Goal: Task Accomplishment & Management: Manage account settings

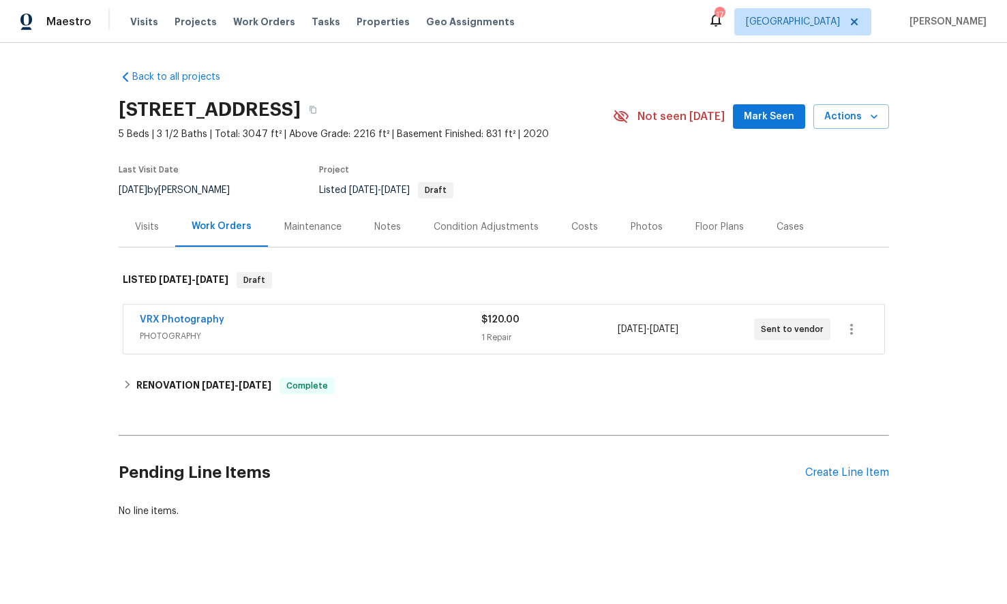
click at [136, 227] on div "Visits" at bounding box center [147, 227] width 24 height 14
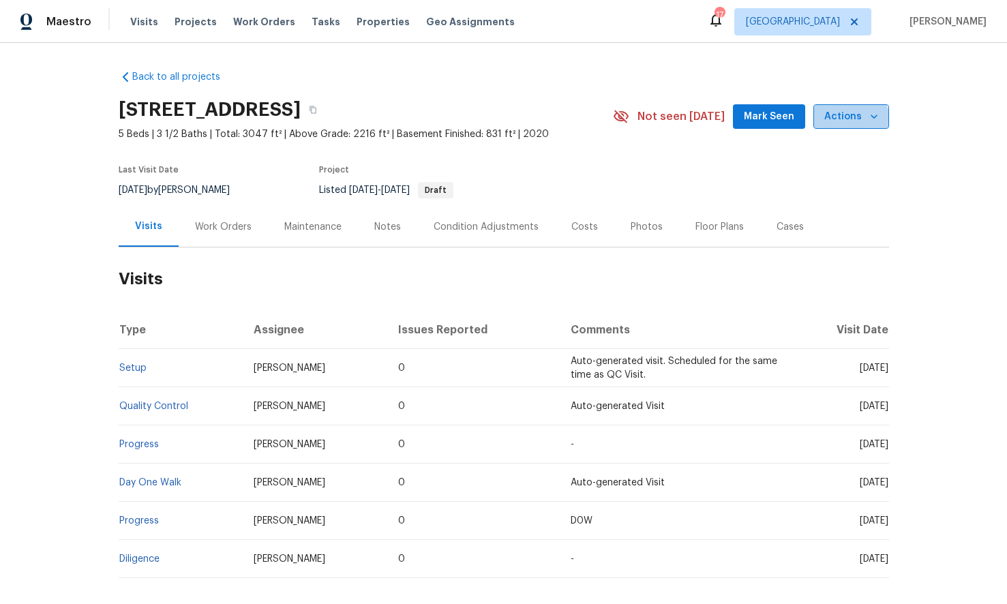
click at [844, 128] on button "Actions" at bounding box center [852, 116] width 76 height 25
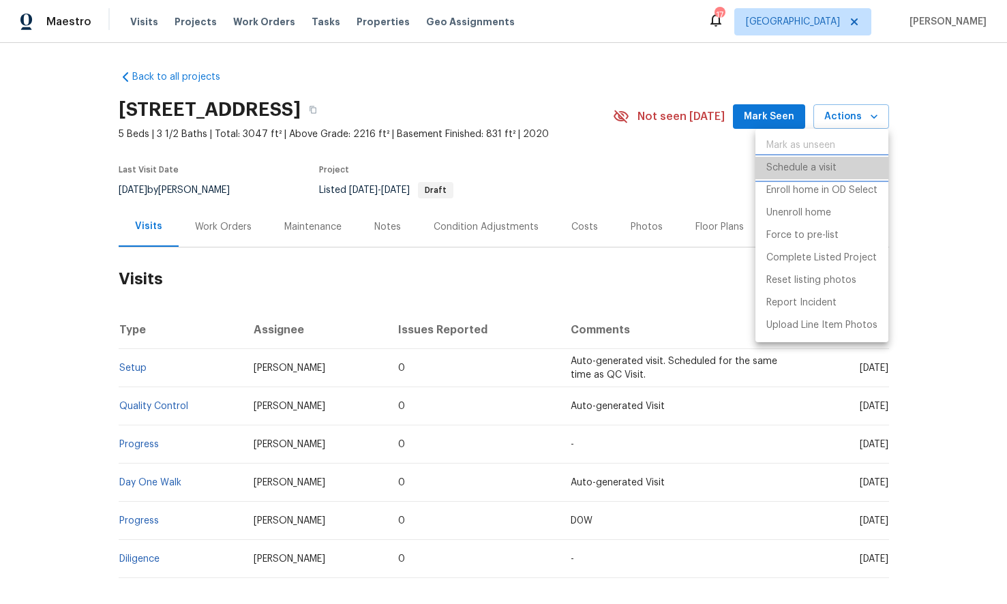
click at [810, 166] on p "Schedule a visit" at bounding box center [802, 168] width 70 height 14
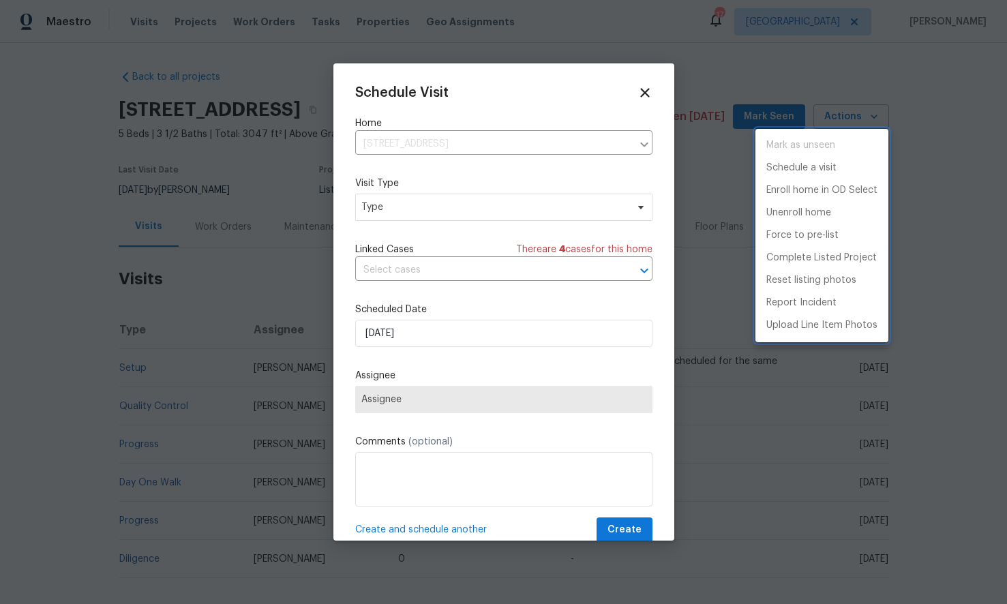
click at [443, 201] on div at bounding box center [503, 302] width 1007 height 604
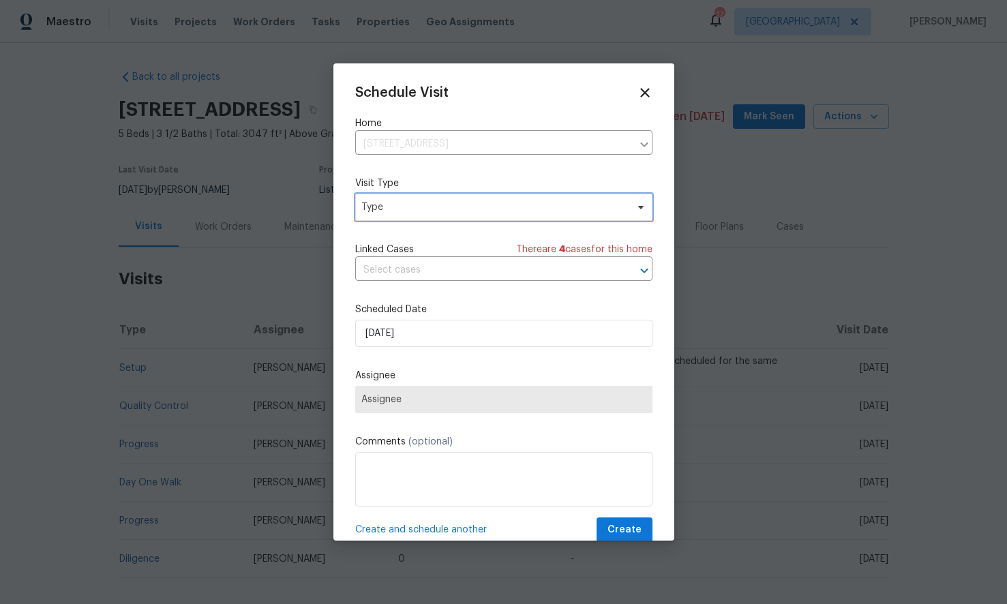
click at [434, 204] on span "Type" at bounding box center [494, 208] width 265 height 14
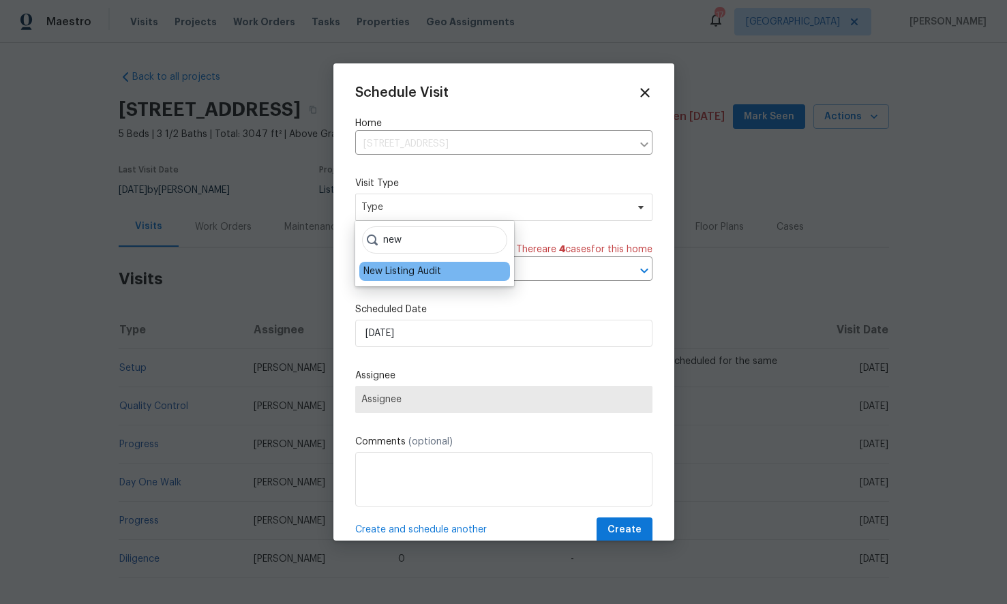
type input "new"
click at [403, 269] on div "New Listing Audit" at bounding box center [403, 272] width 78 height 14
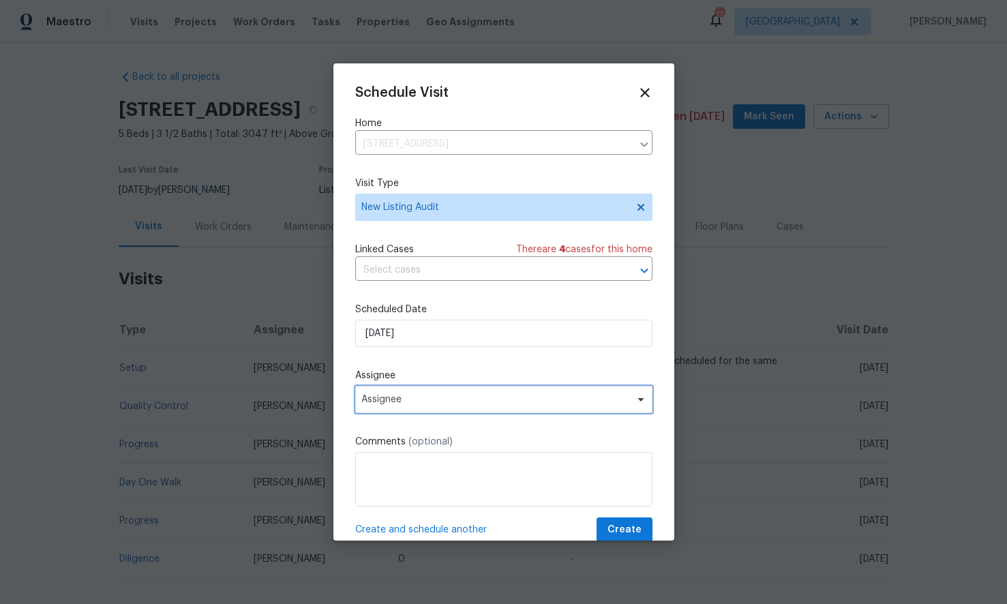
click at [407, 396] on span "Assignee" at bounding box center [495, 399] width 267 height 11
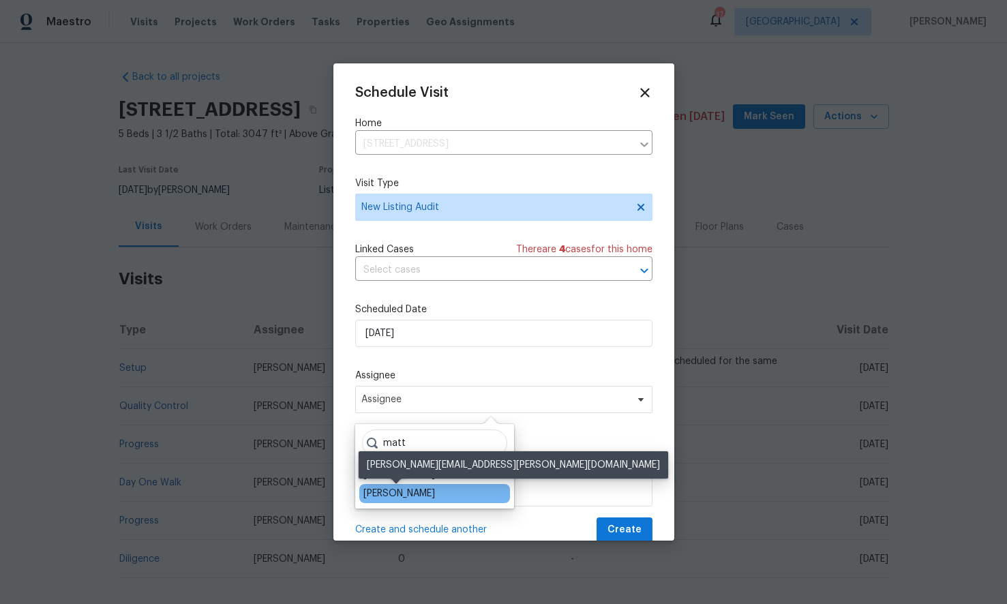
type input "matt"
click at [394, 488] on div "[PERSON_NAME]" at bounding box center [400, 494] width 72 height 14
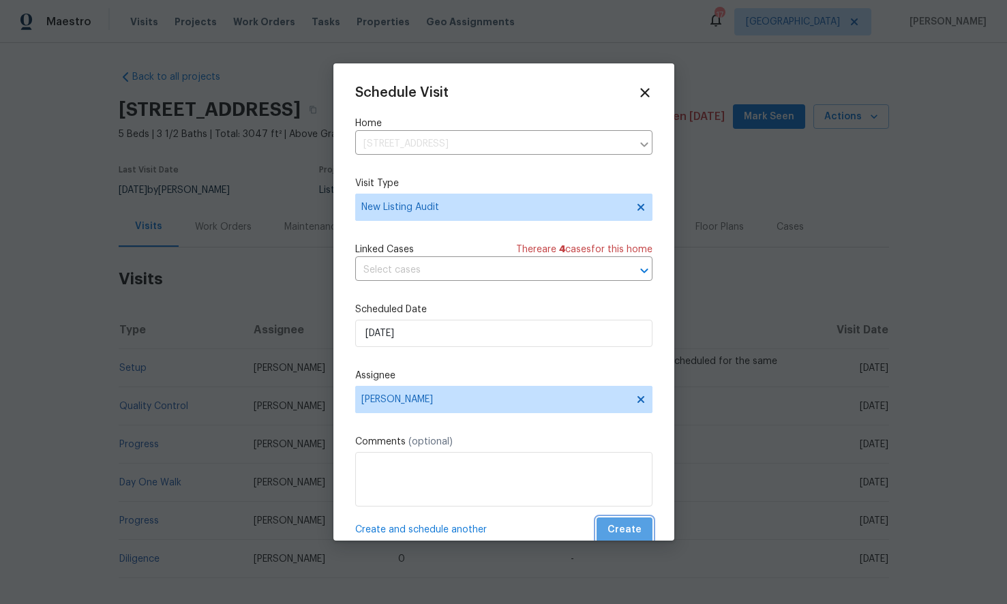
click at [647, 528] on button "Create" at bounding box center [625, 530] width 56 height 25
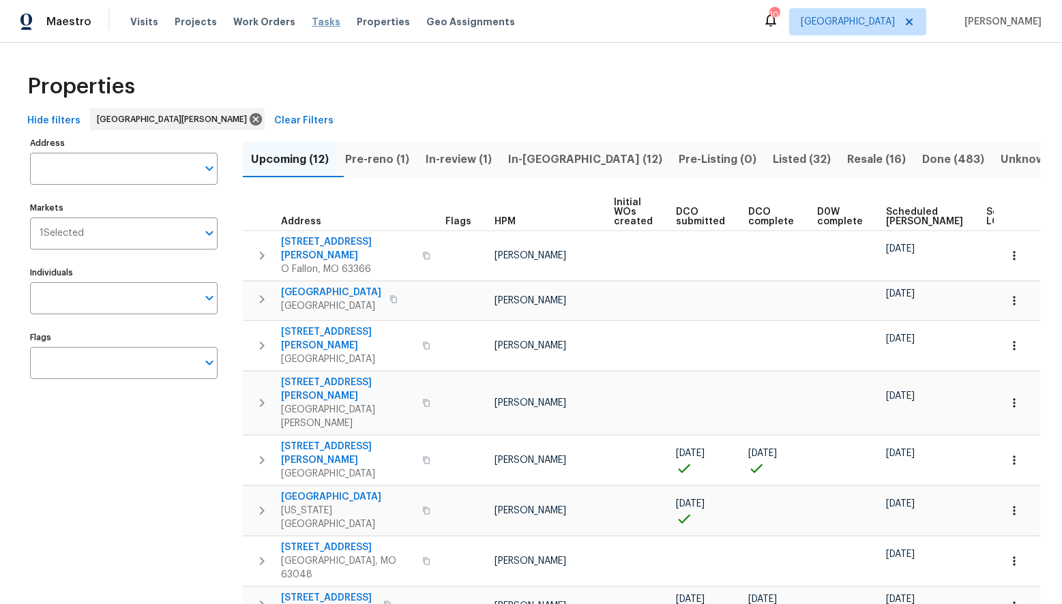
click at [312, 23] on span "Tasks" at bounding box center [326, 22] width 29 height 10
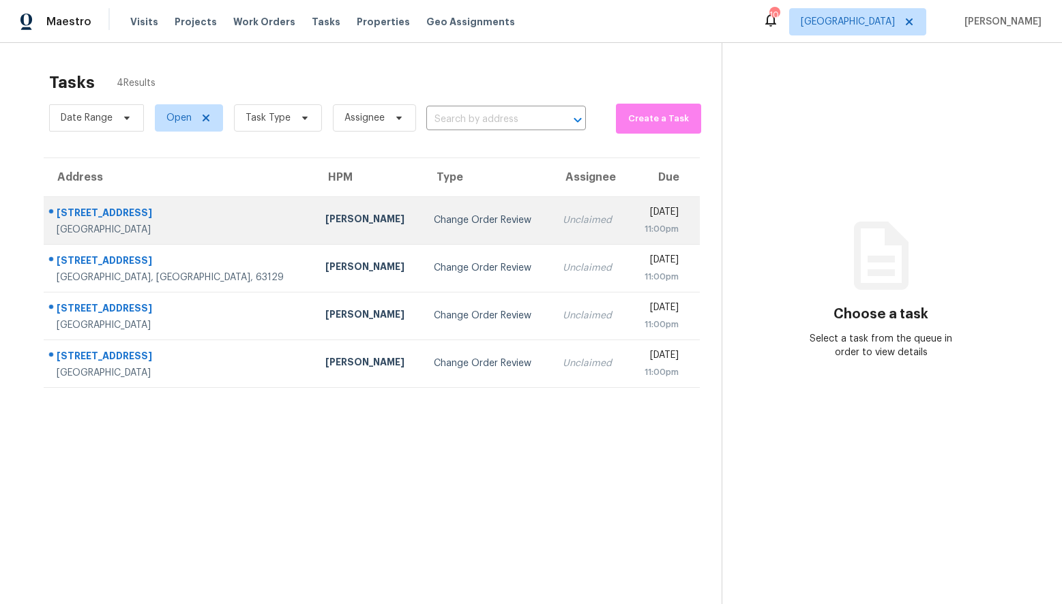
click at [423, 230] on td "Change Order Review" at bounding box center [487, 220] width 129 height 48
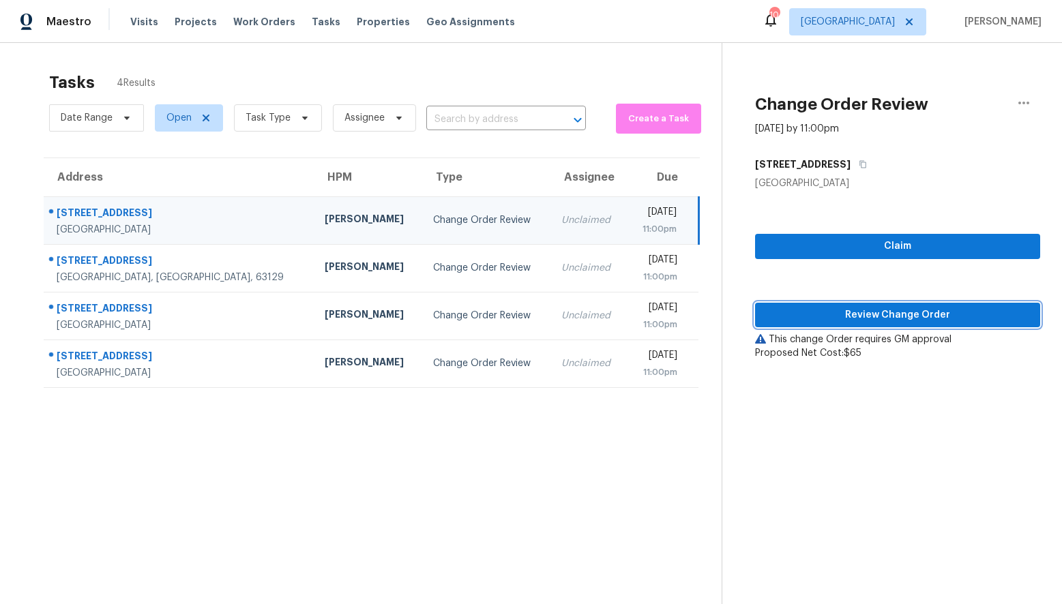
click at [834, 315] on span "Review Change Order" at bounding box center [897, 315] width 263 height 17
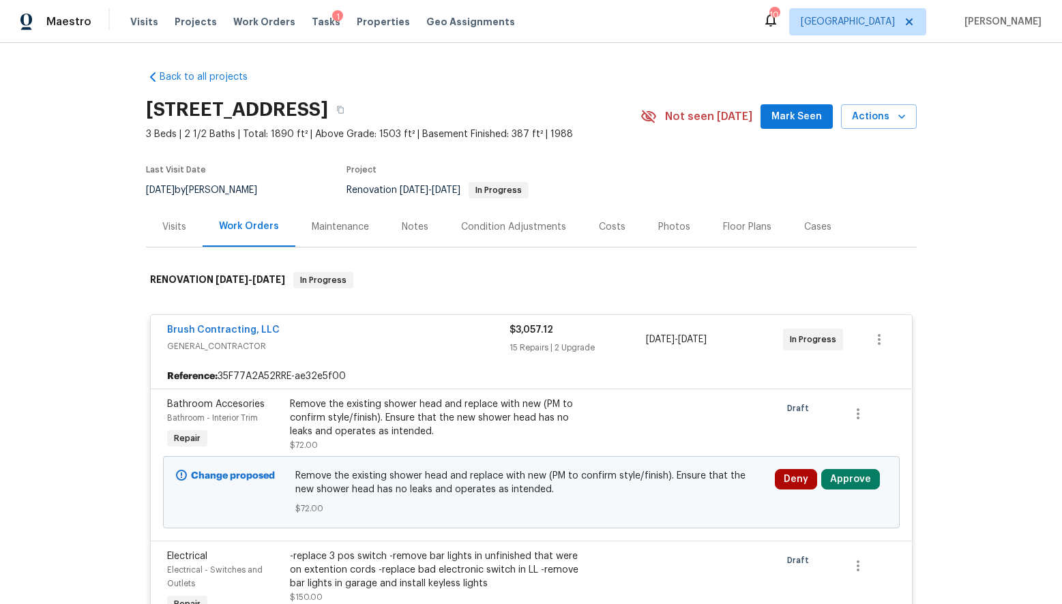
click at [166, 220] on div "Visits" at bounding box center [174, 227] width 24 height 14
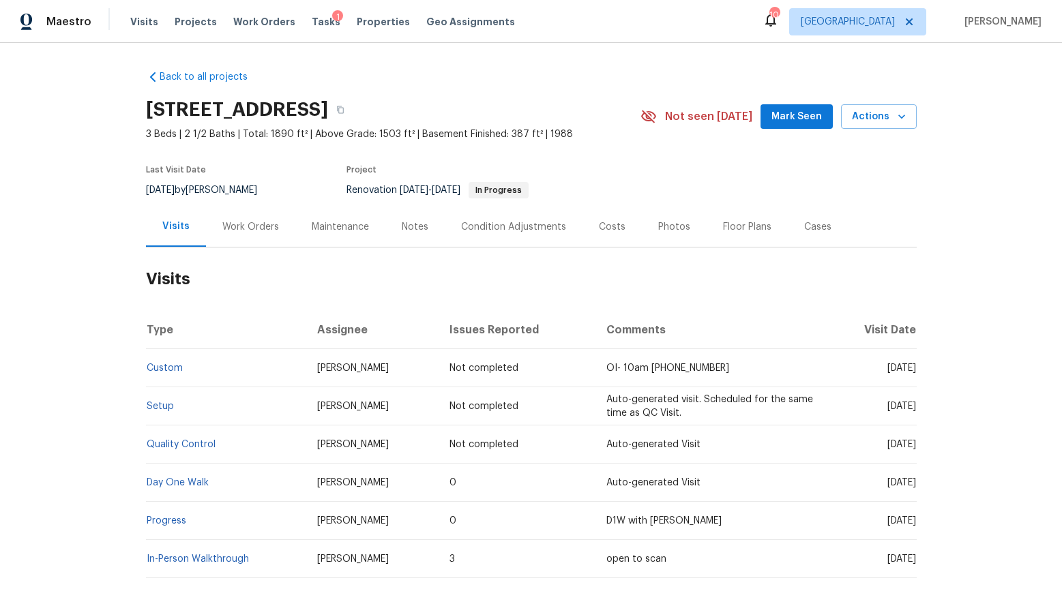
click at [265, 231] on div "Work Orders" at bounding box center [250, 227] width 57 height 14
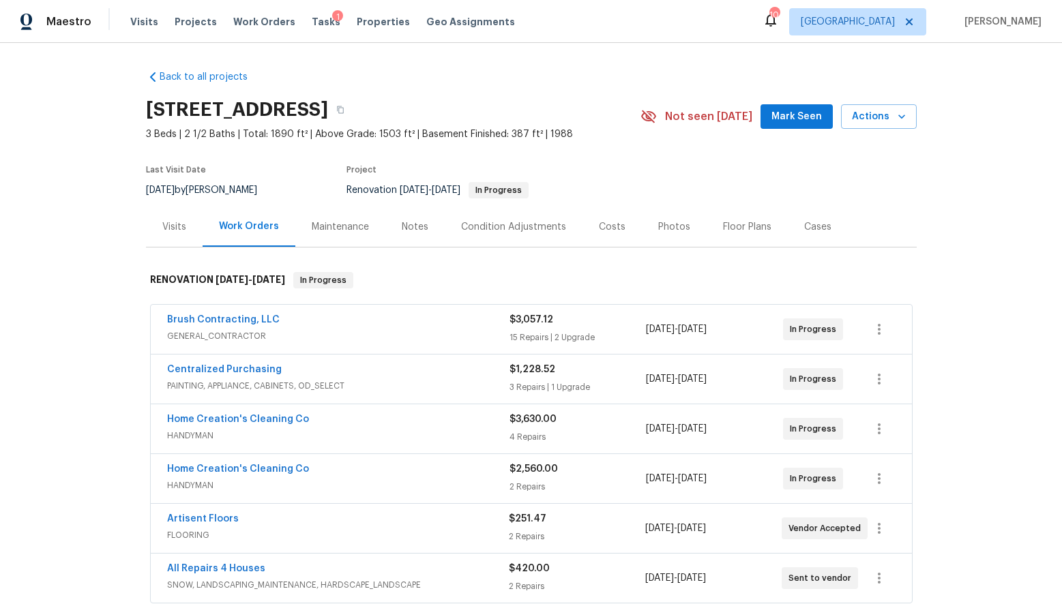
click at [424, 227] on div "Notes" at bounding box center [415, 227] width 27 height 14
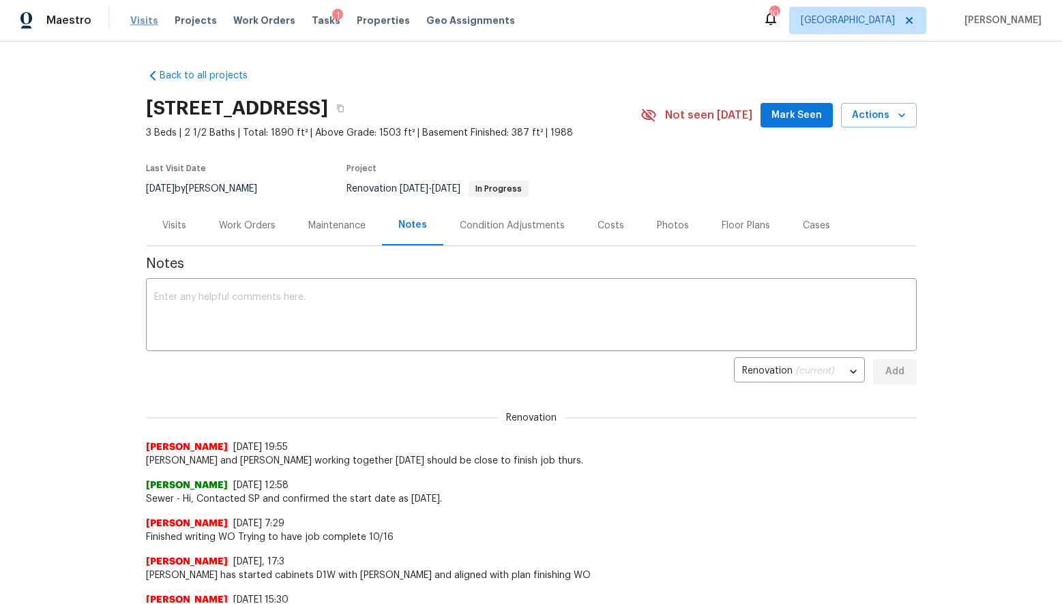
click at [138, 19] on span "Visits" at bounding box center [144, 21] width 28 height 14
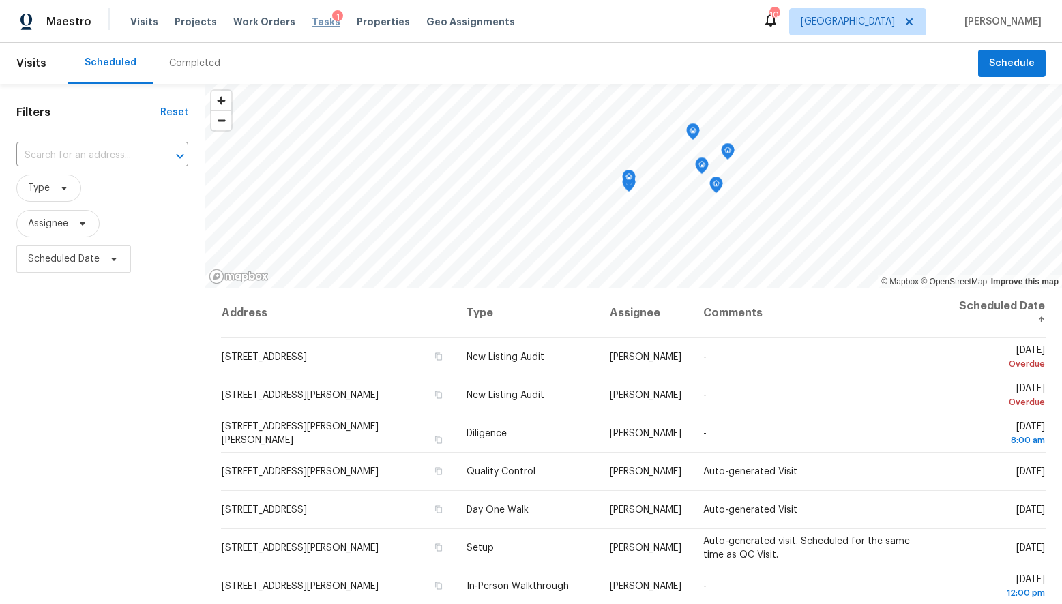
click at [312, 26] on span "Tasks" at bounding box center [326, 22] width 29 height 10
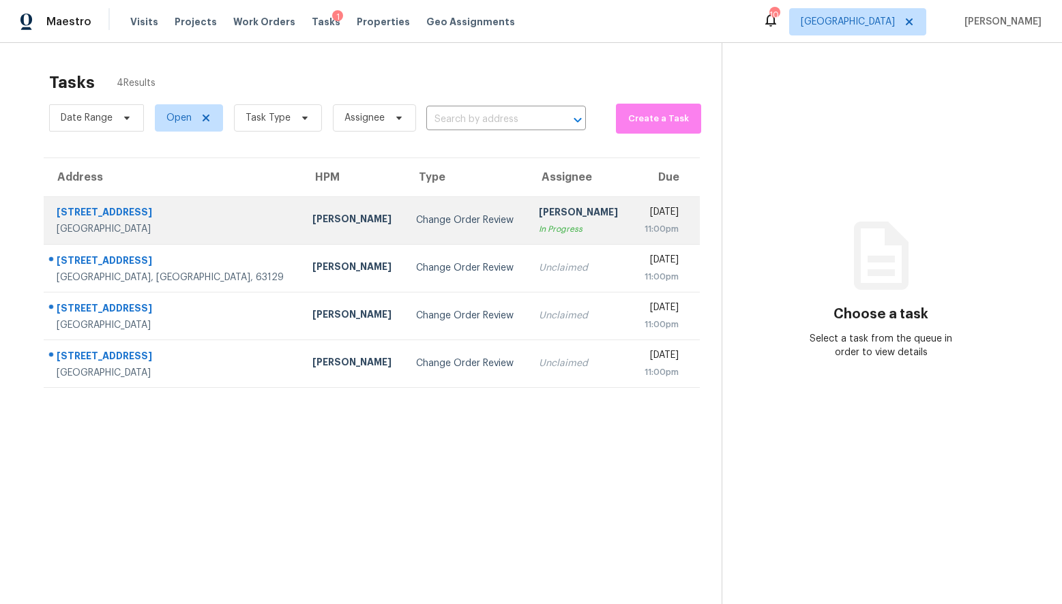
click at [416, 226] on div "Change Order Review" at bounding box center [466, 220] width 101 height 14
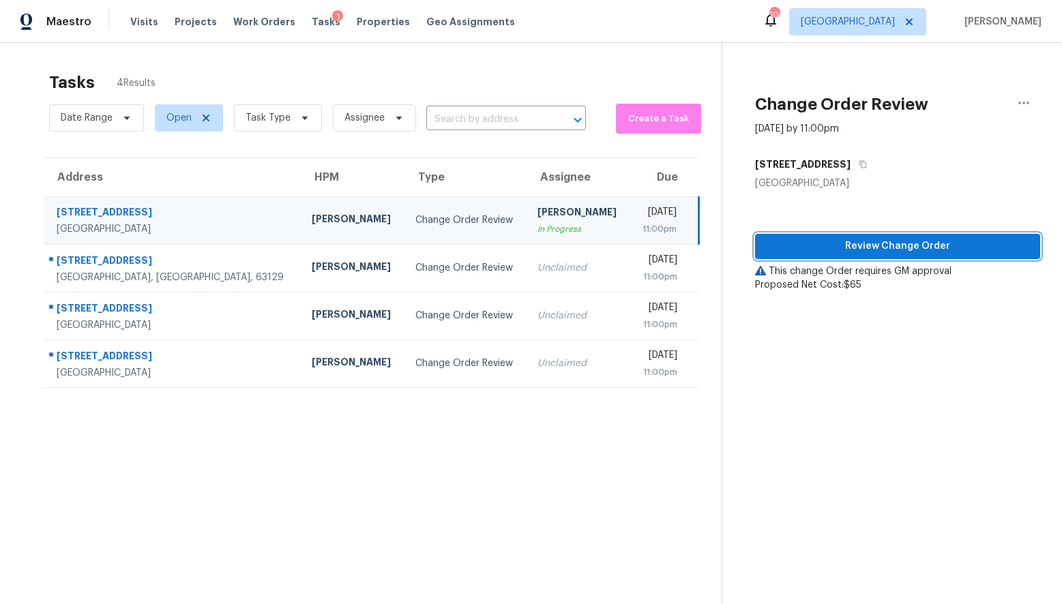
click at [828, 252] on span "Review Change Order" at bounding box center [897, 246] width 263 height 17
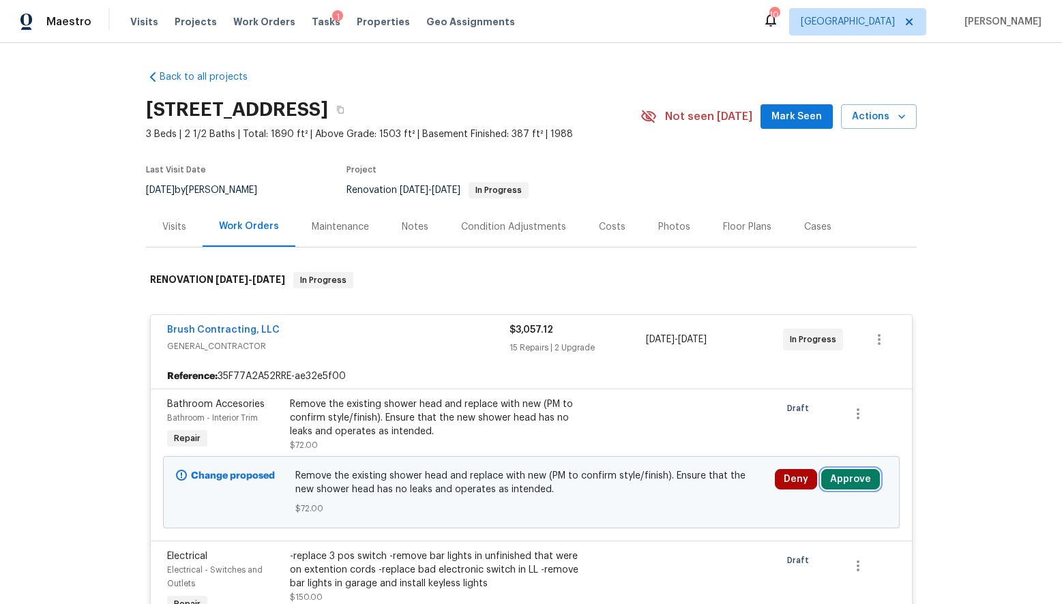
click at [835, 480] on button "Approve" at bounding box center [850, 479] width 59 height 20
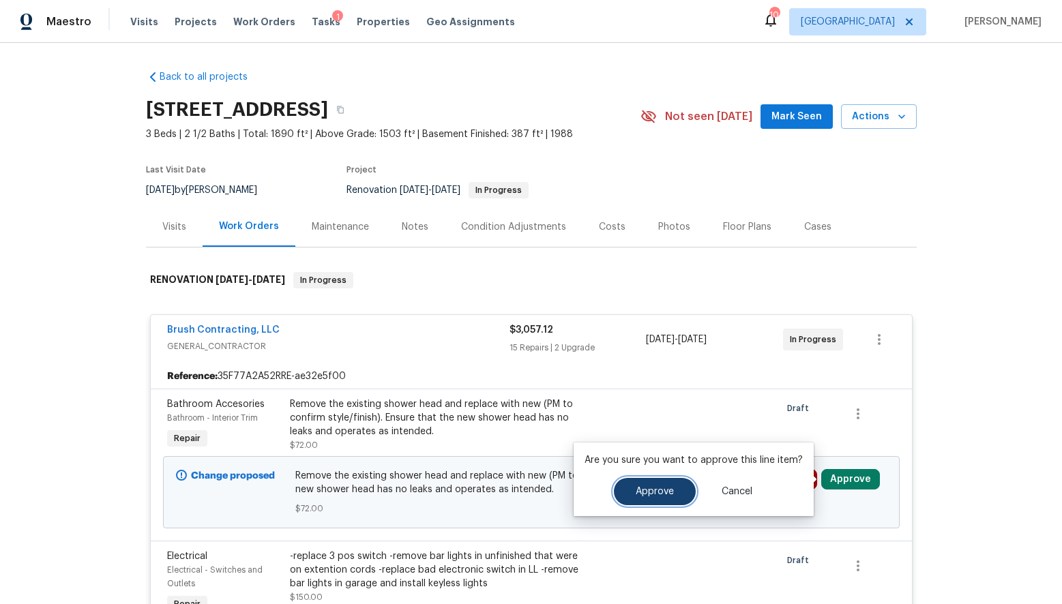
click at [651, 491] on span "Approve" at bounding box center [655, 492] width 38 height 10
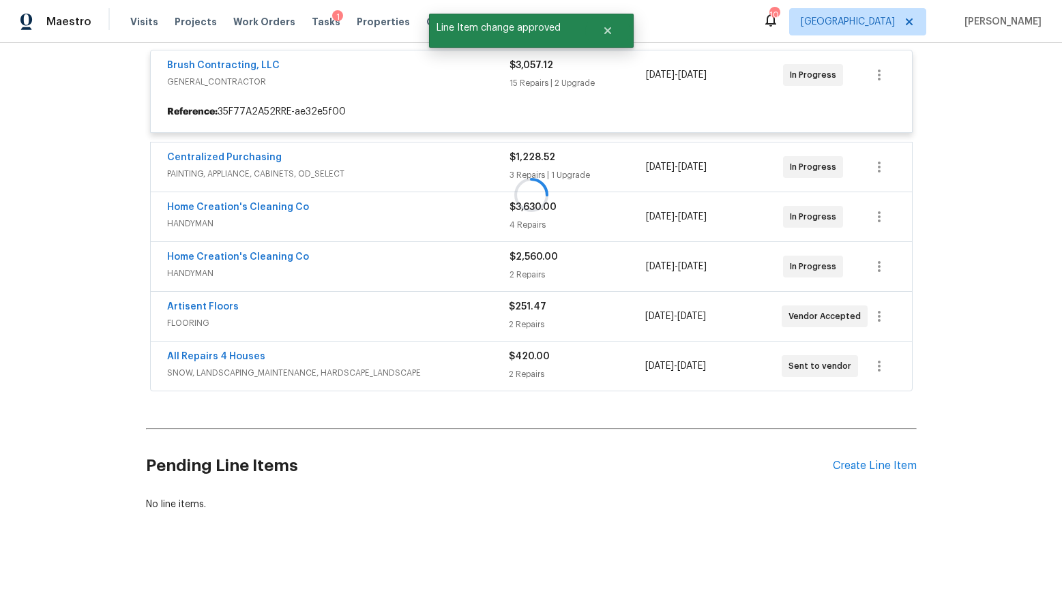
scroll to position [283, 0]
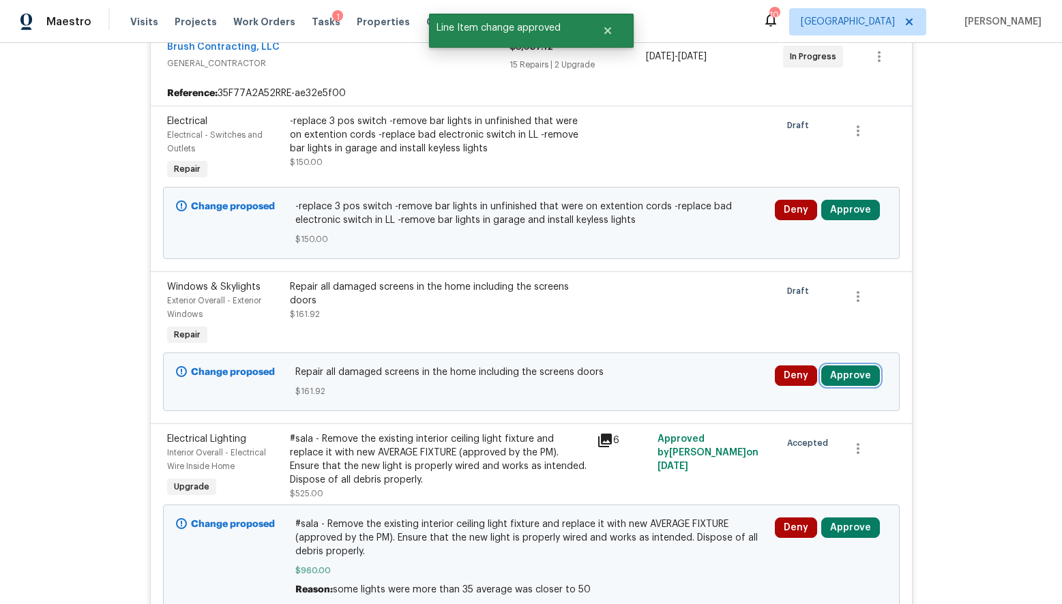
click at [840, 376] on button "Approve" at bounding box center [850, 376] width 59 height 20
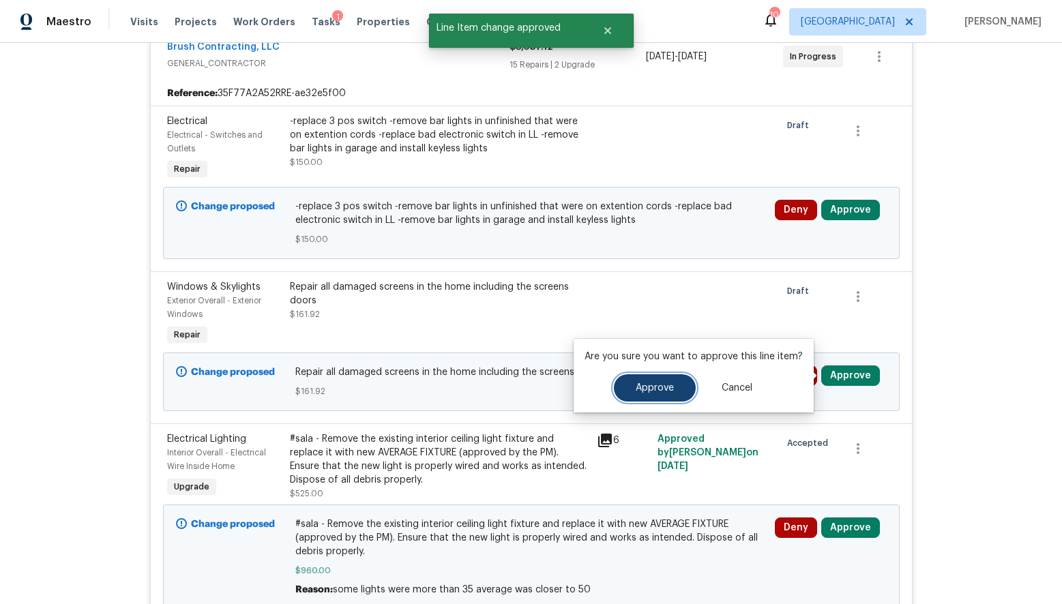
click at [673, 389] on button "Approve" at bounding box center [655, 387] width 82 height 27
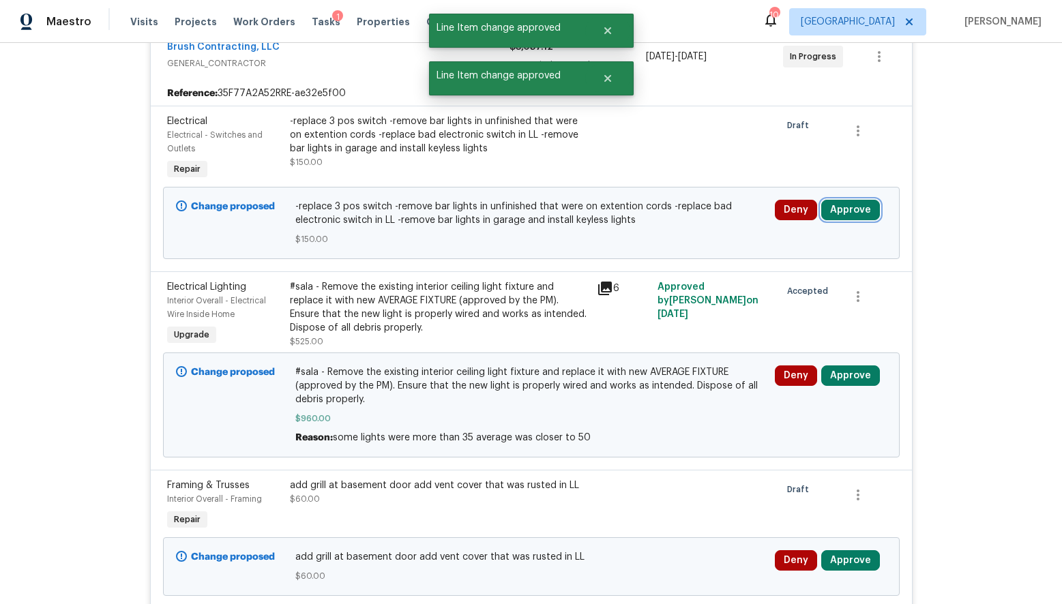
click at [840, 211] on button "Approve" at bounding box center [850, 210] width 59 height 20
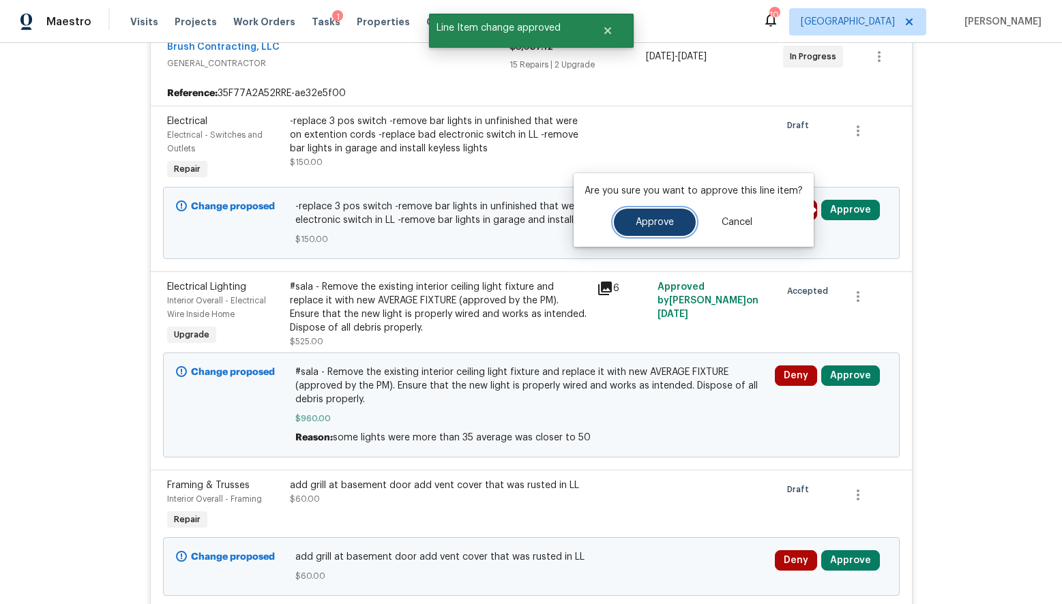
click at [649, 230] on button "Approve" at bounding box center [655, 222] width 82 height 27
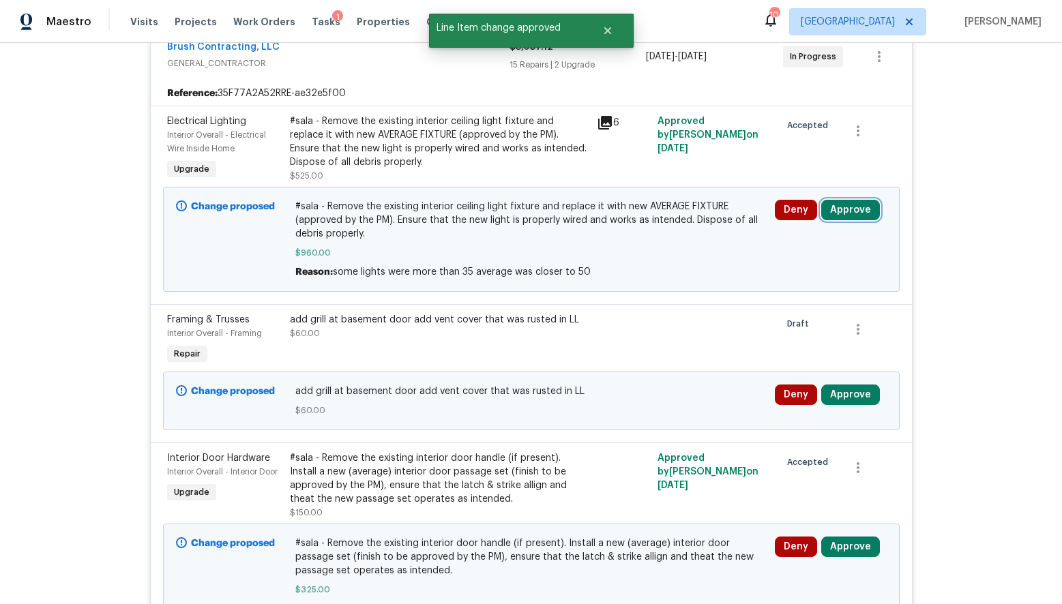
click at [850, 213] on button "Approve" at bounding box center [850, 210] width 59 height 20
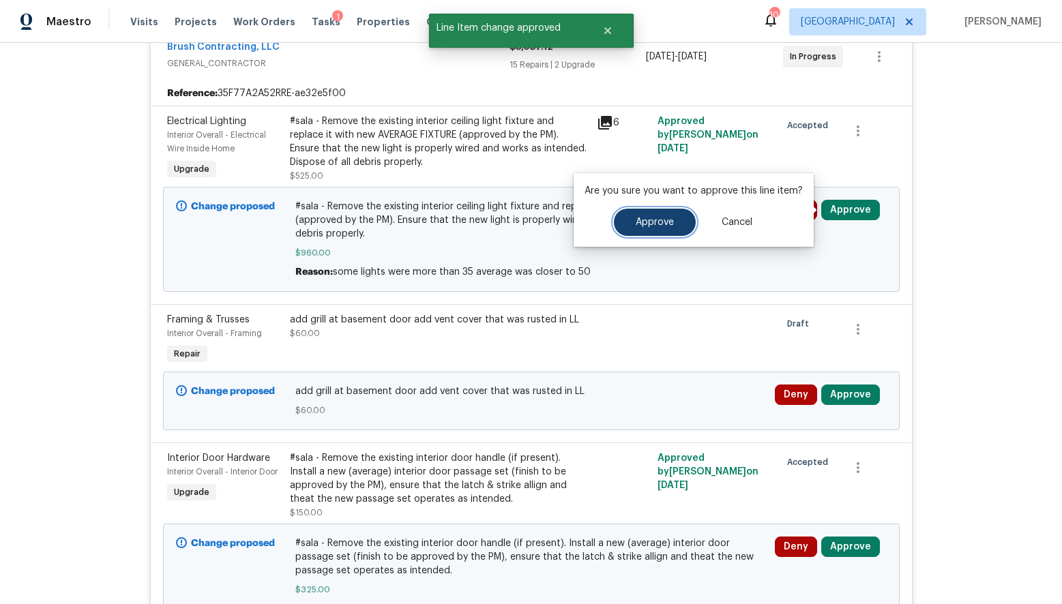
click at [658, 227] on span "Approve" at bounding box center [655, 223] width 38 height 10
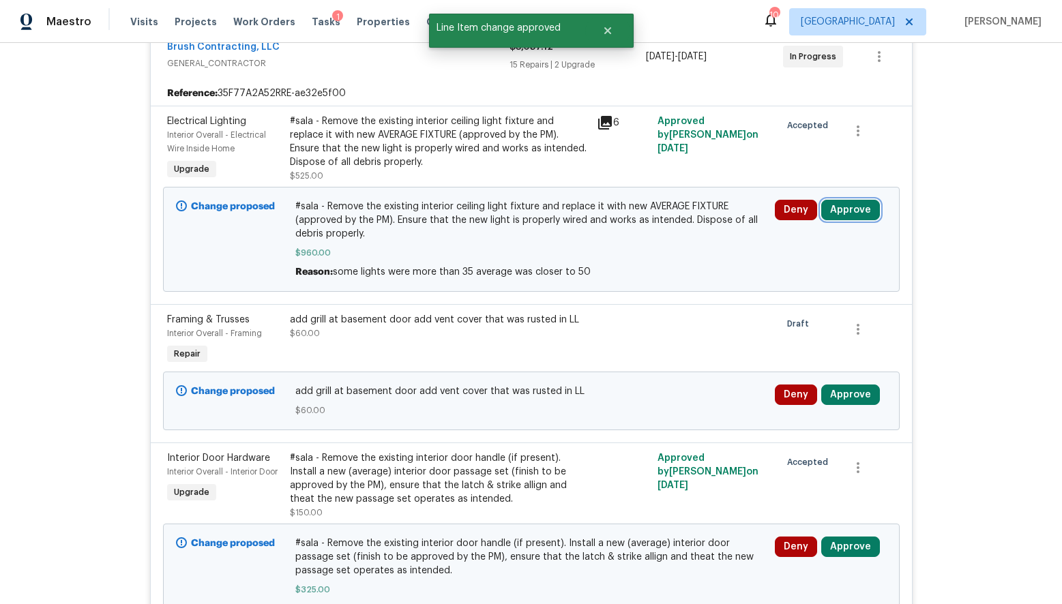
click at [861, 215] on button "Approve" at bounding box center [850, 210] width 59 height 20
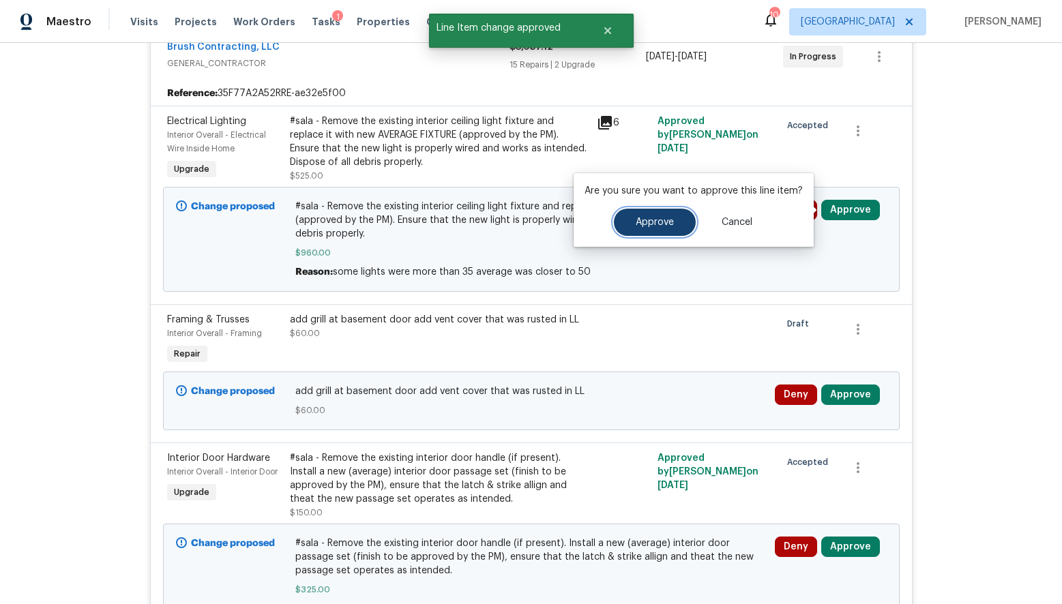
click at [636, 218] on span "Approve" at bounding box center [655, 223] width 38 height 10
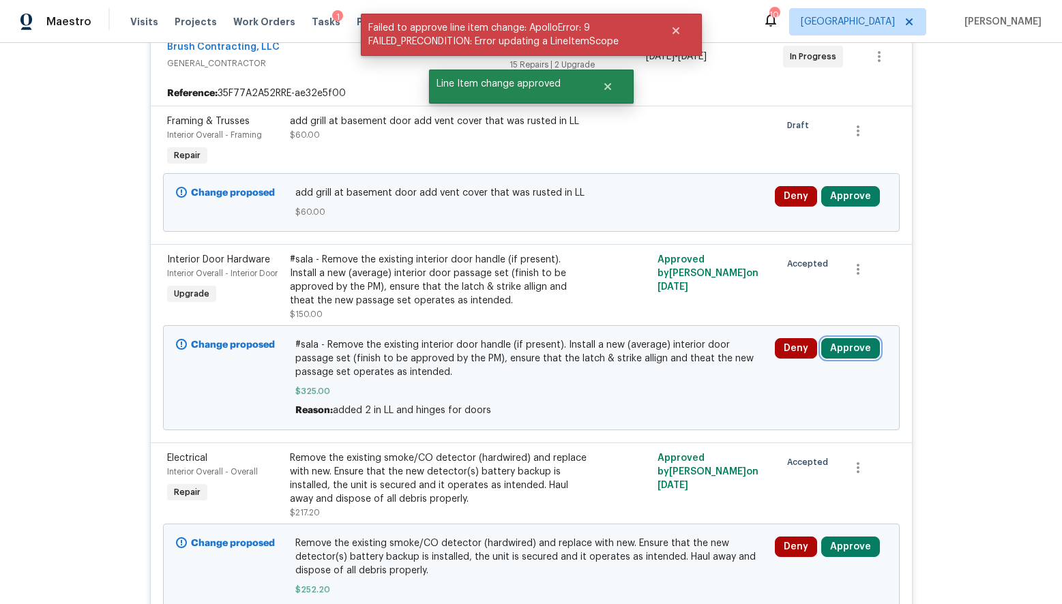
click at [840, 349] on button "Approve" at bounding box center [850, 348] width 59 height 20
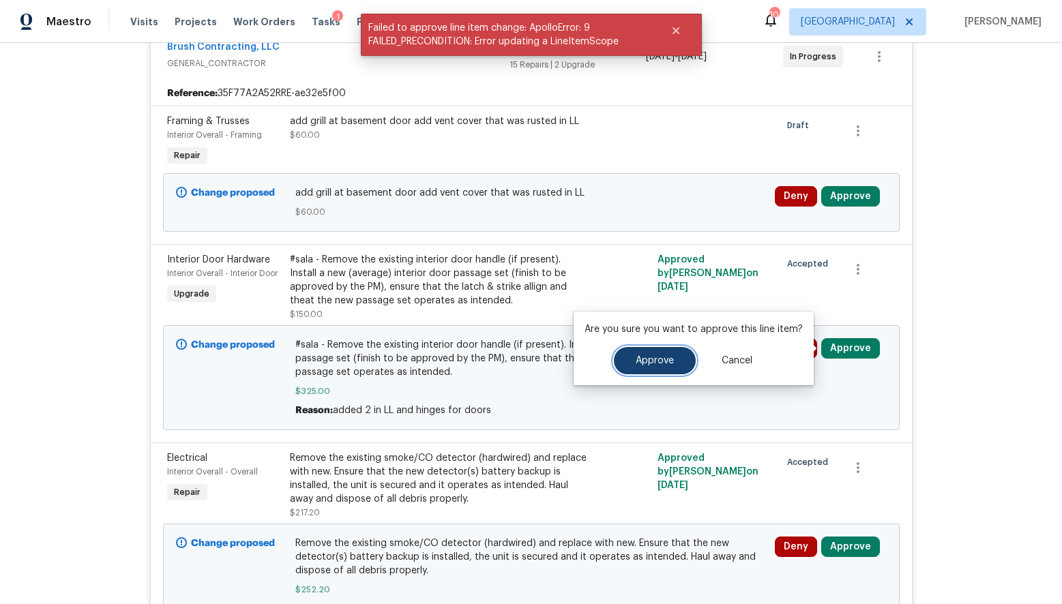
click at [655, 362] on span "Approve" at bounding box center [655, 361] width 38 height 10
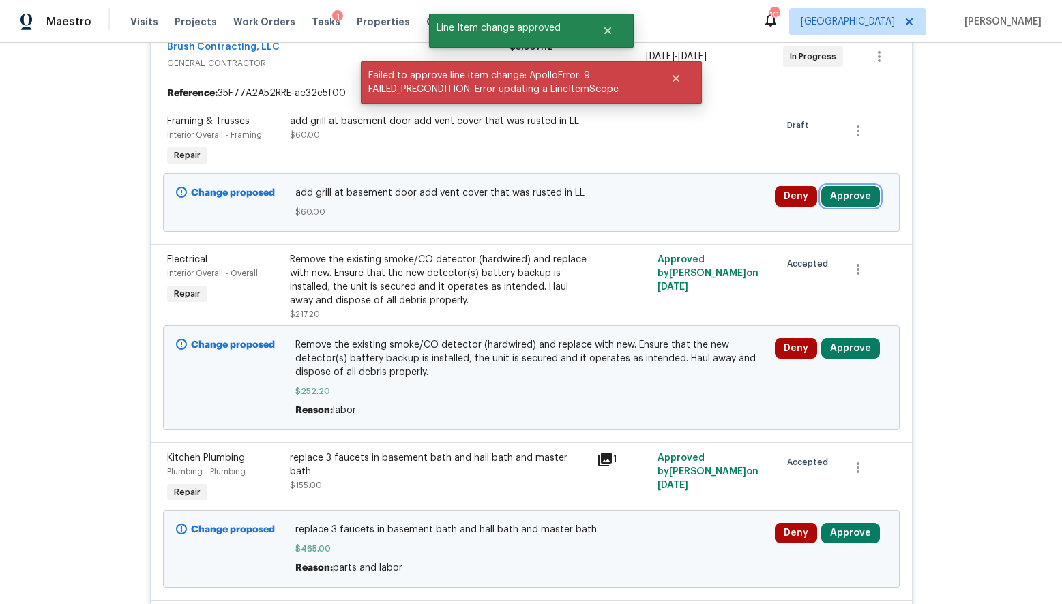
click at [845, 198] on button "Approve" at bounding box center [850, 196] width 59 height 20
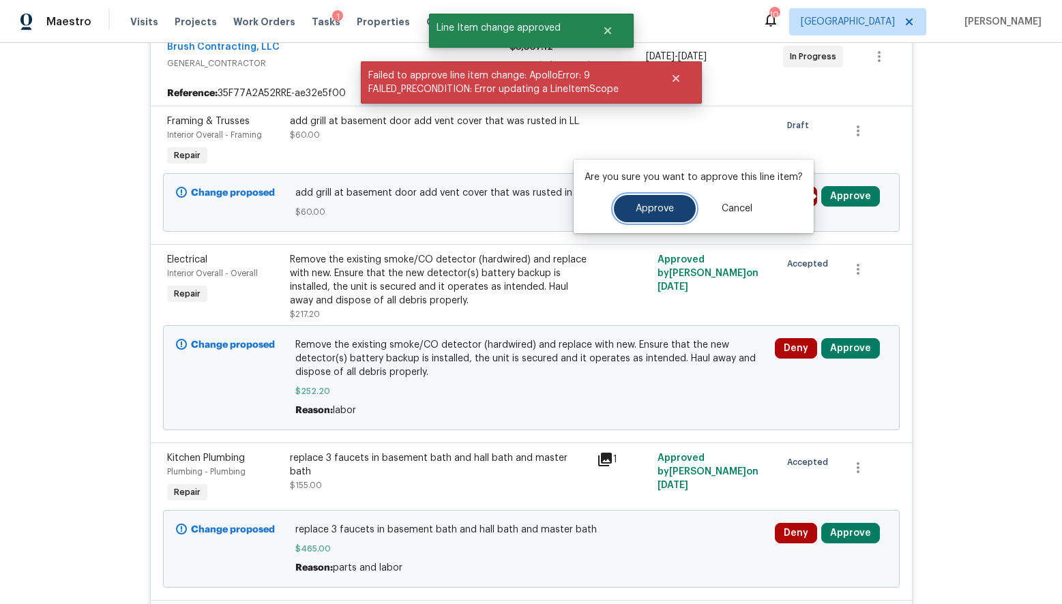
click at [666, 218] on button "Approve" at bounding box center [655, 208] width 82 height 27
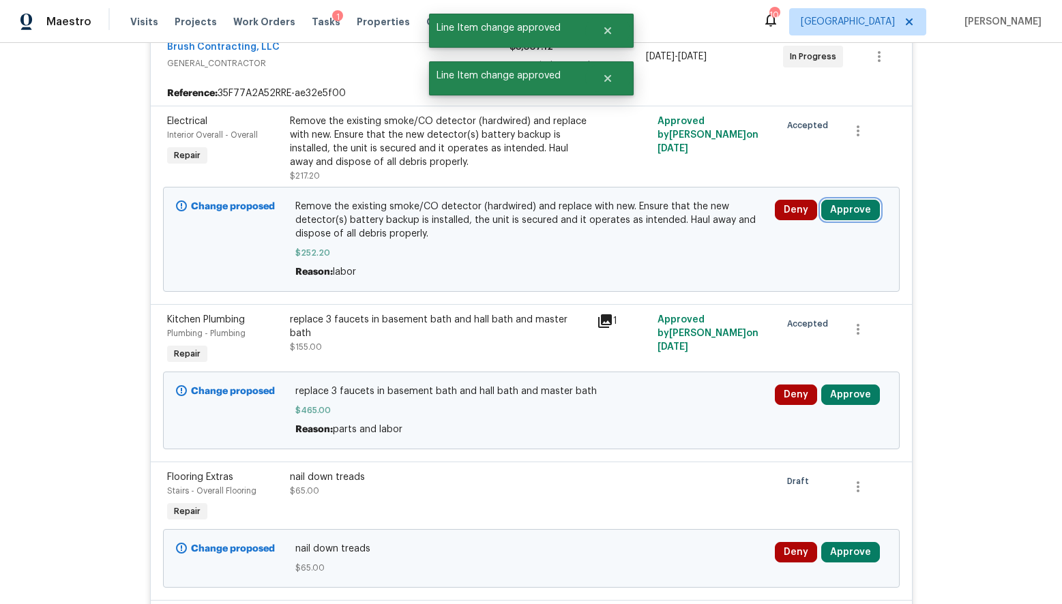
click at [842, 212] on button "Approve" at bounding box center [850, 210] width 59 height 20
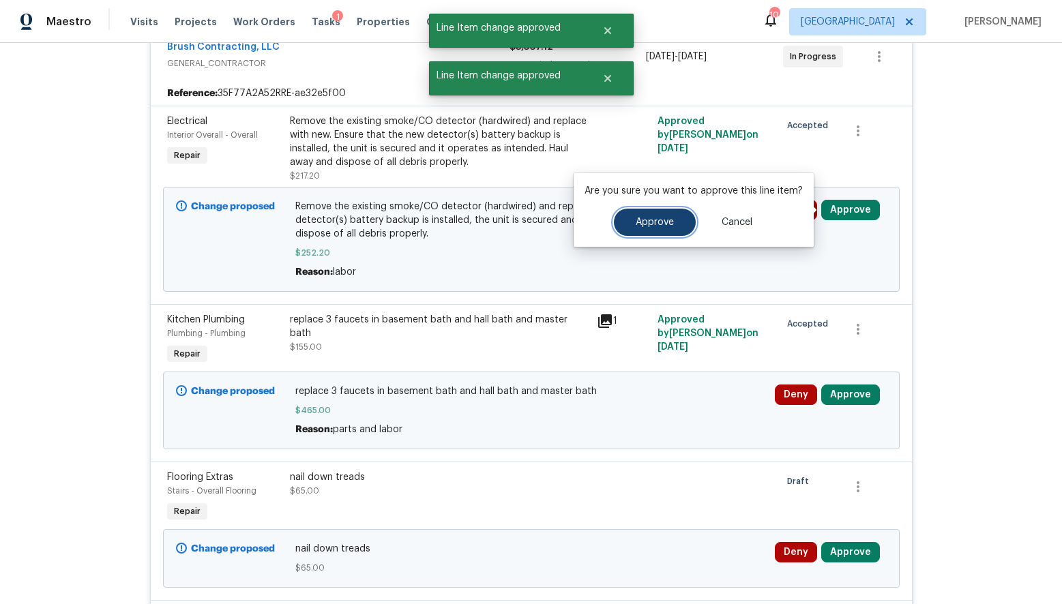
click at [656, 220] on span "Approve" at bounding box center [655, 223] width 38 height 10
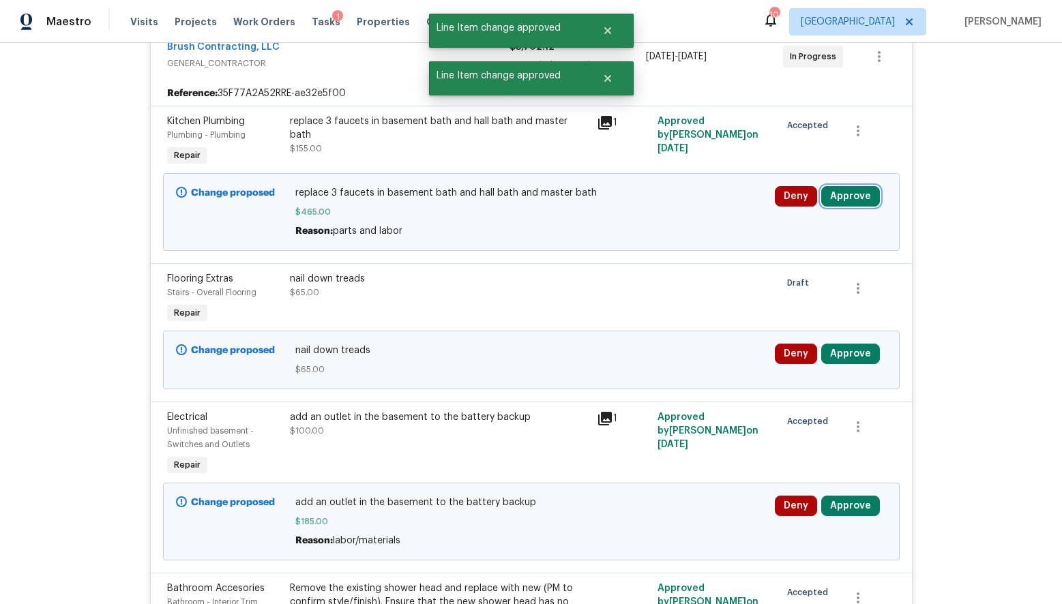
click at [834, 196] on button "Approve" at bounding box center [850, 196] width 59 height 20
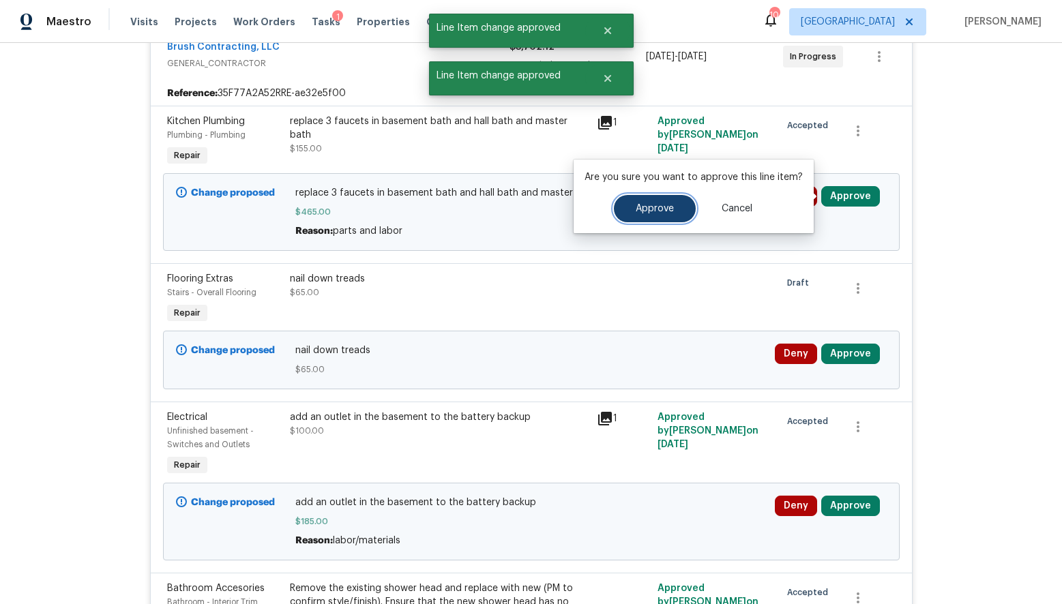
click at [652, 209] on span "Approve" at bounding box center [655, 209] width 38 height 10
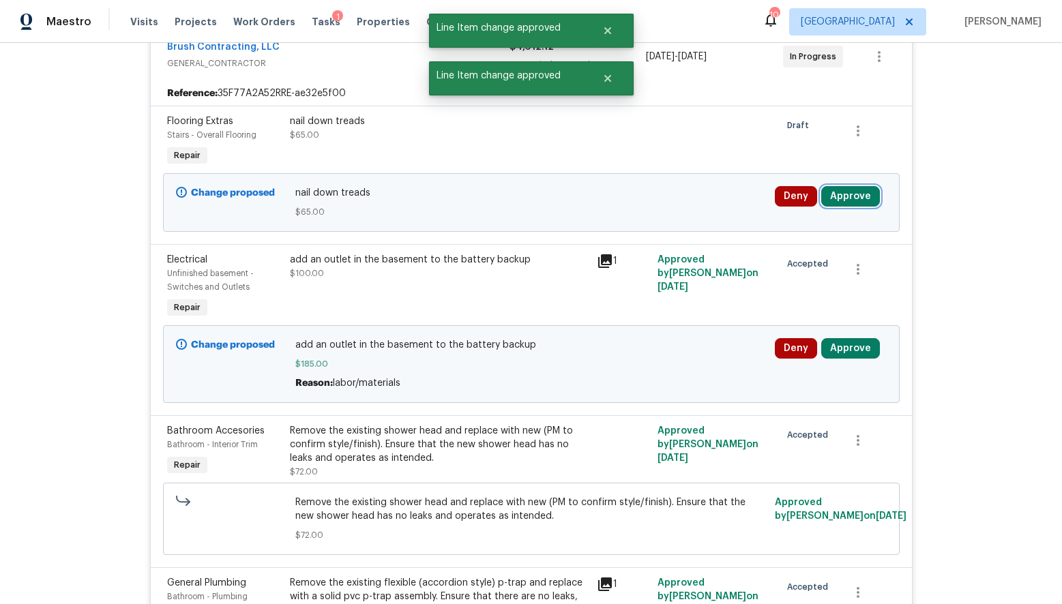
click at [846, 196] on button "Approve" at bounding box center [850, 196] width 59 height 20
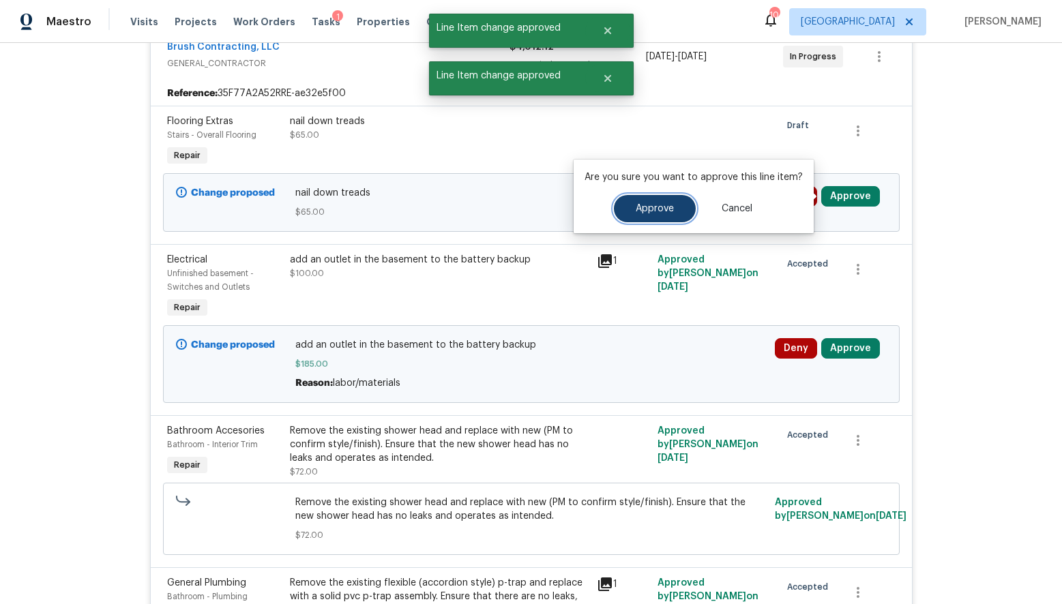
click at [658, 207] on span "Approve" at bounding box center [655, 209] width 38 height 10
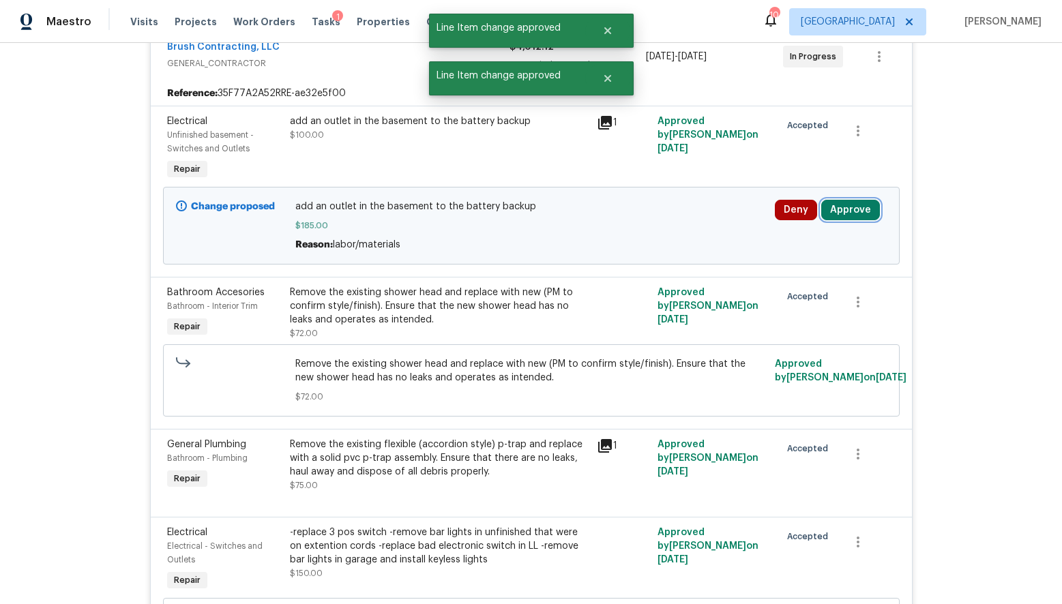
click at [830, 207] on button "Approve" at bounding box center [850, 210] width 59 height 20
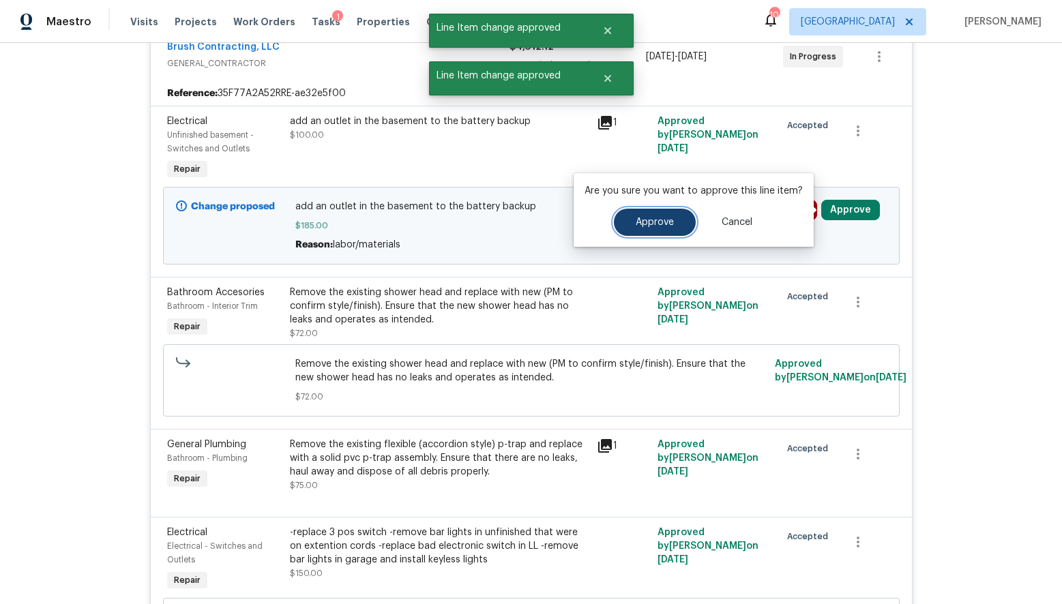
click at [645, 226] on span "Approve" at bounding box center [655, 223] width 38 height 10
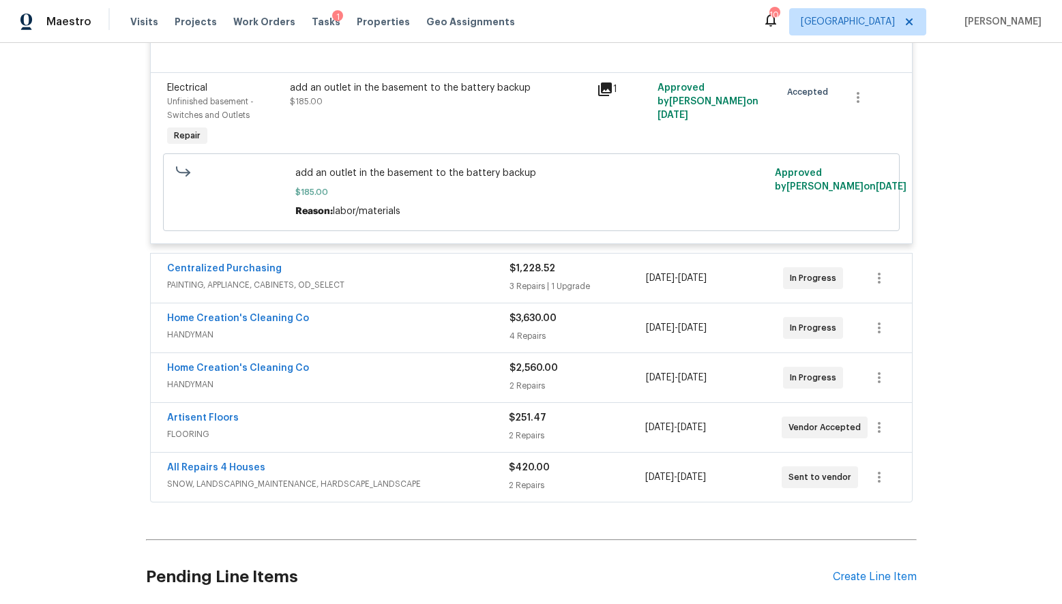
scroll to position [2408, 0]
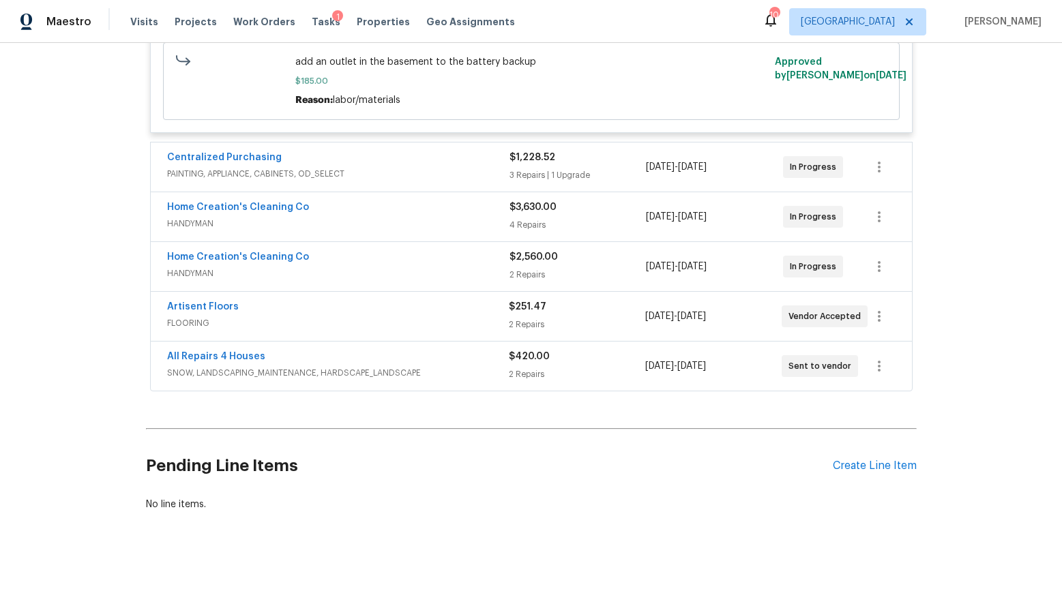
click at [415, 182] on div "Centralized Purchasing PAINTING, APPLIANCE, CABINETS, OD_SELECT" at bounding box center [338, 167] width 342 height 33
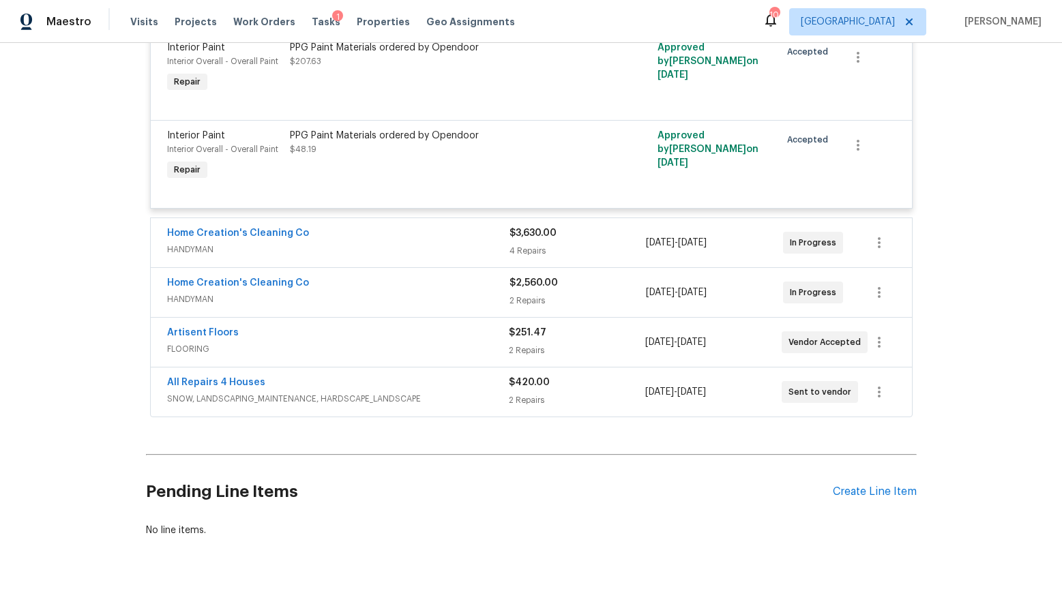
scroll to position [2795, 0]
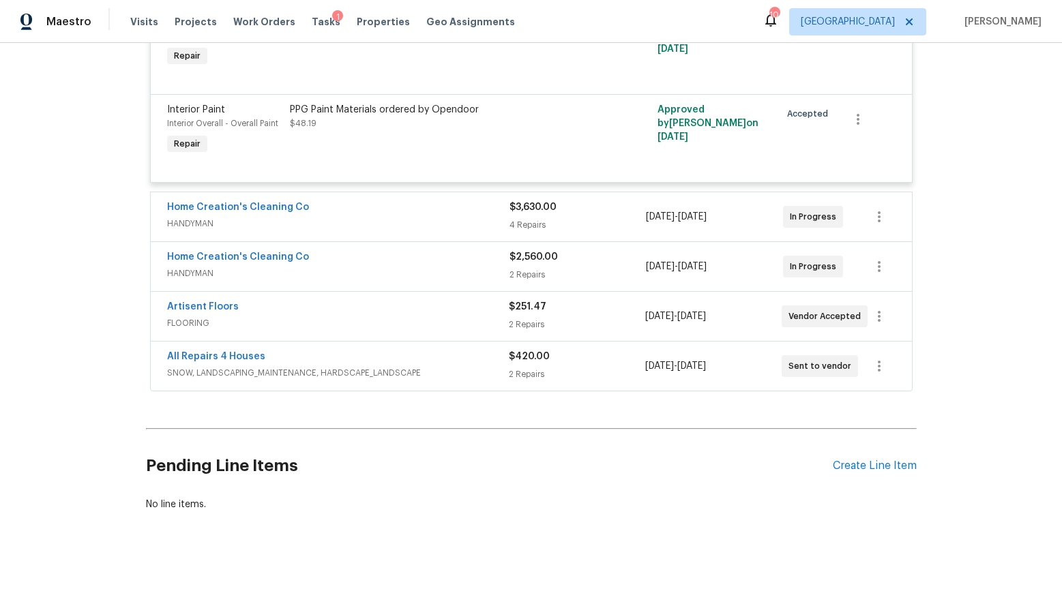
click at [399, 211] on div "Home Creation's Cleaning Co" at bounding box center [338, 209] width 342 height 16
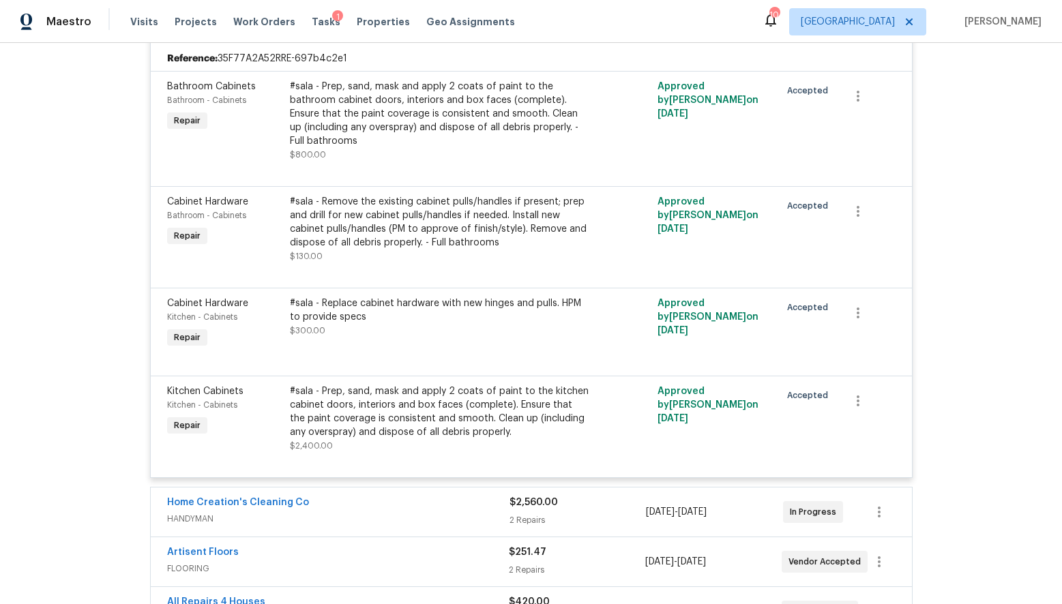
scroll to position [3236, 0]
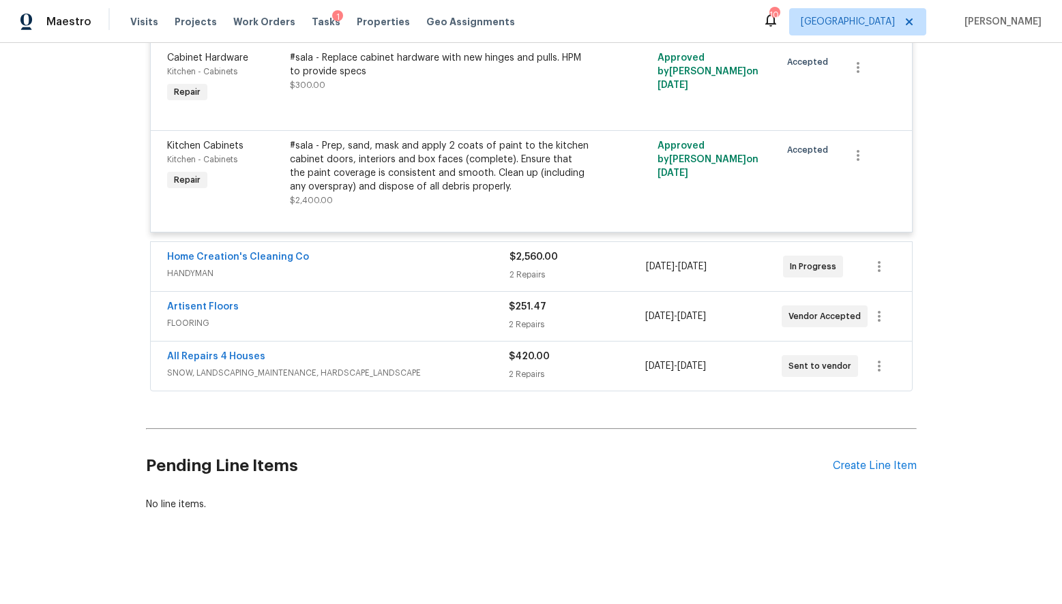
click at [434, 262] on div "Home Creation's Cleaning Co" at bounding box center [338, 258] width 342 height 16
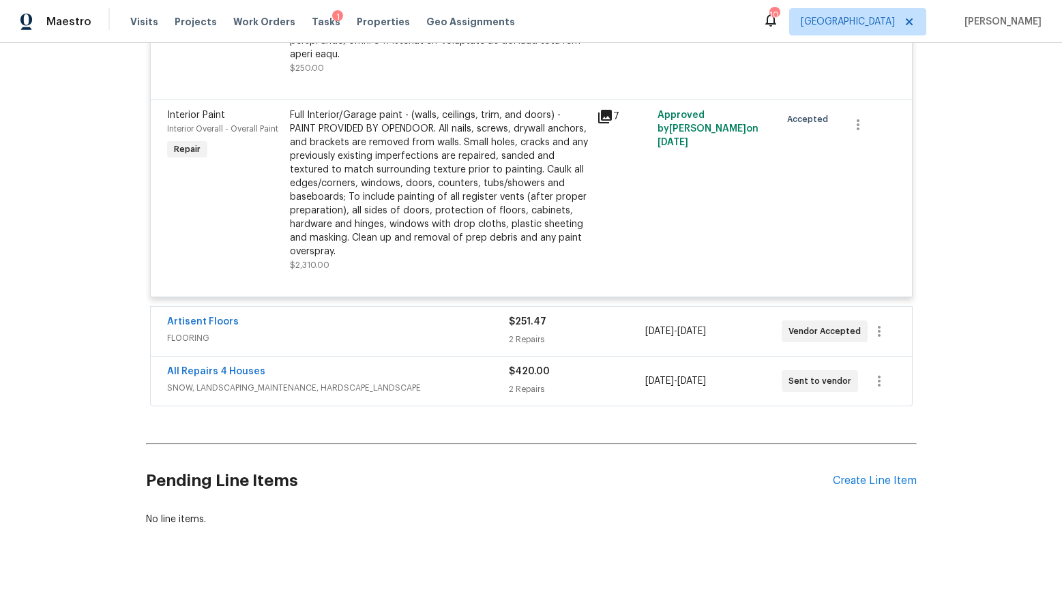
scroll to position [3801, 0]
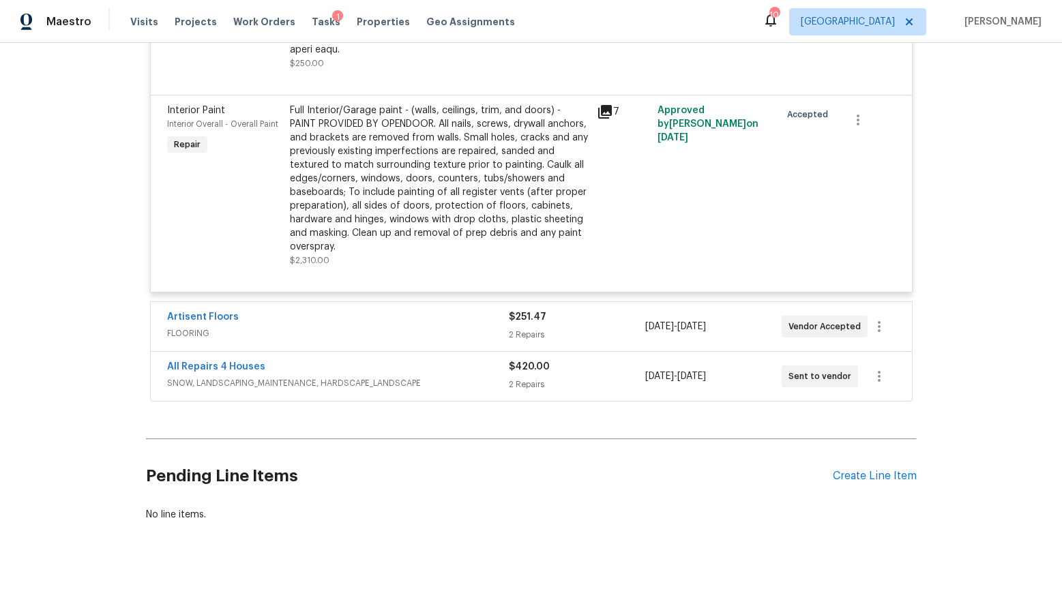
click at [455, 310] on div "Artisent Floors" at bounding box center [338, 318] width 342 height 16
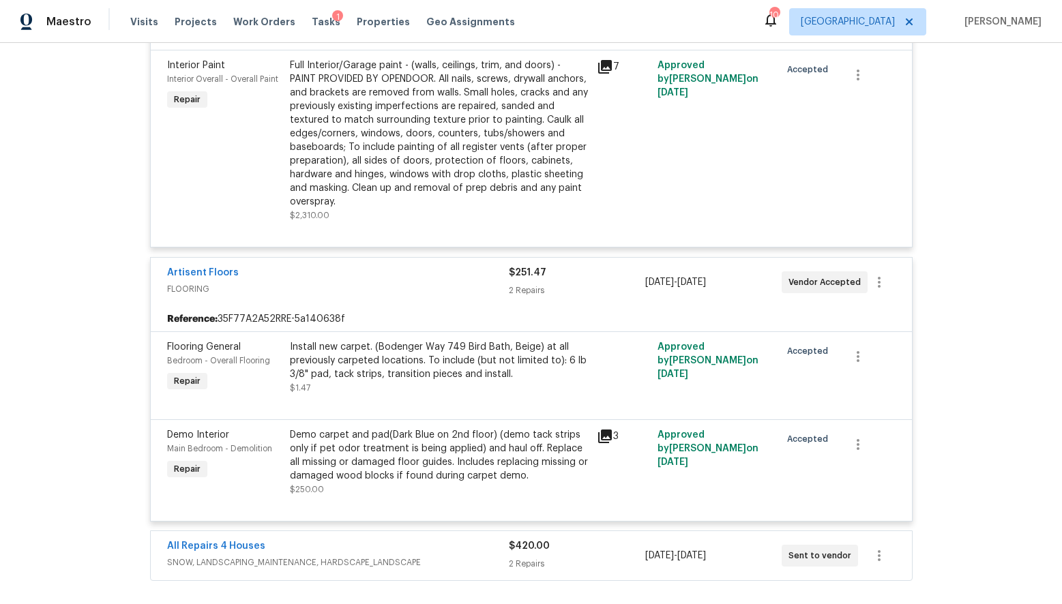
scroll to position [4026, 0]
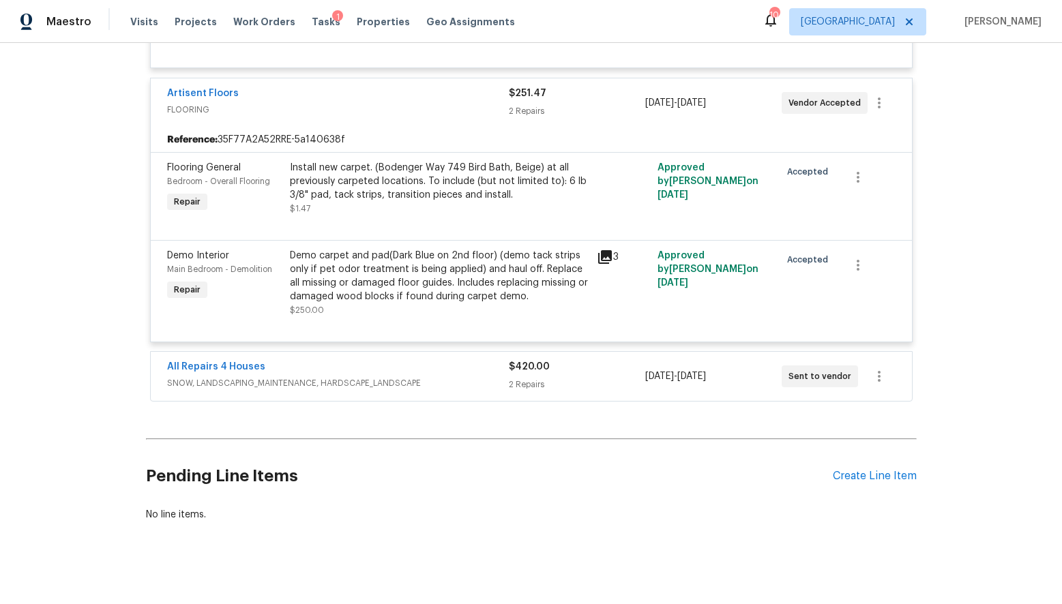
click at [450, 360] on div "All Repairs 4 Houses" at bounding box center [338, 368] width 342 height 16
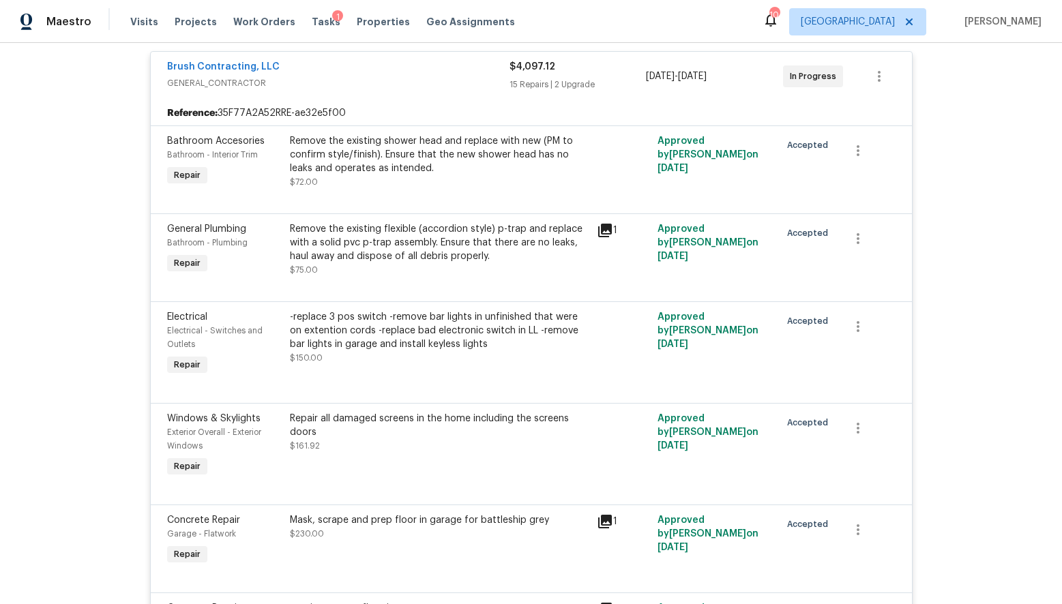
scroll to position [0, 0]
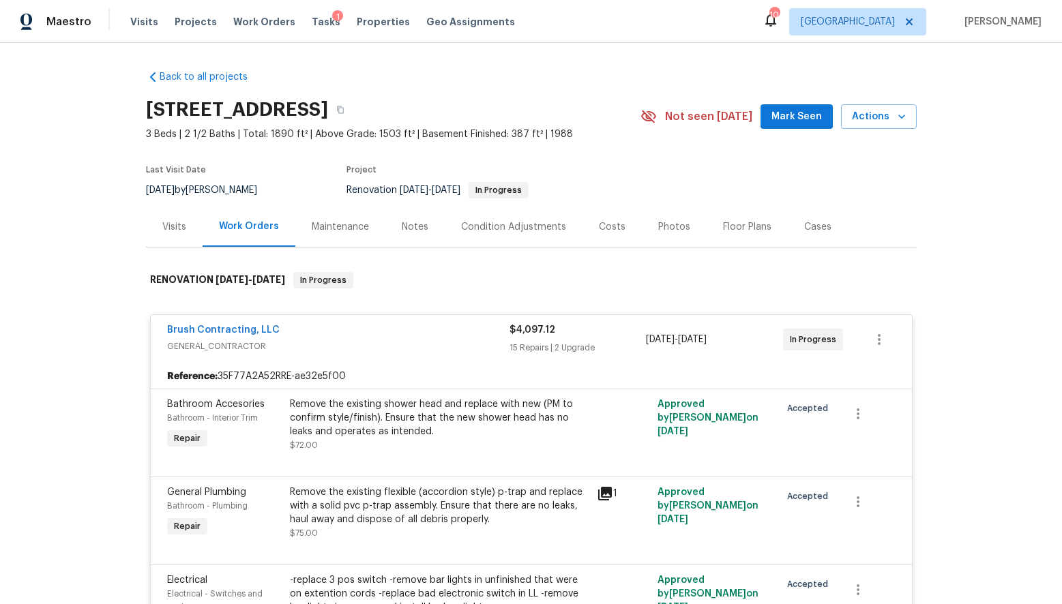
click at [167, 226] on div "Visits" at bounding box center [174, 227] width 24 height 14
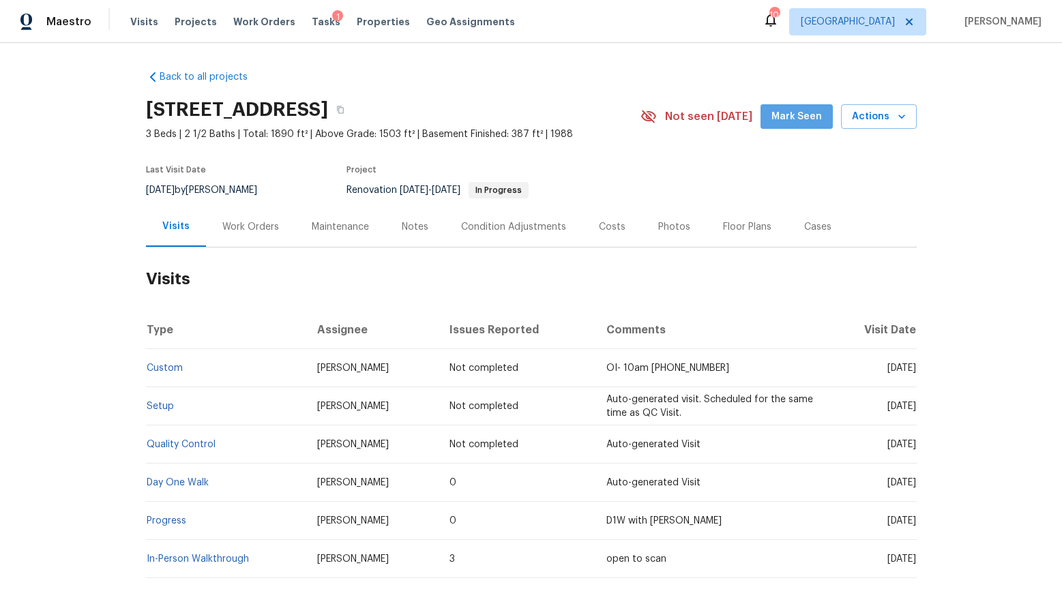
click at [803, 114] on span "Mark Seen" at bounding box center [796, 116] width 50 height 17
click at [869, 117] on span "Actions" at bounding box center [879, 116] width 54 height 17
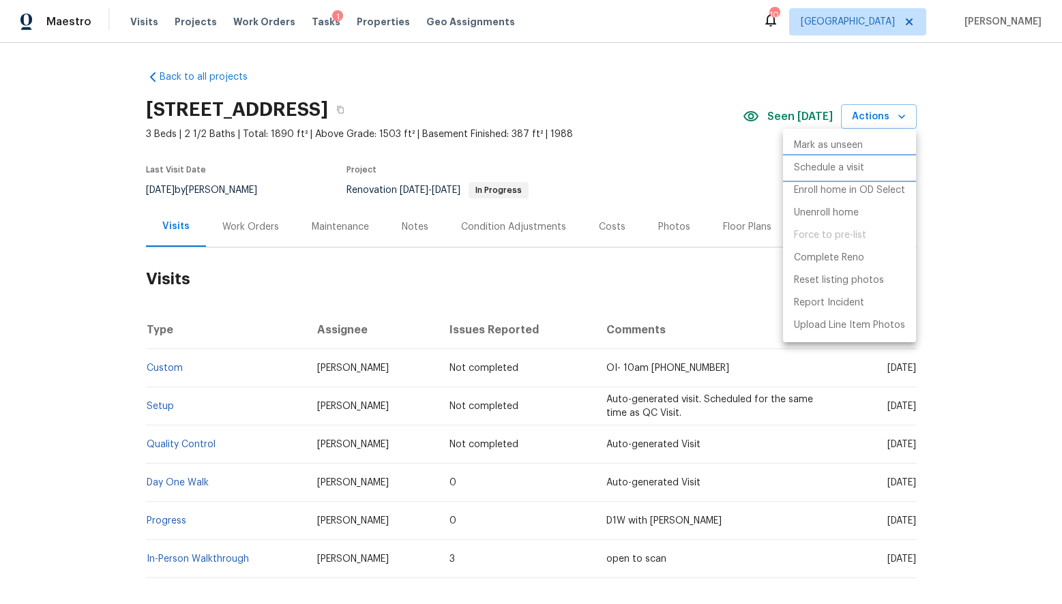
click at [839, 164] on p "Schedule a visit" at bounding box center [829, 168] width 70 height 14
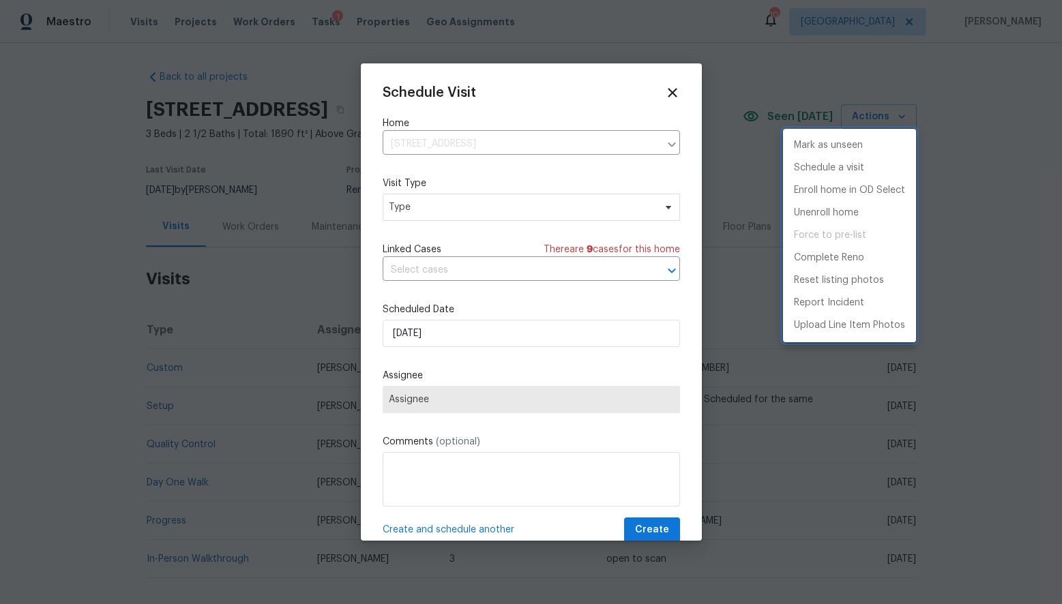
click at [428, 206] on div at bounding box center [531, 302] width 1062 height 604
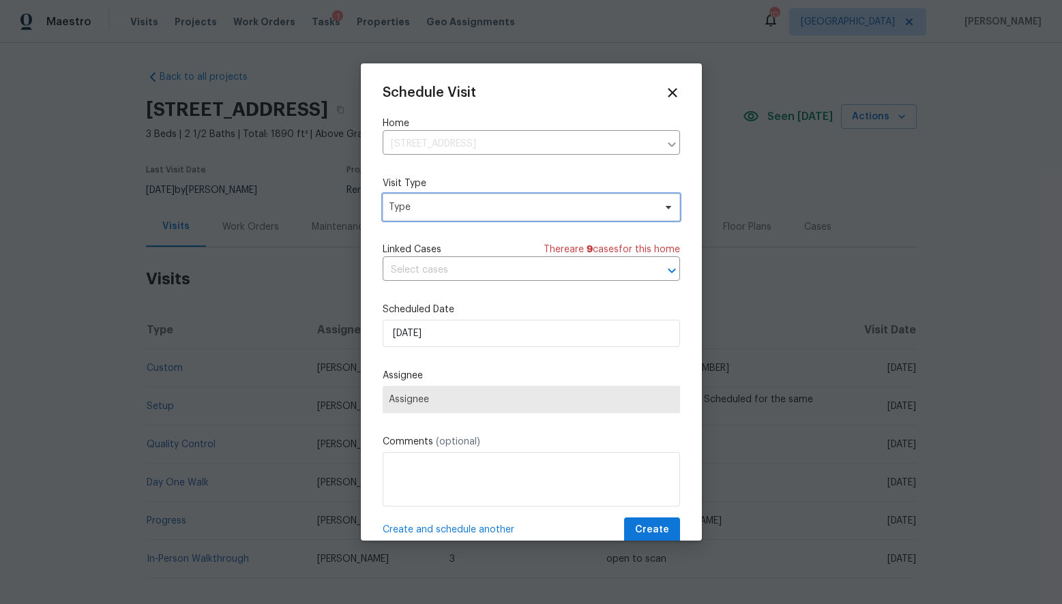
click at [427, 207] on span "Type" at bounding box center [521, 208] width 265 height 14
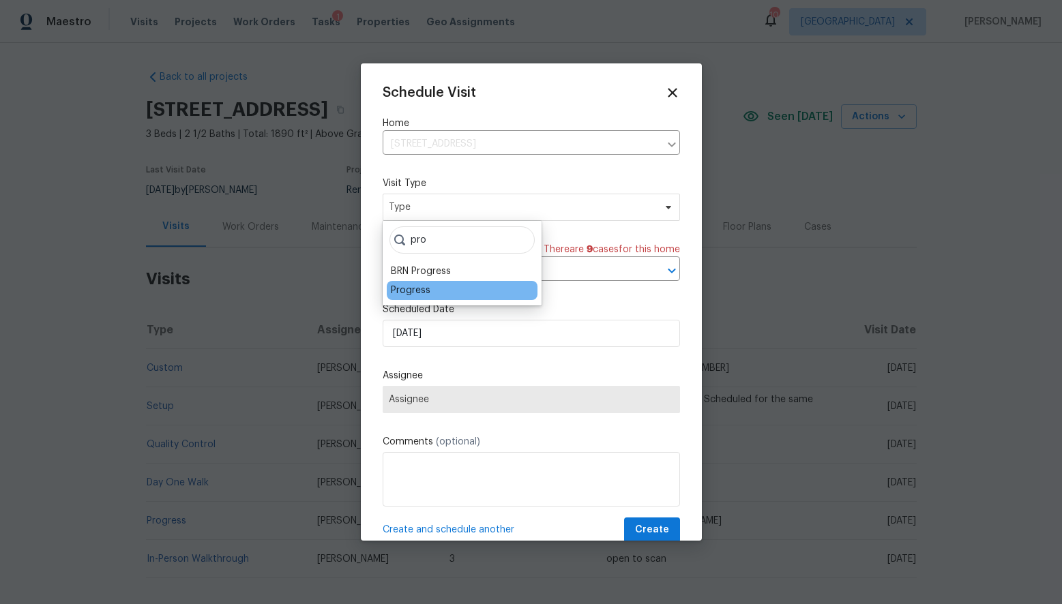
type input "pro"
click at [427, 286] on div "Progress" at bounding box center [411, 291] width 40 height 14
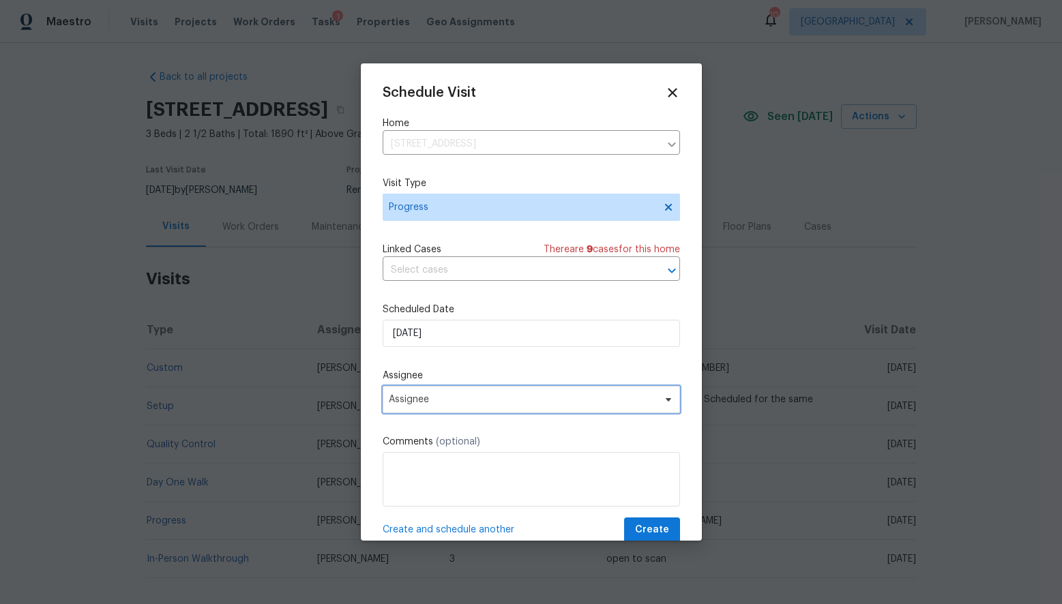
click at [422, 412] on span "Assignee" at bounding box center [531, 399] width 297 height 27
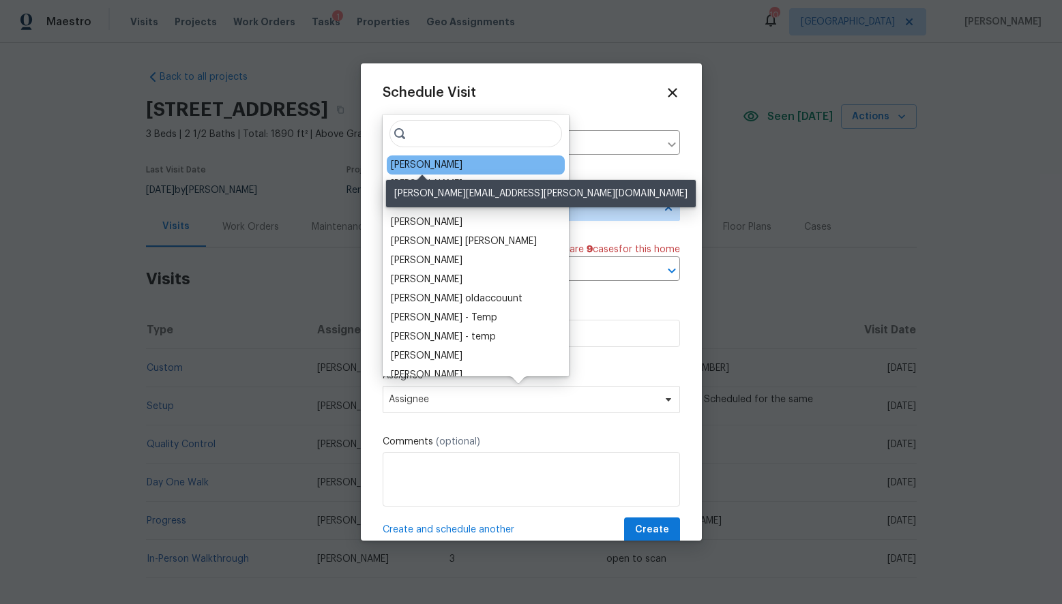
click at [430, 165] on div "James Nolting" at bounding box center [427, 165] width 72 height 14
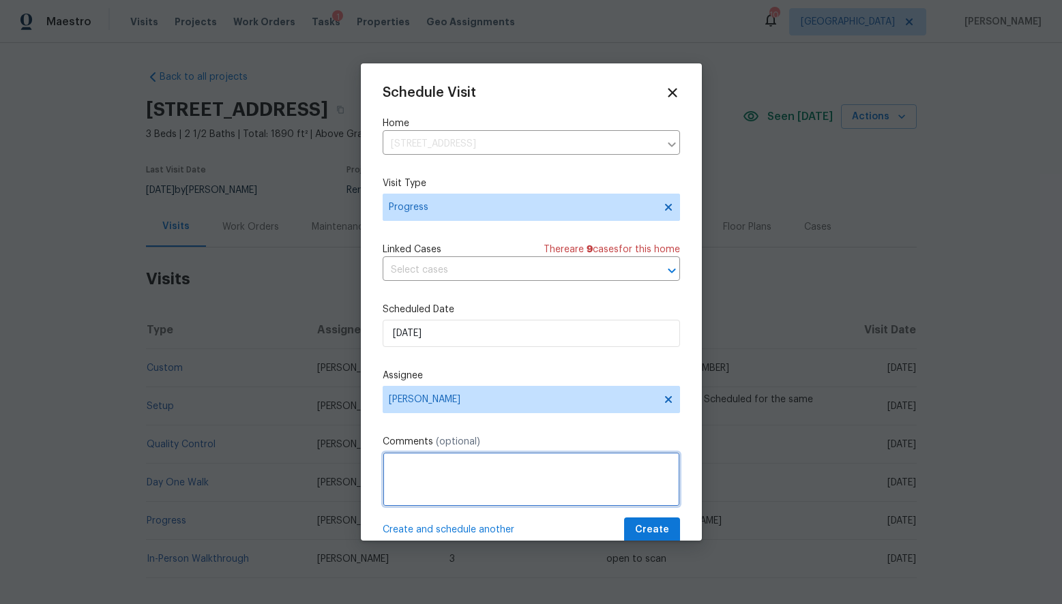
click at [425, 479] on textarea at bounding box center [531, 479] width 297 height 55
type textarea "should have 2x weekly progress visits when time permits, also missing "Before" …"
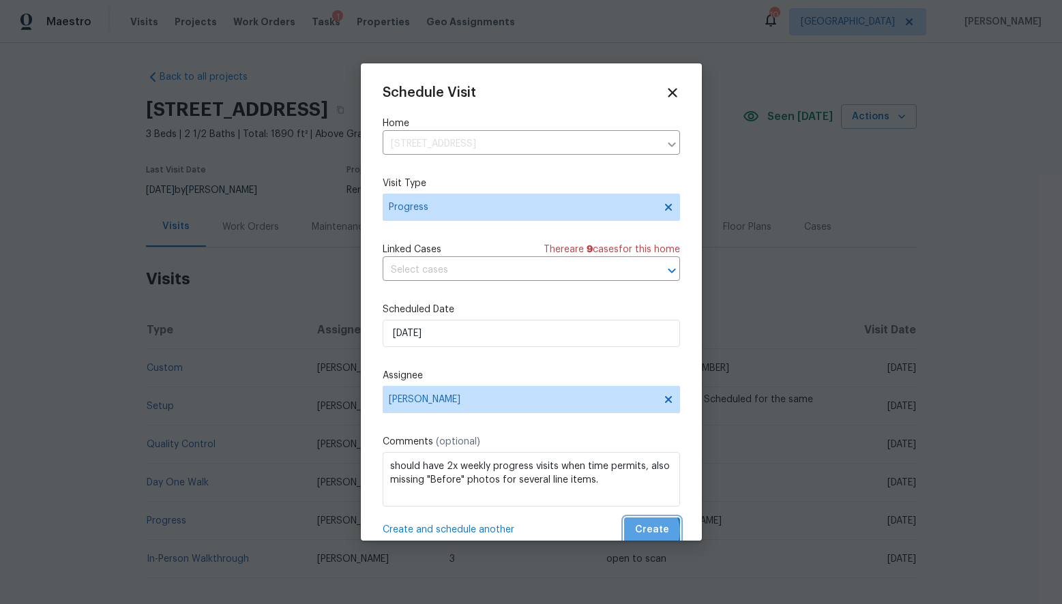
click at [647, 532] on span "Create" at bounding box center [652, 530] width 34 height 17
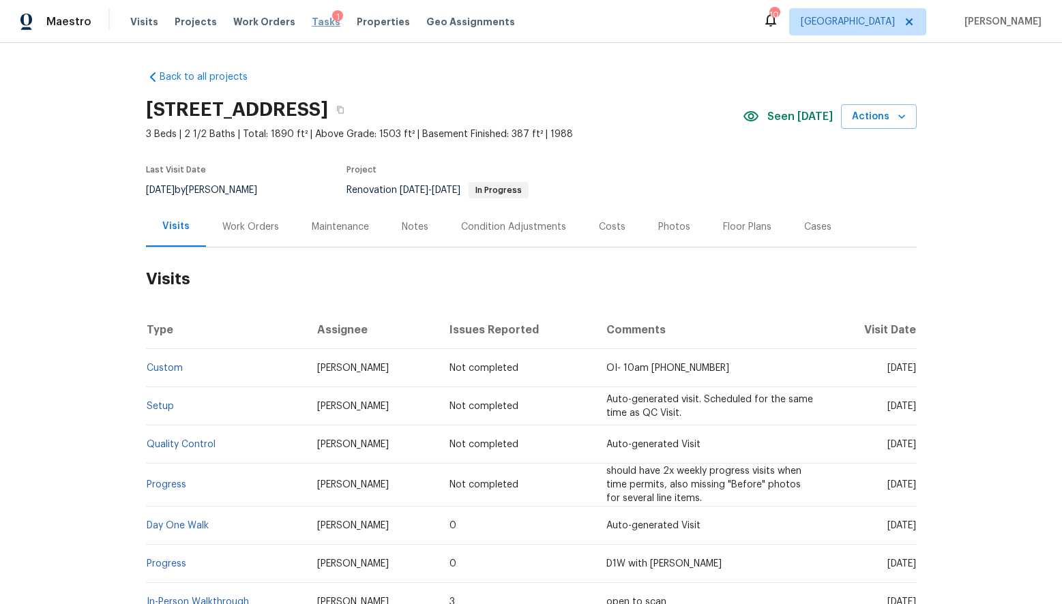
click at [312, 24] on span "Tasks" at bounding box center [326, 22] width 29 height 10
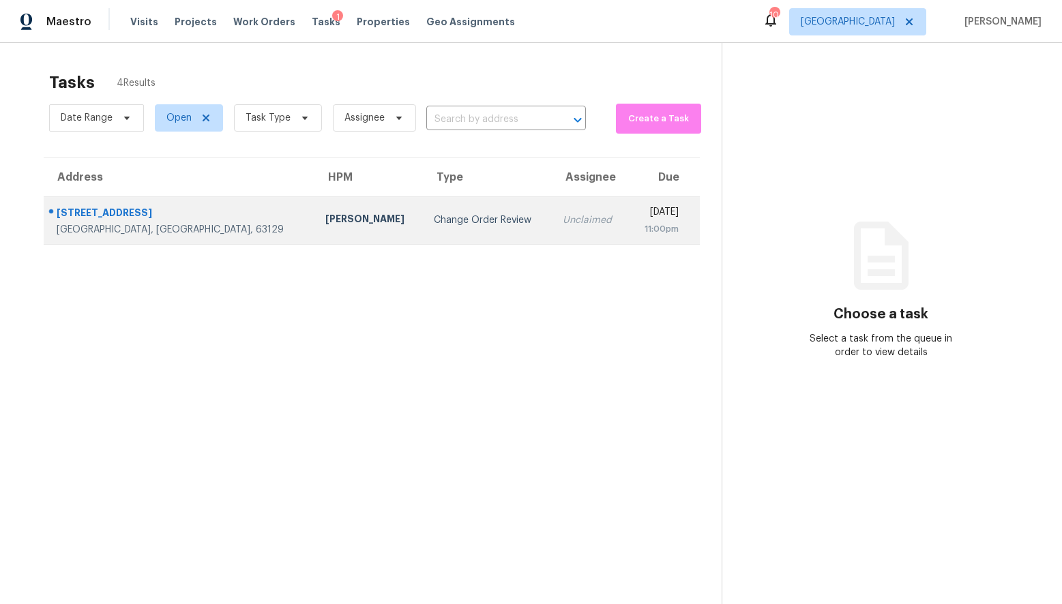
click at [423, 227] on td "Change Order Review" at bounding box center [487, 220] width 129 height 48
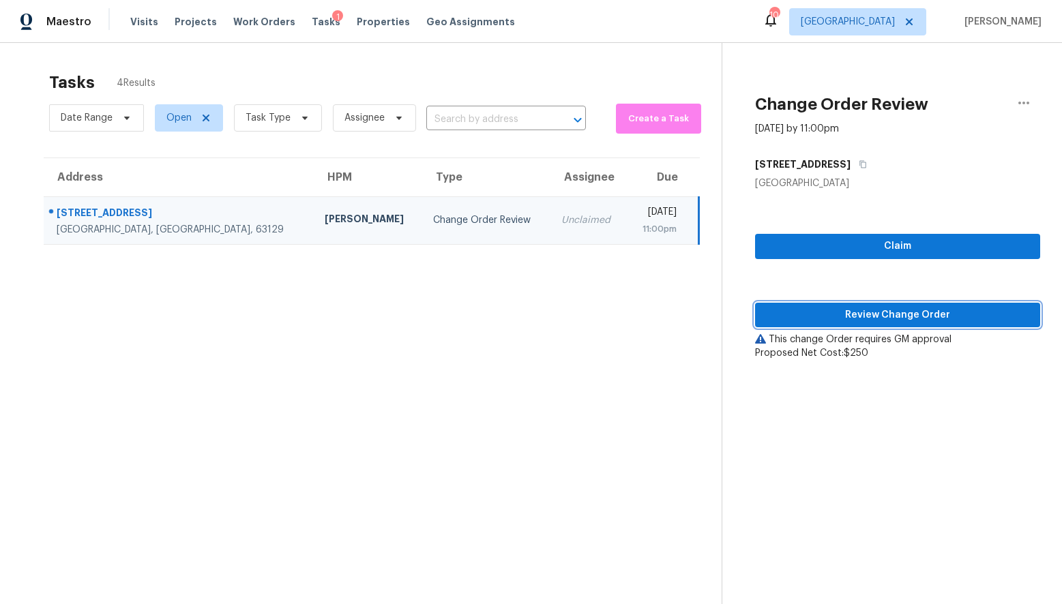
click at [846, 321] on span "Review Change Order" at bounding box center [897, 315] width 263 height 17
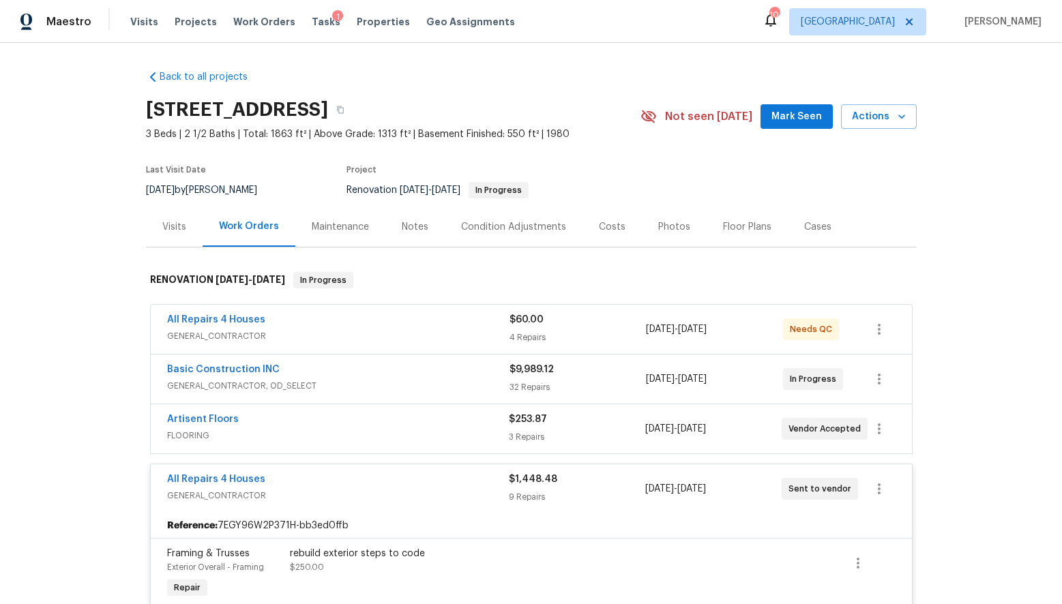
click at [310, 374] on div "Basic Construction INC" at bounding box center [338, 371] width 342 height 16
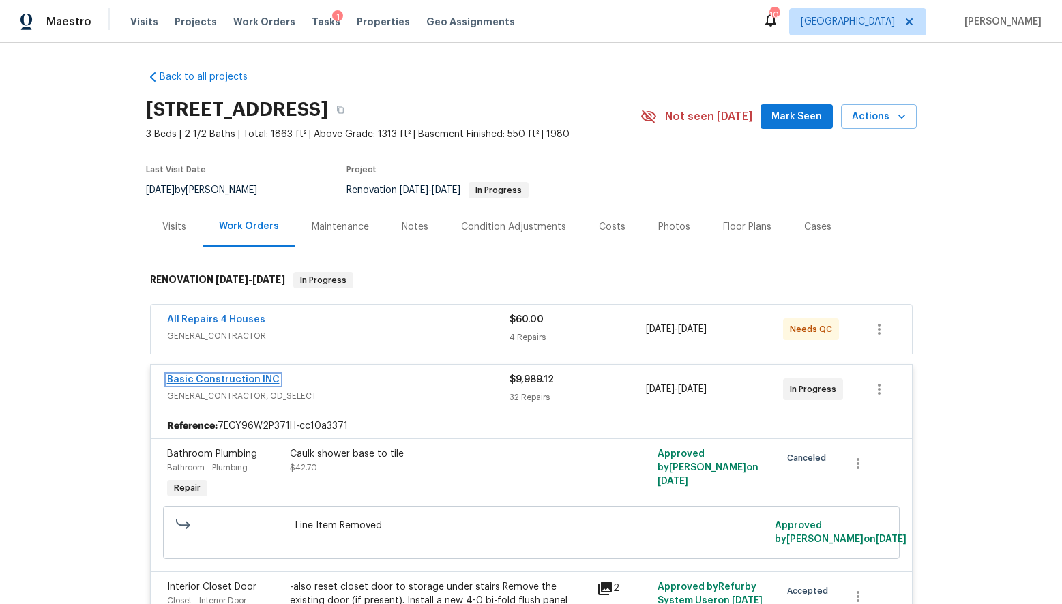
click at [249, 378] on link "Basic Construction INC" at bounding box center [223, 380] width 113 height 10
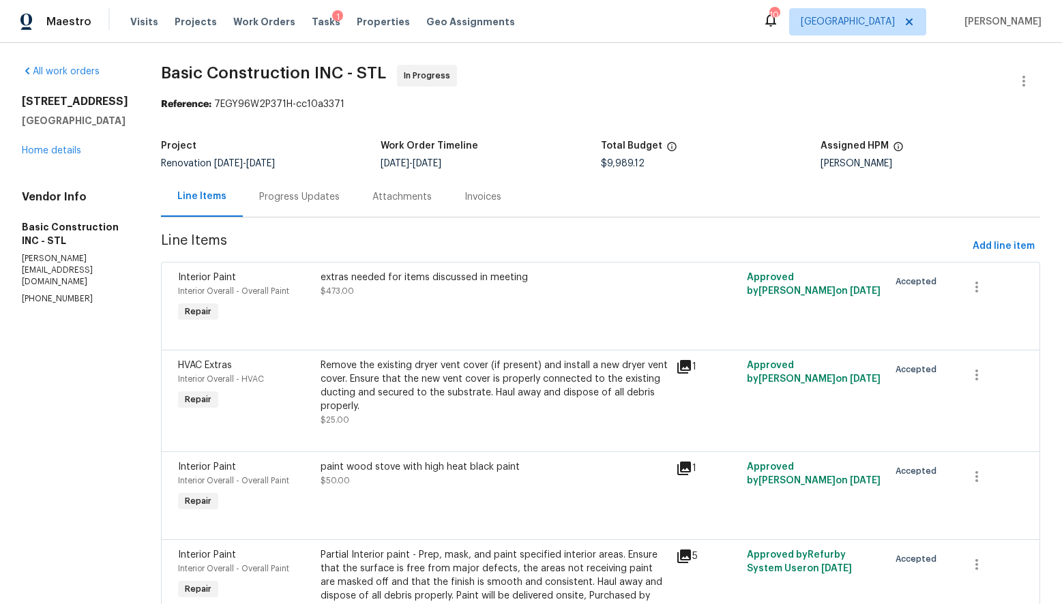
click at [308, 197] on div "Progress Updates" at bounding box center [299, 197] width 80 height 14
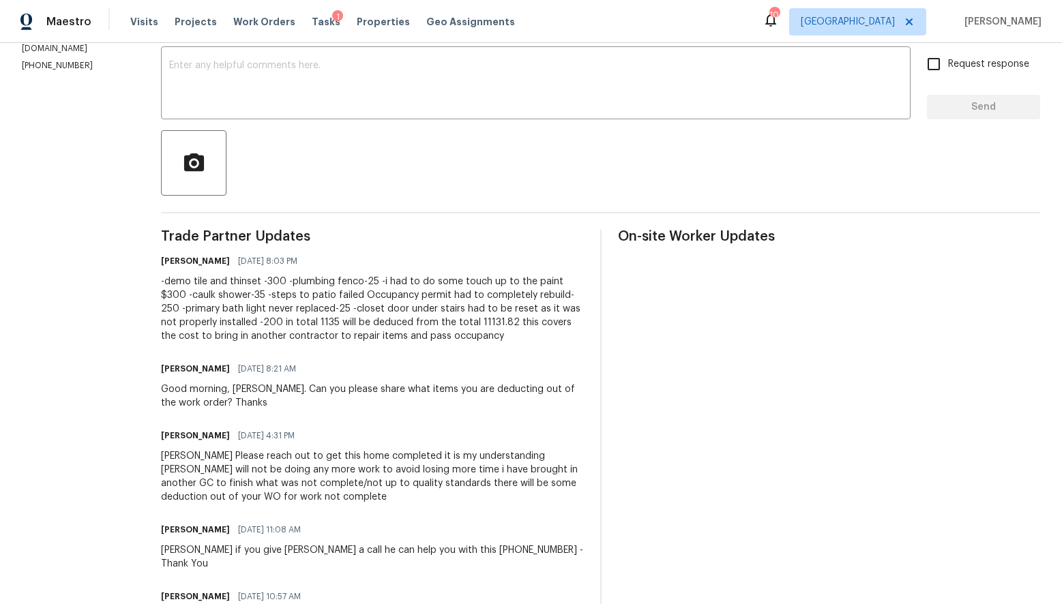
scroll to position [198, 0]
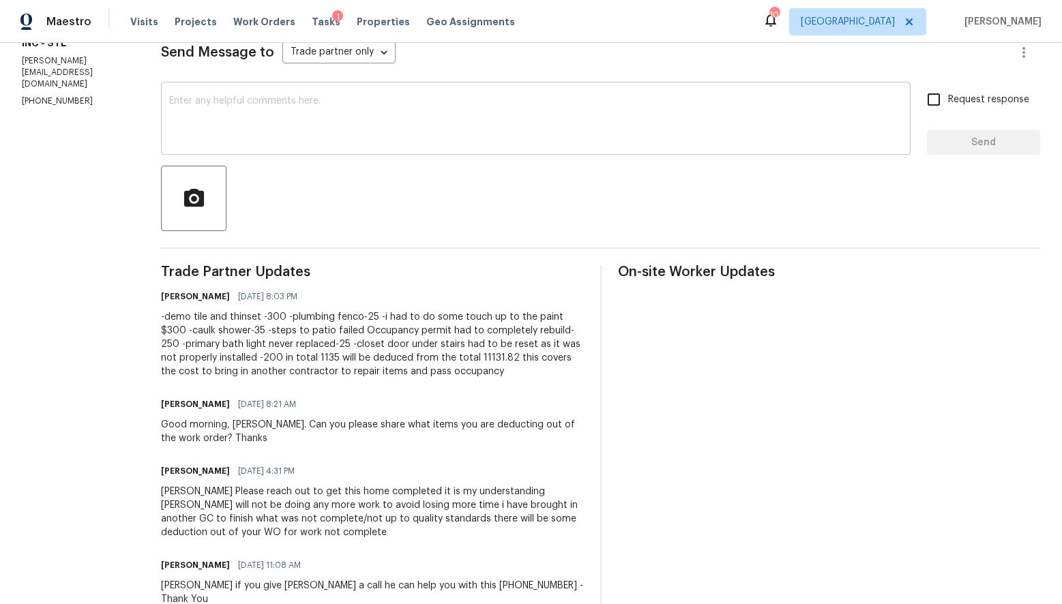
click at [220, 147] on div "x ​" at bounding box center [536, 120] width 750 height 70
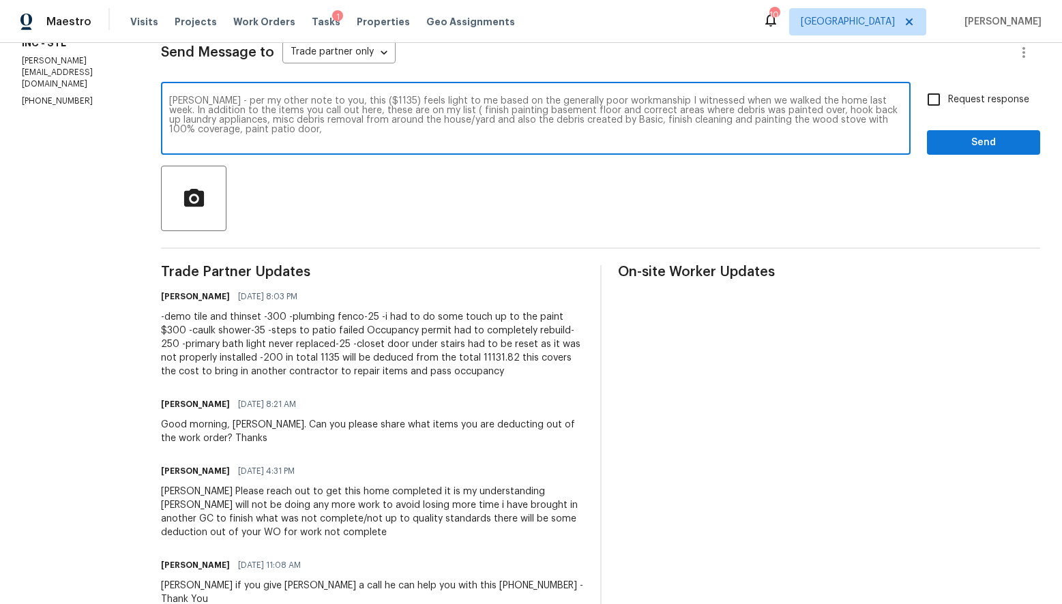
scroll to position [198, 0]
click at [873, 119] on textarea "James - per my other note to you, this ($1135) feels light to me based on the g…" at bounding box center [535, 119] width 733 height 48
click at [250, 130] on textarea "James - per my other note to you, this ($1135) feels light to me based on the g…" at bounding box center [535, 119] width 733 height 48
click at [197, 129] on textarea "James - per my other note to you, this ($1135) feels light to me based on the g…" at bounding box center [535, 119] width 733 height 48
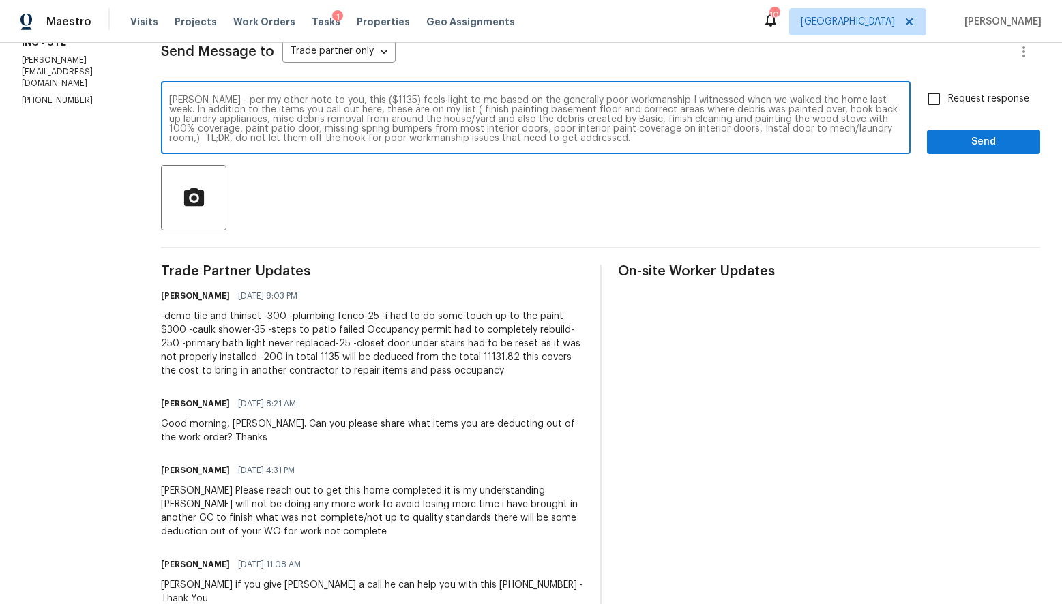
scroll to position [19, 0]
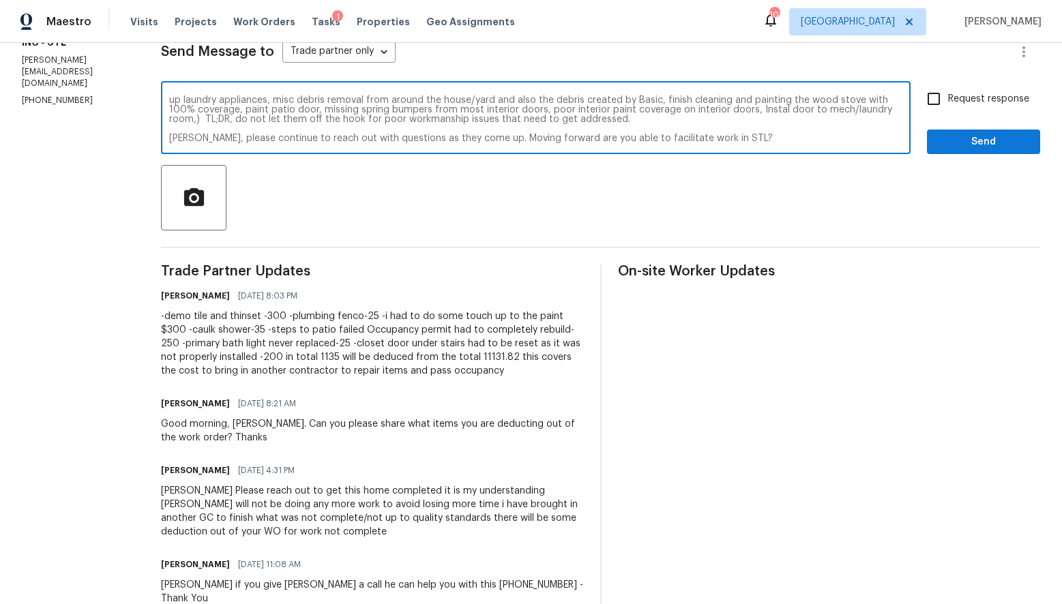
type textarea "James - per my other note to you, this ($1135) feels light to me based on the g…"
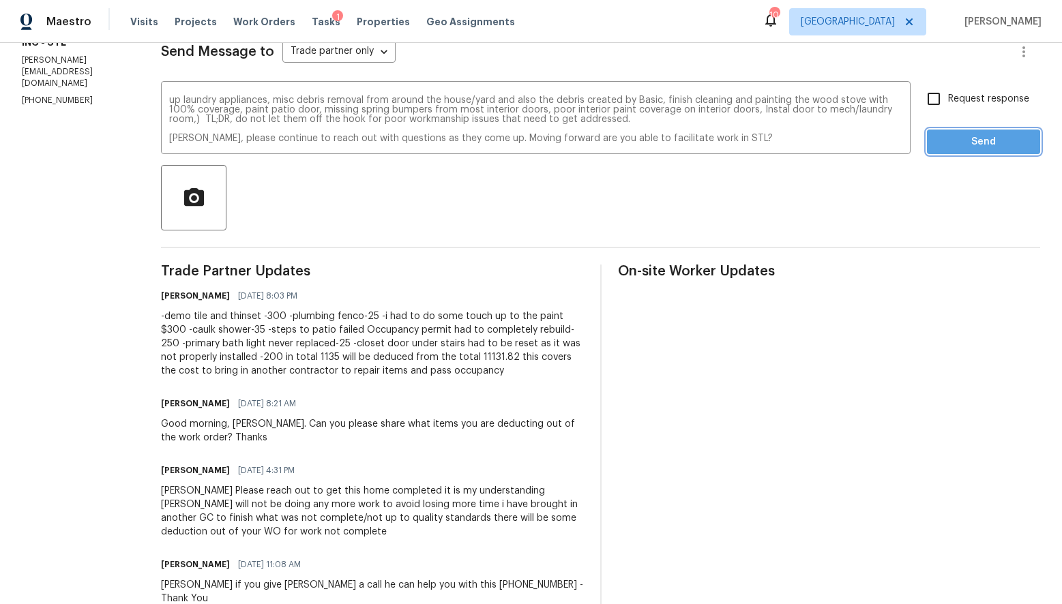
click at [960, 148] on span "Send" at bounding box center [983, 142] width 91 height 17
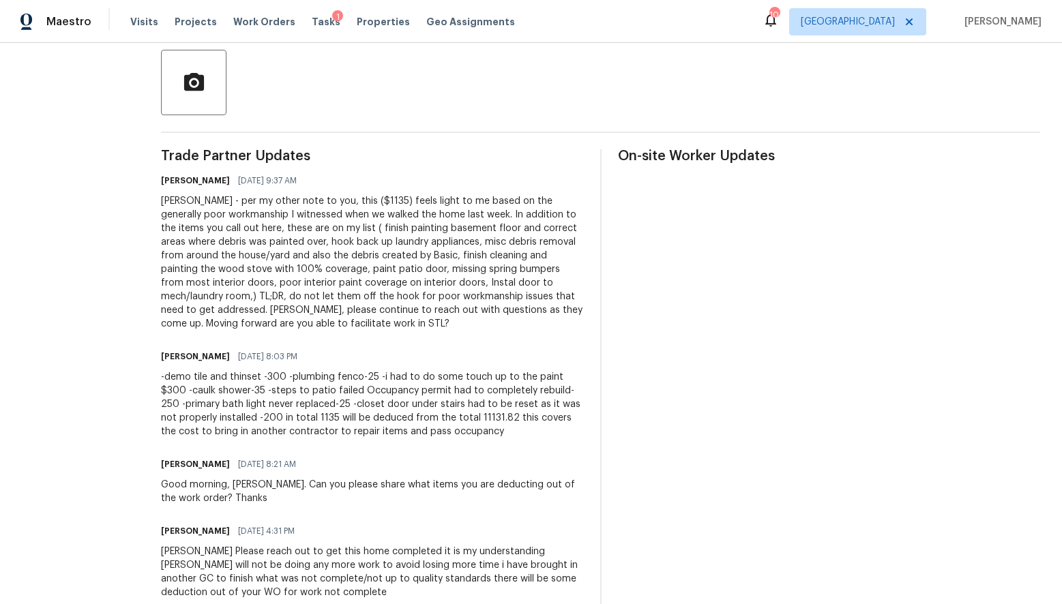
scroll to position [0, 0]
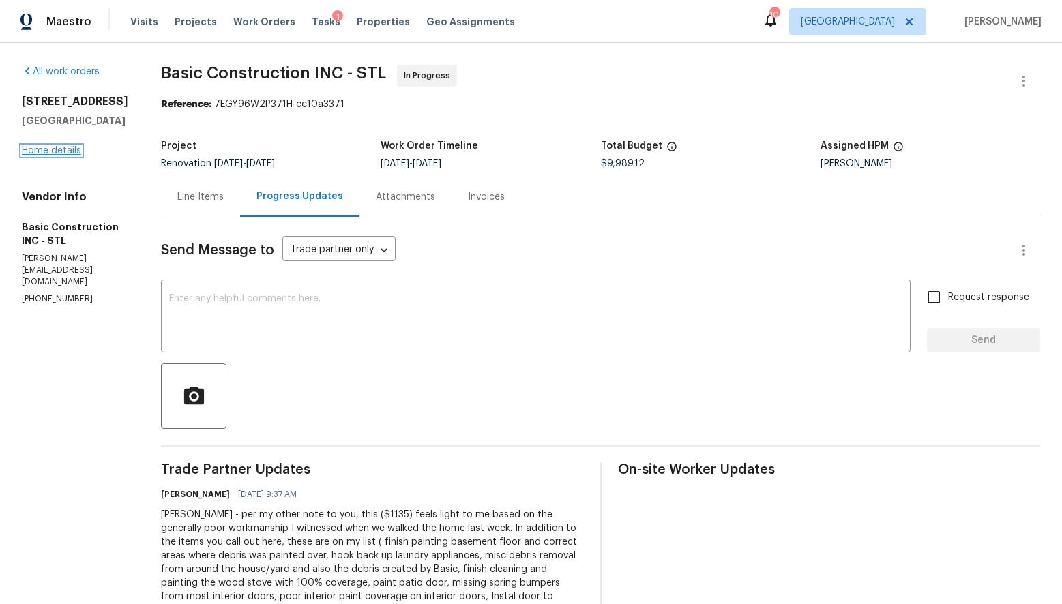
click at [70, 156] on link "Home details" at bounding box center [51, 151] width 59 height 10
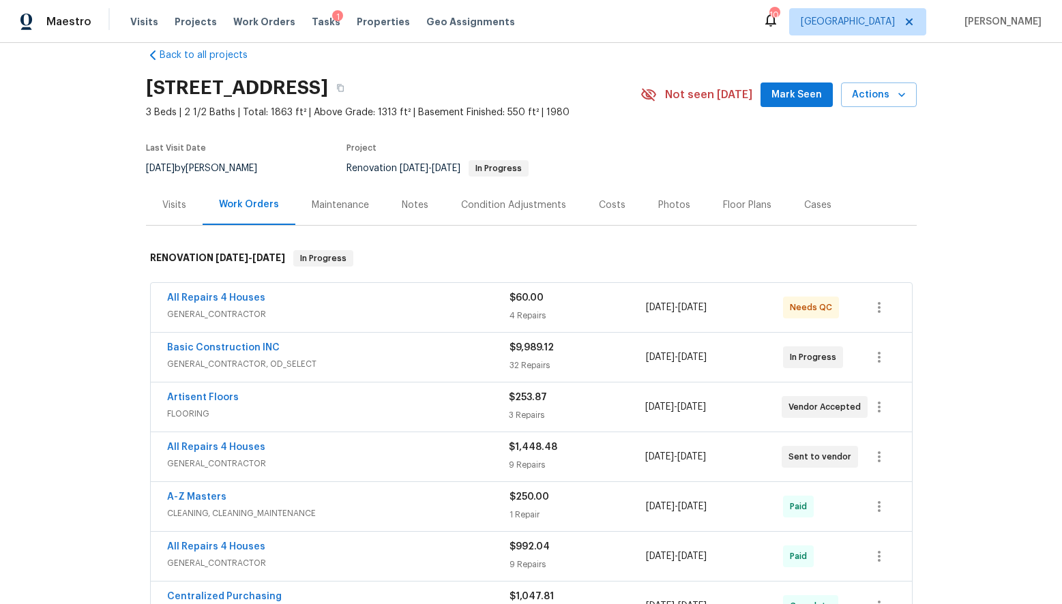
scroll to position [24, 0]
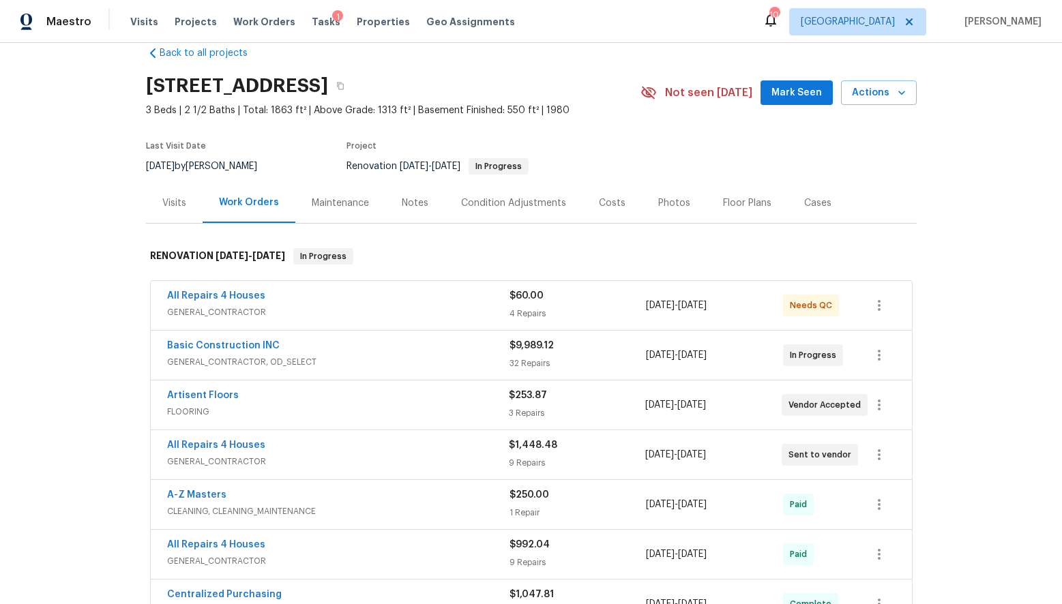
click at [345, 308] on span "GENERAL_CONTRACTOR" at bounding box center [338, 313] width 342 height 14
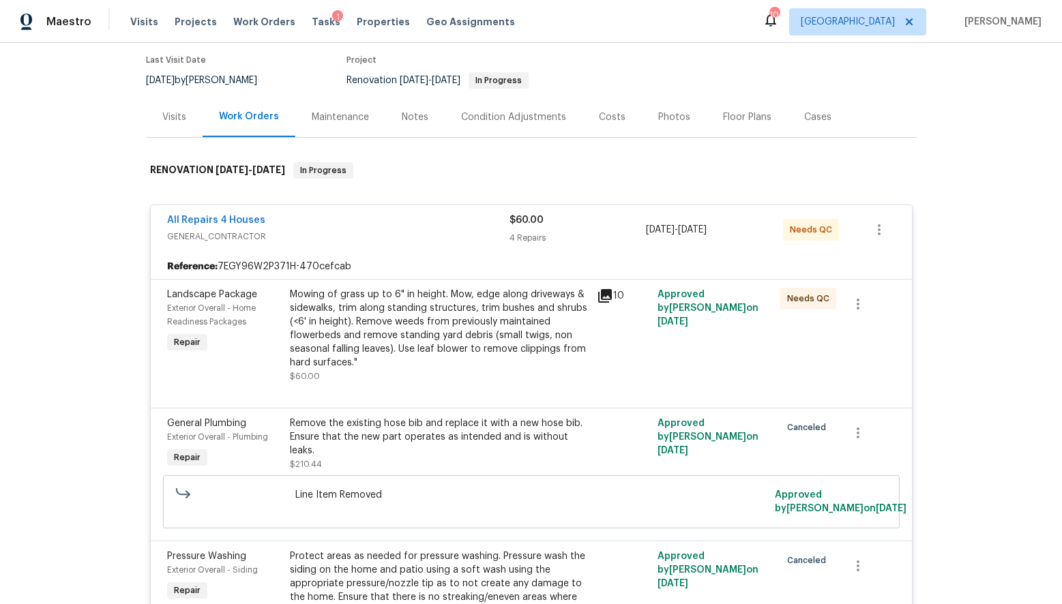
scroll to position [65, 0]
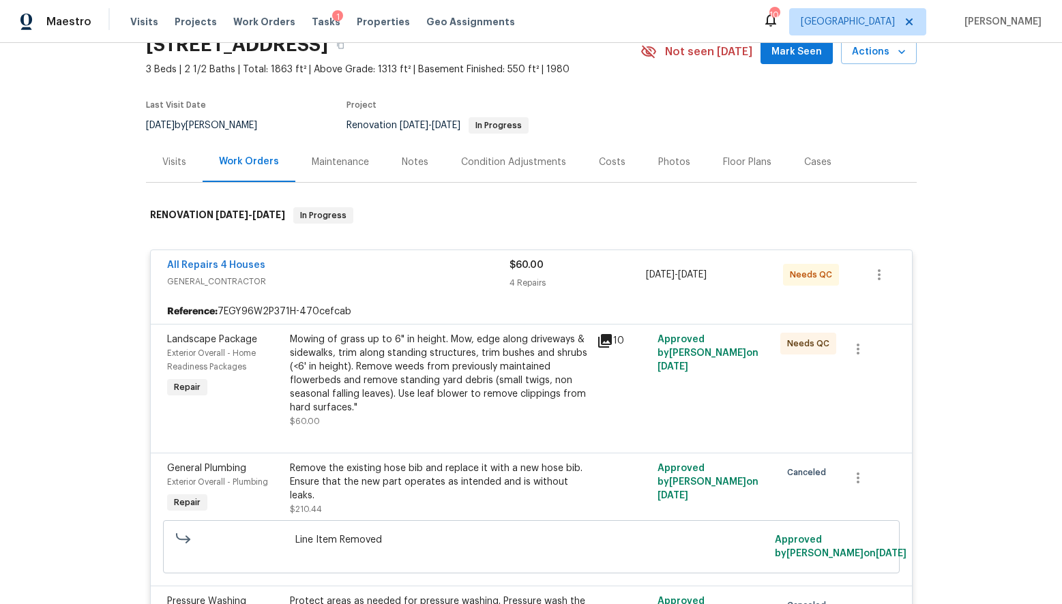
click at [327, 269] on div "All Repairs 4 Houses" at bounding box center [338, 267] width 342 height 16
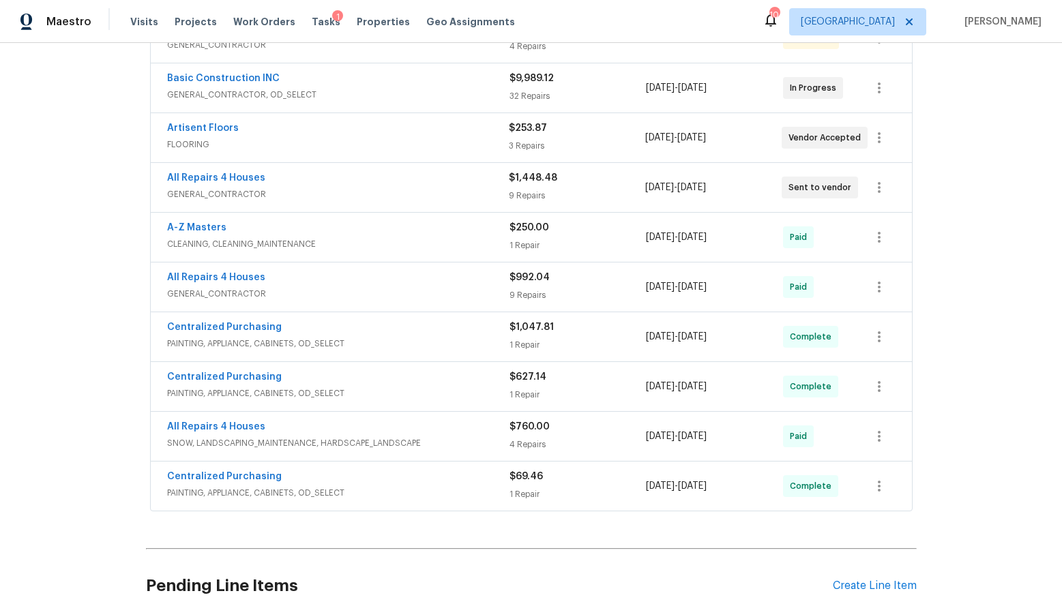
scroll to position [289, 0]
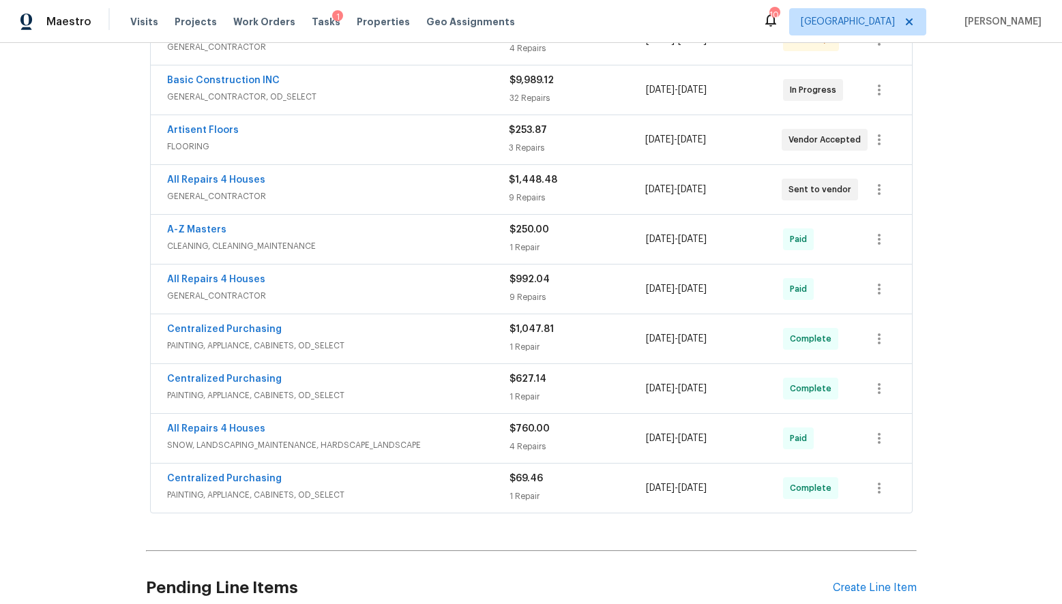
click at [339, 197] on span "GENERAL_CONTRACTOR" at bounding box center [338, 197] width 342 height 14
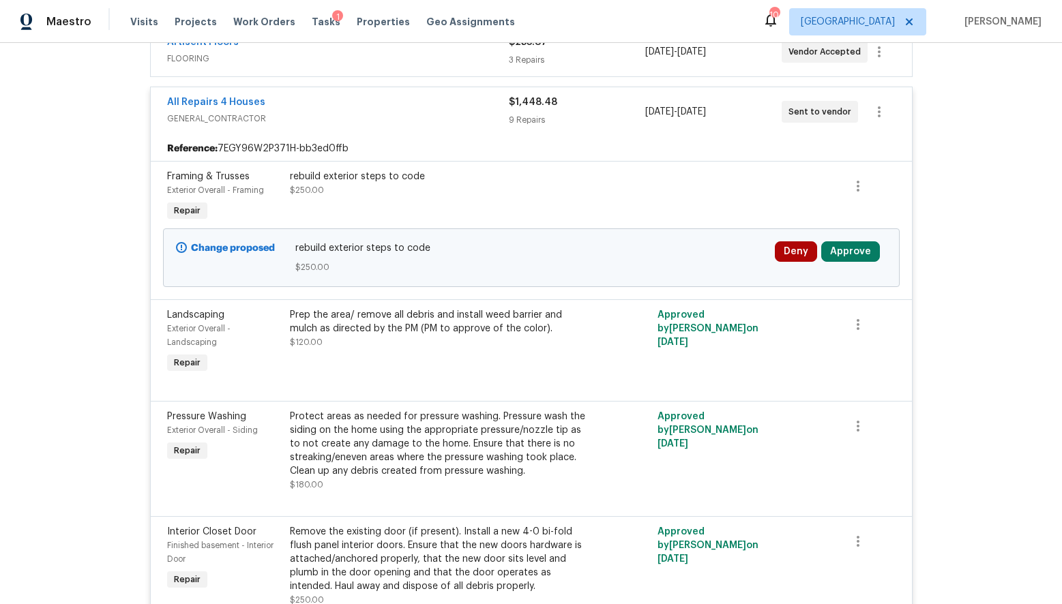
scroll to position [347, 0]
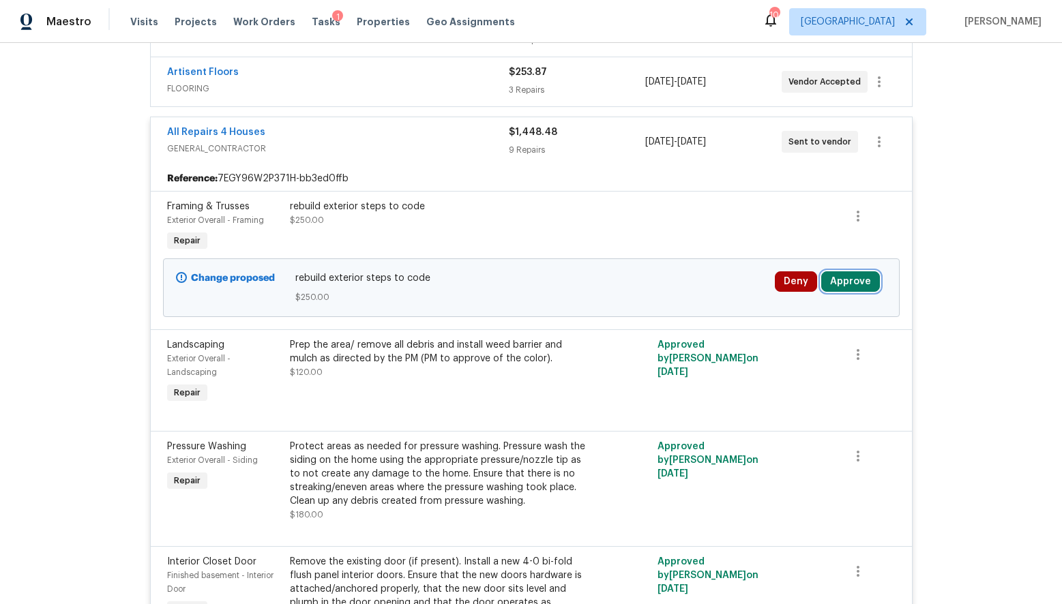
click at [840, 284] on button "Approve" at bounding box center [850, 281] width 59 height 20
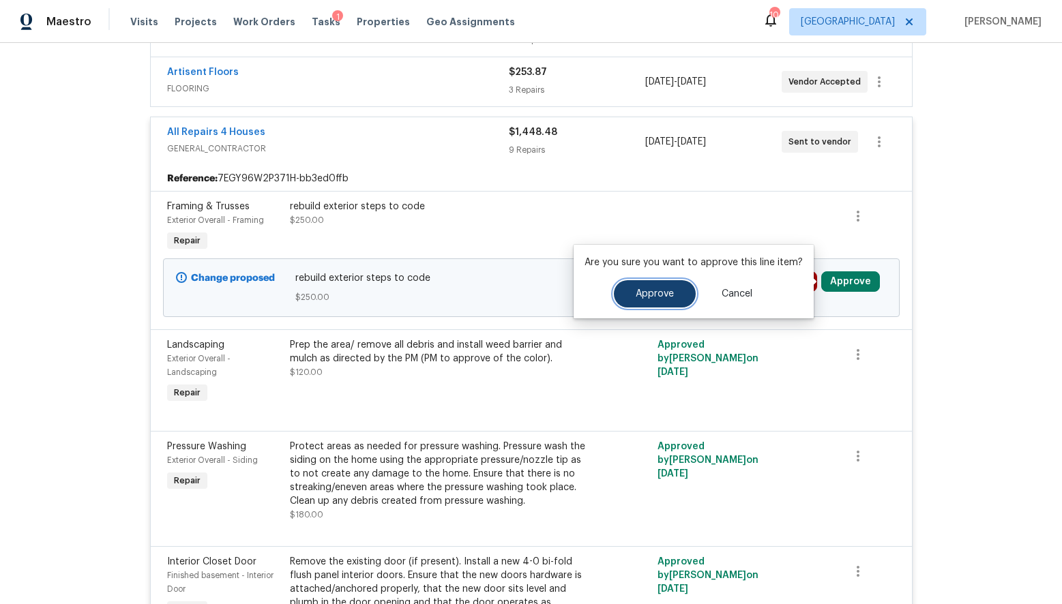
click at [645, 304] on button "Approve" at bounding box center [655, 293] width 82 height 27
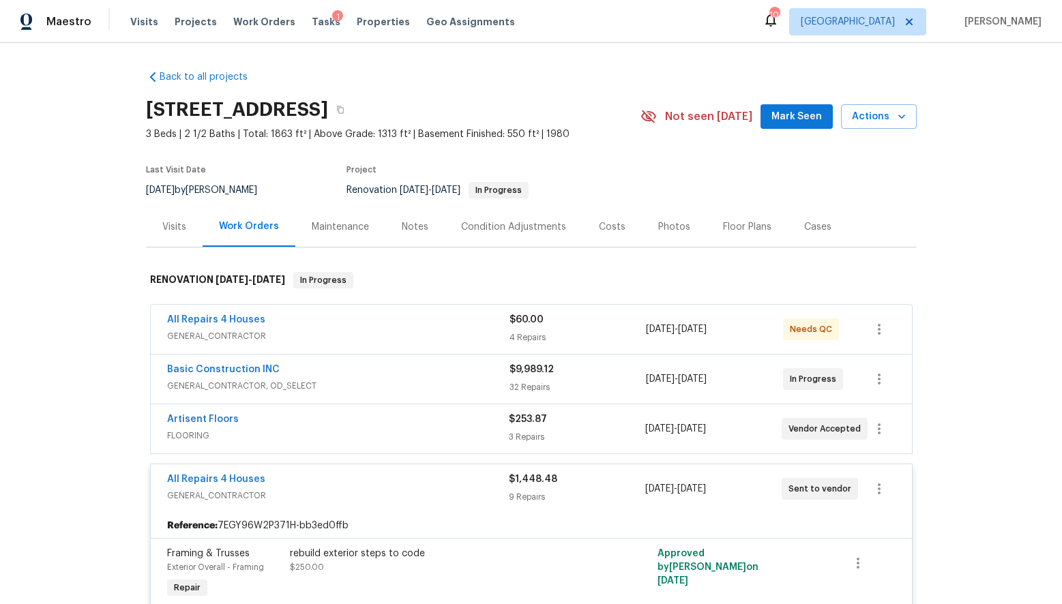
scroll to position [1, 0]
click at [402, 227] on div "Notes" at bounding box center [415, 227] width 27 height 14
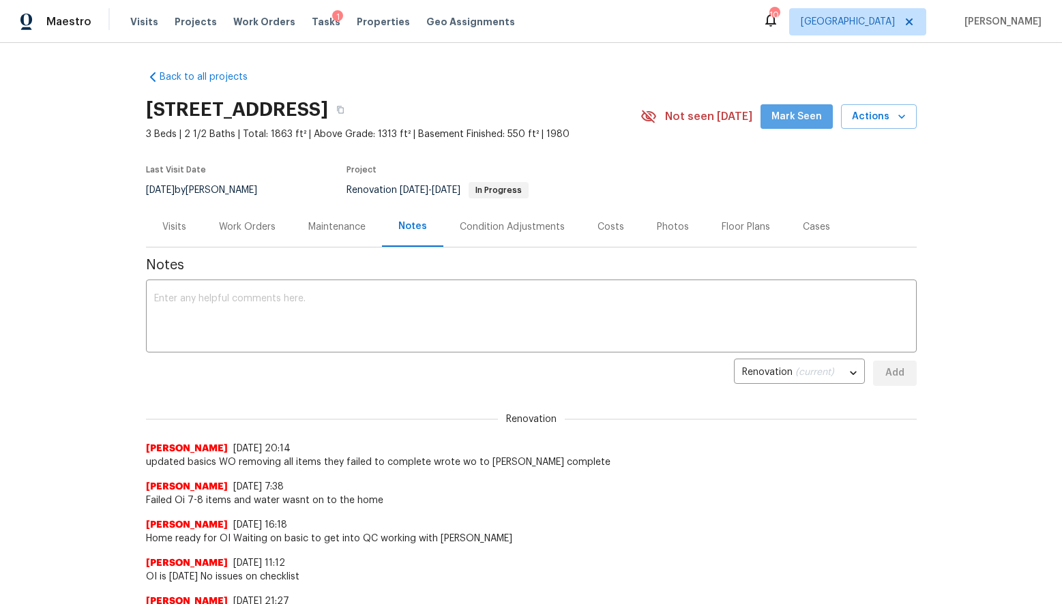
click at [817, 115] on span "Mark Seen" at bounding box center [796, 116] width 50 height 17
click at [312, 23] on span "Tasks" at bounding box center [326, 22] width 29 height 10
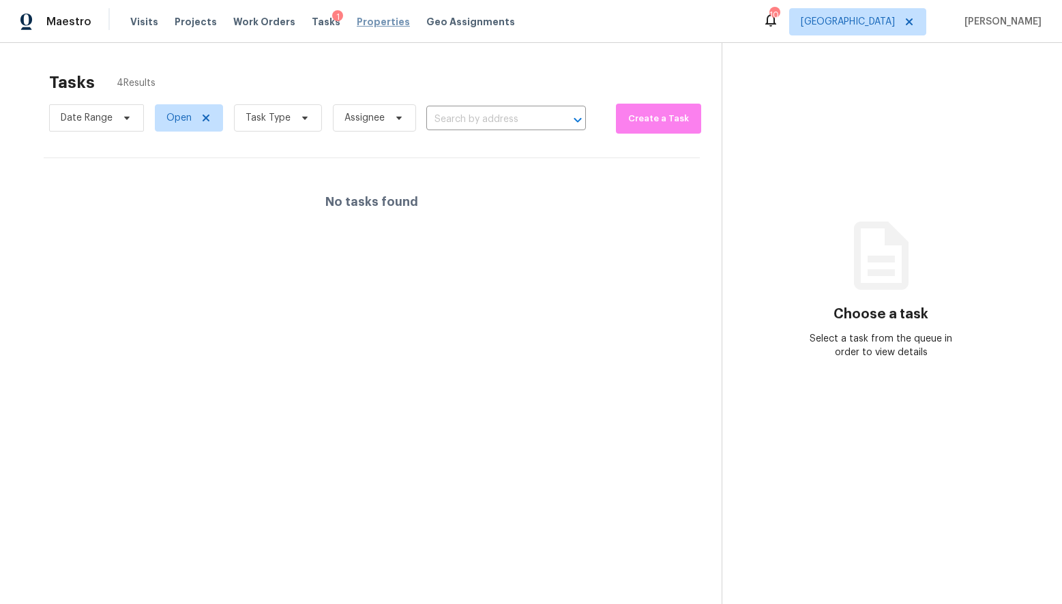
click at [357, 23] on span "Properties" at bounding box center [383, 22] width 53 height 14
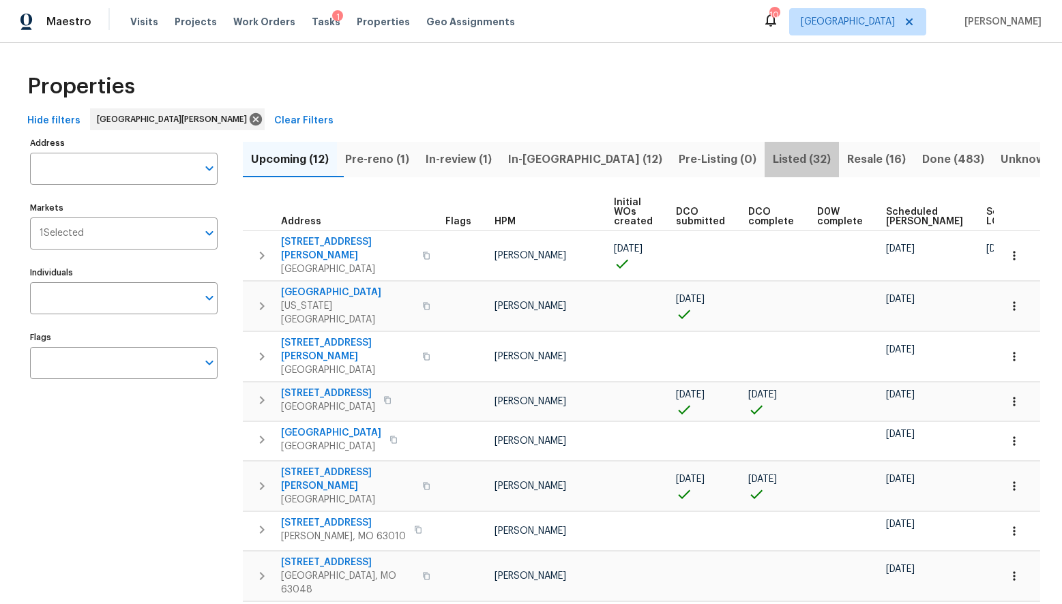
click at [773, 162] on span "Listed (32)" at bounding box center [802, 159] width 58 height 19
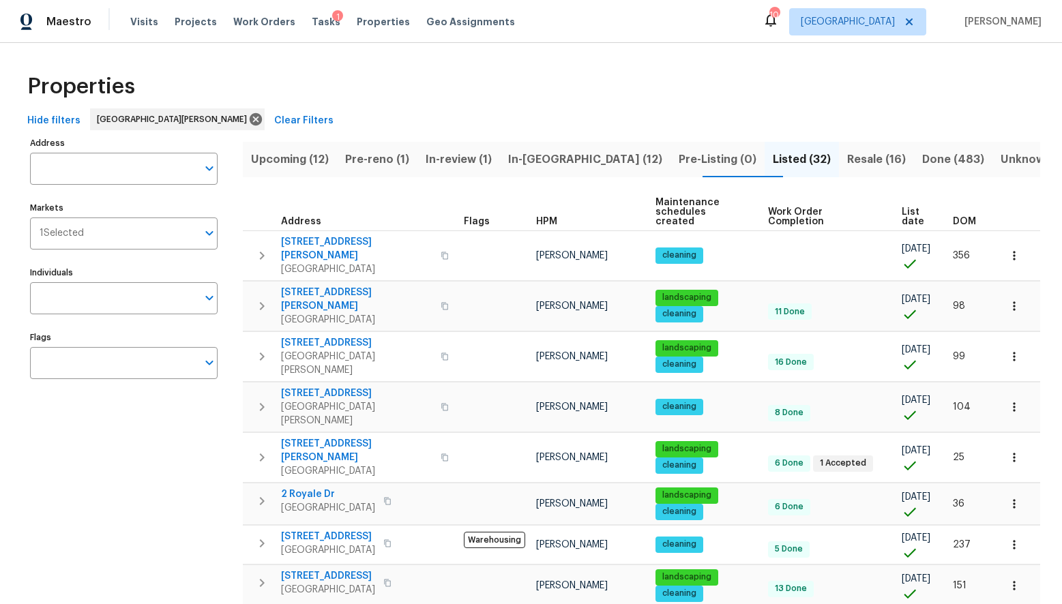
click at [962, 217] on span "DOM" at bounding box center [964, 222] width 23 height 10
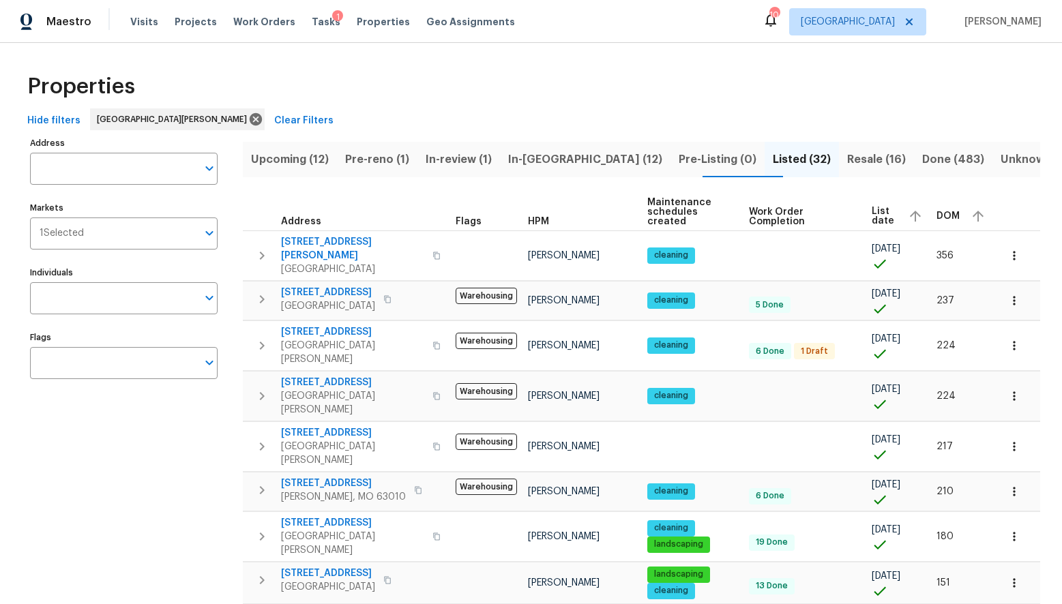
click at [953, 213] on span "DOM" at bounding box center [948, 216] width 23 height 10
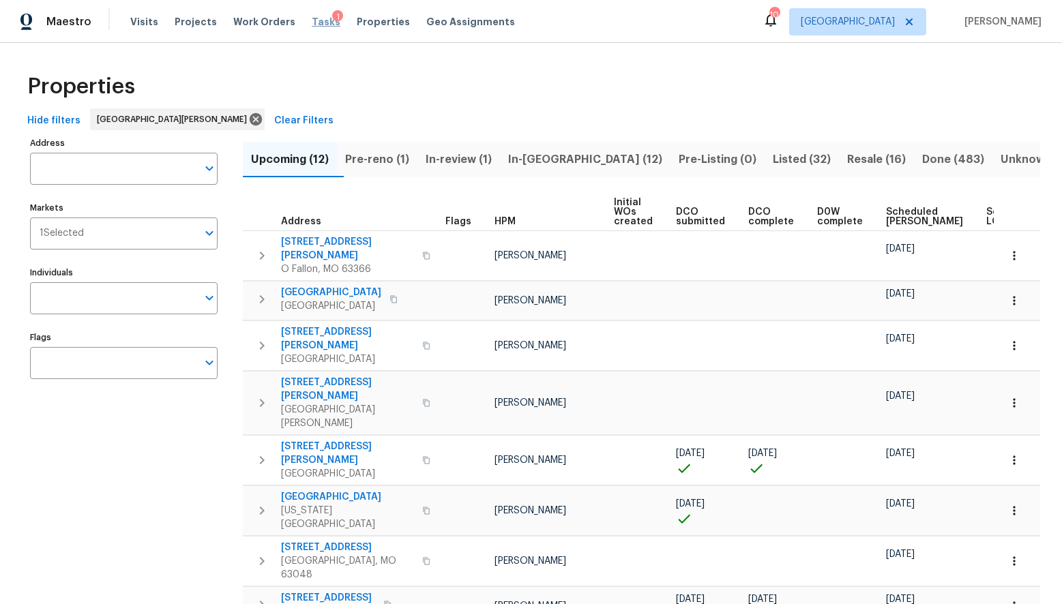
click at [312, 20] on span "Tasks" at bounding box center [326, 22] width 29 height 10
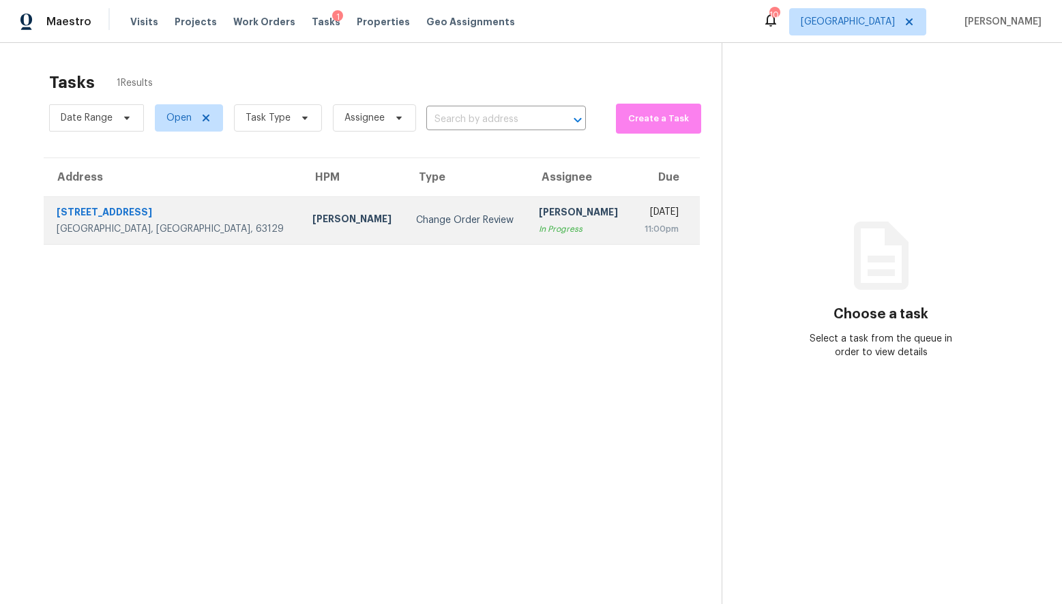
click at [112, 218] on div "5655 Chalet Hill Dr" at bounding box center [174, 213] width 234 height 17
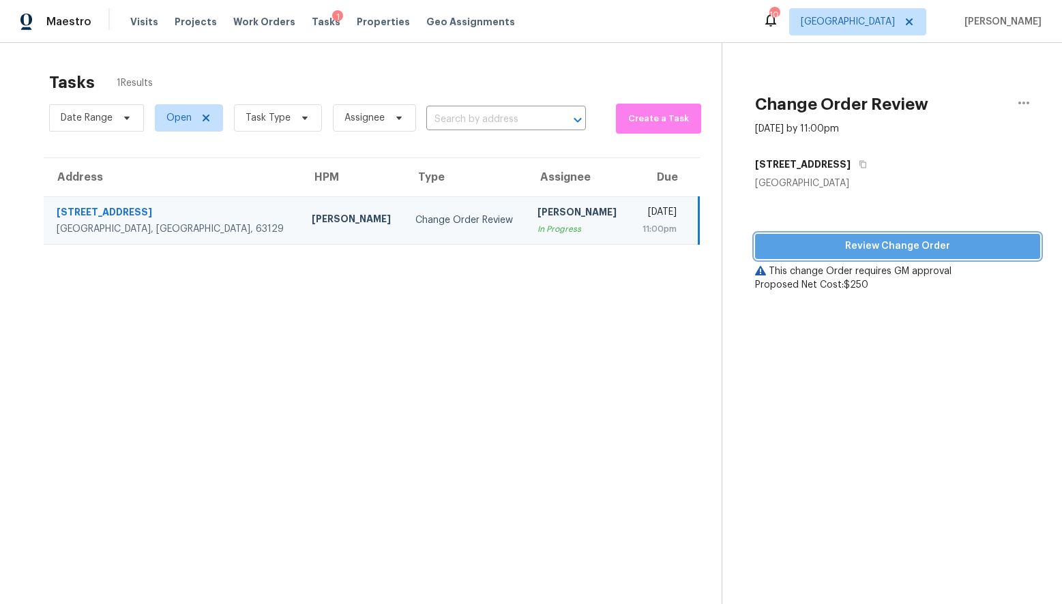
click at [778, 240] on span "Review Change Order" at bounding box center [897, 246] width 263 height 17
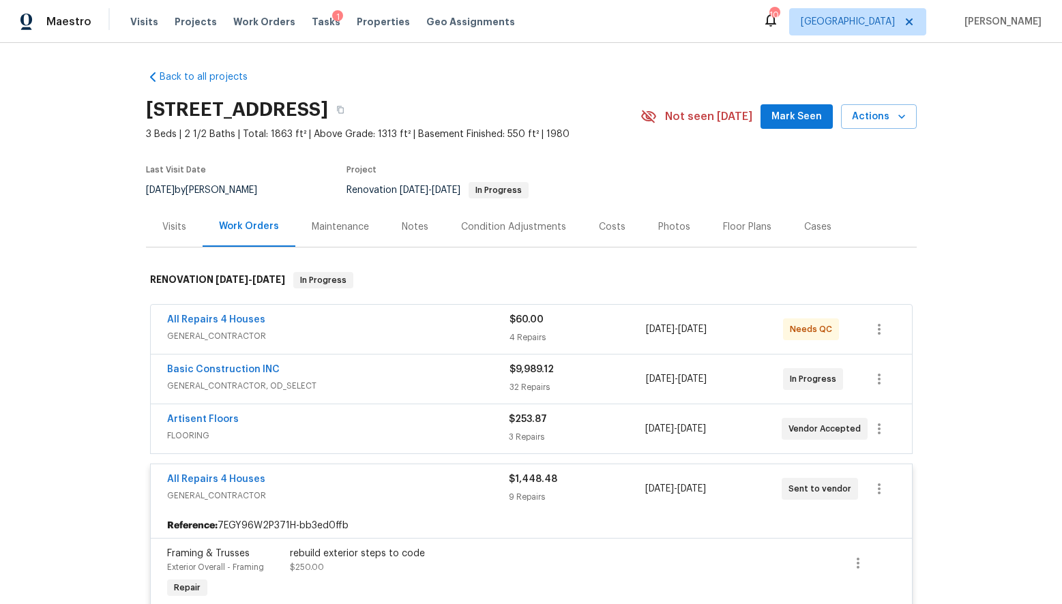
click at [173, 228] on div "Visits" at bounding box center [174, 227] width 24 height 14
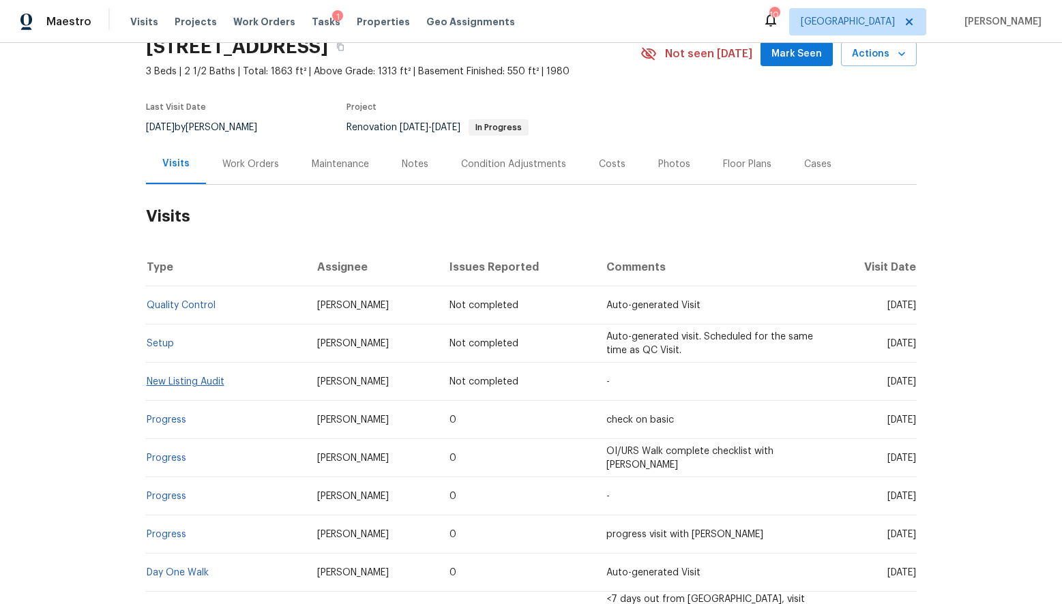
scroll to position [66, 0]
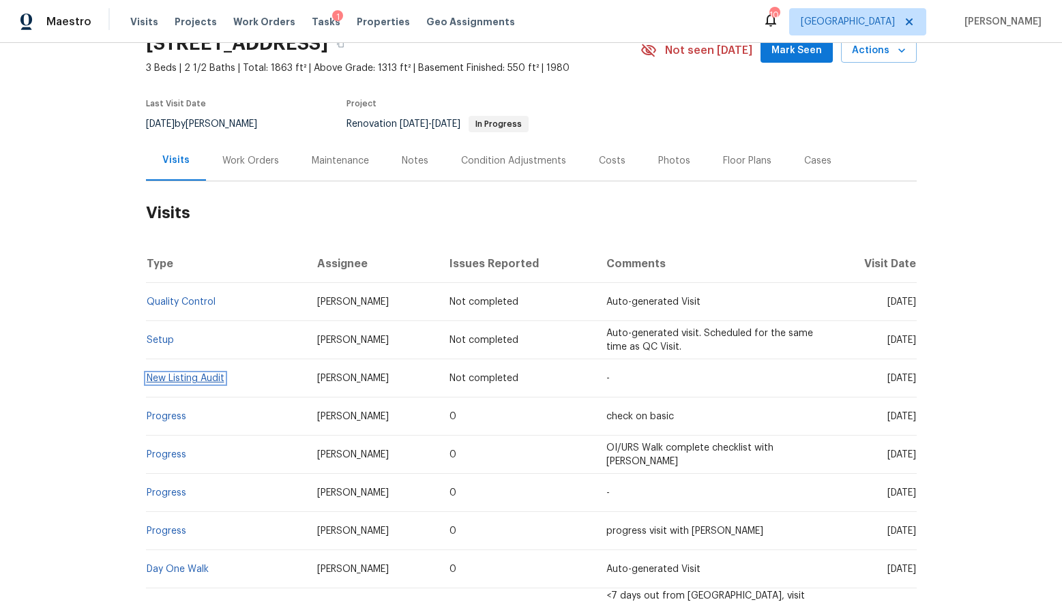
click at [178, 378] on link "New Listing Audit" at bounding box center [186, 379] width 78 height 10
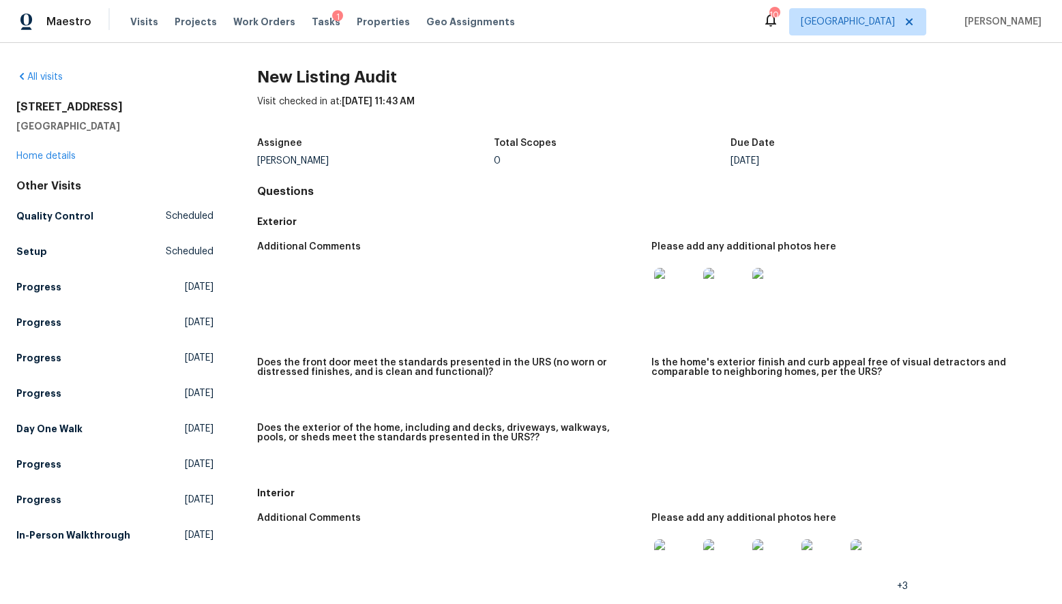
click at [675, 299] on img at bounding box center [676, 290] width 44 height 44
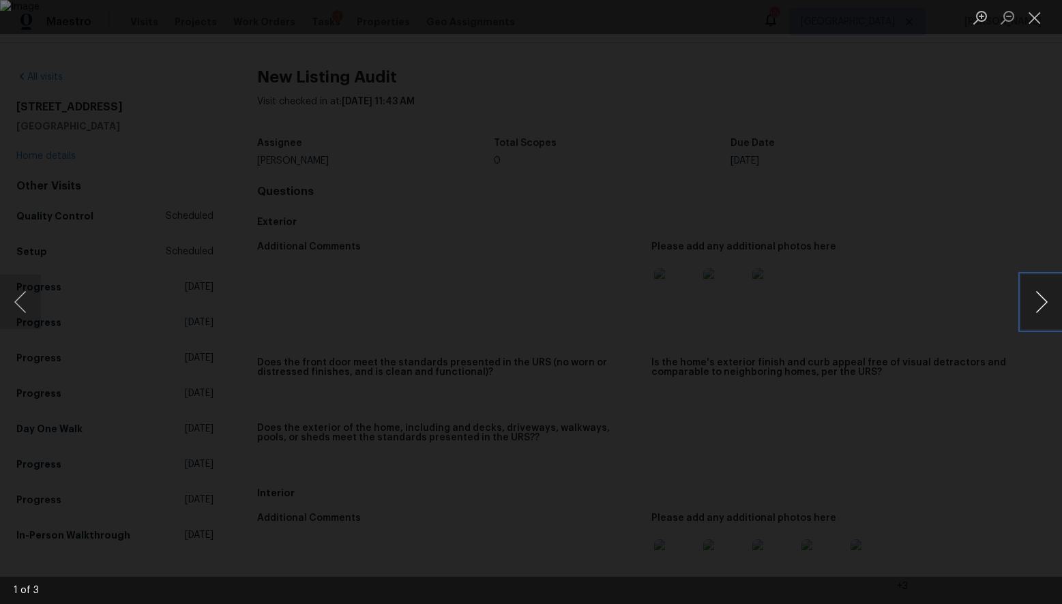
click at [1037, 310] on button "Next image" at bounding box center [1041, 302] width 41 height 55
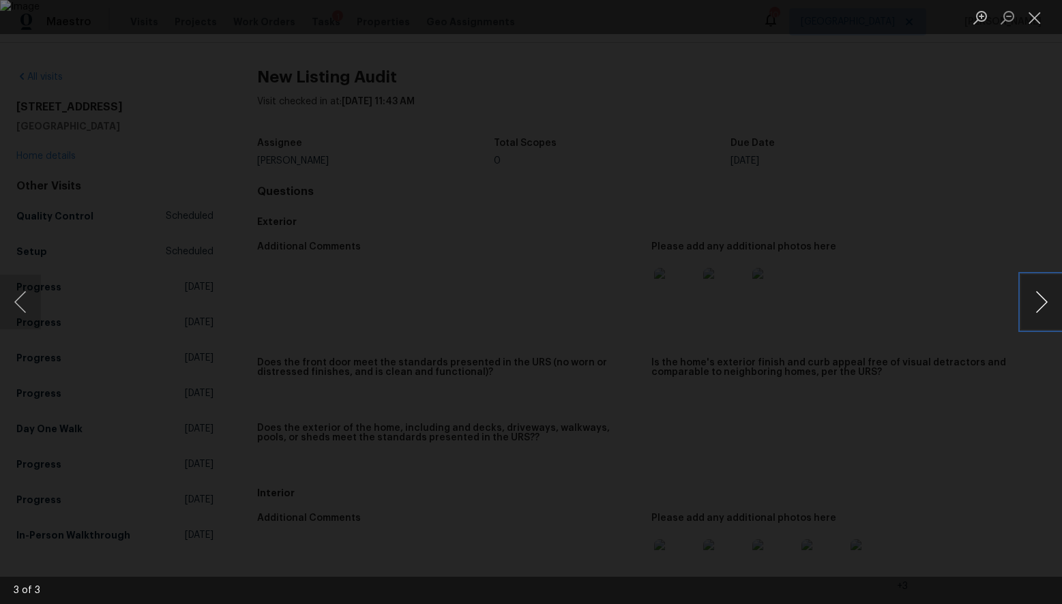
click at [1037, 310] on button "Next image" at bounding box center [1041, 302] width 41 height 55
click at [1035, 23] on button "Close lightbox" at bounding box center [1034, 17] width 27 height 24
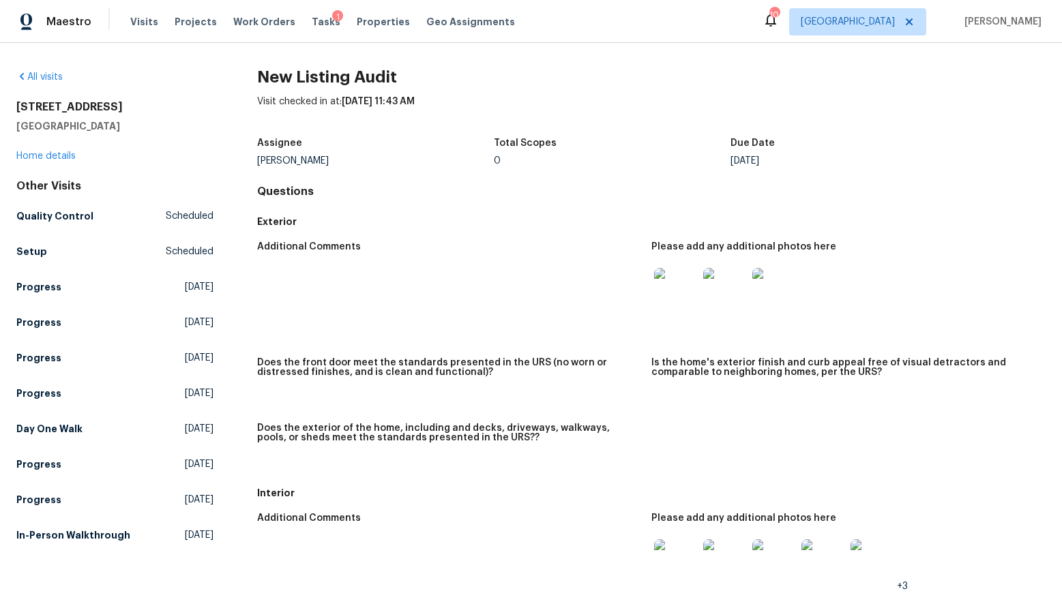
click at [688, 568] on img at bounding box center [676, 562] width 44 height 44
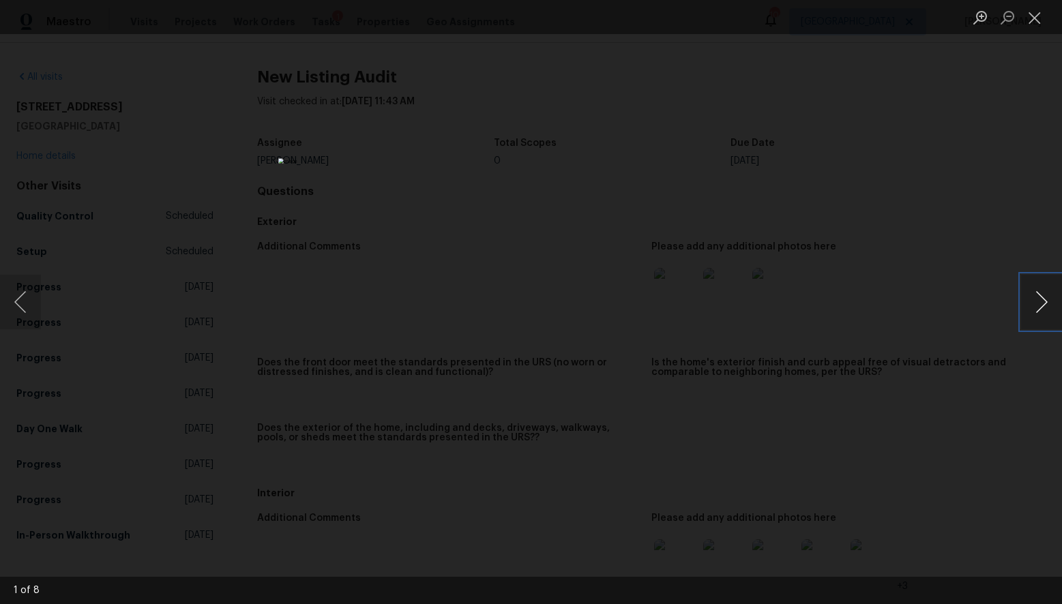
click at [1042, 301] on button "Next image" at bounding box center [1041, 302] width 41 height 55
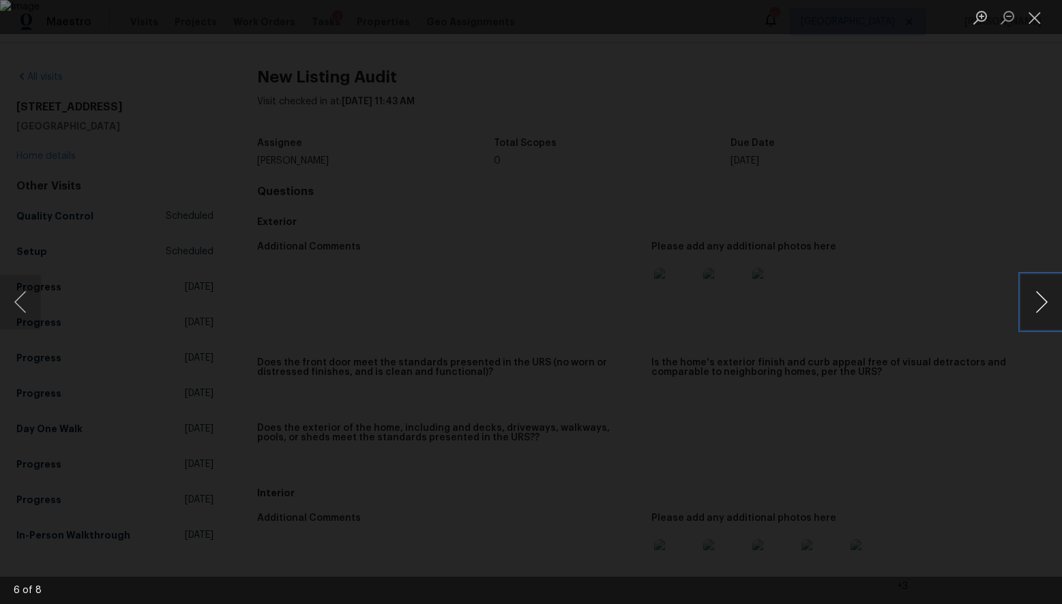
click at [1042, 301] on button "Next image" at bounding box center [1041, 302] width 41 height 55
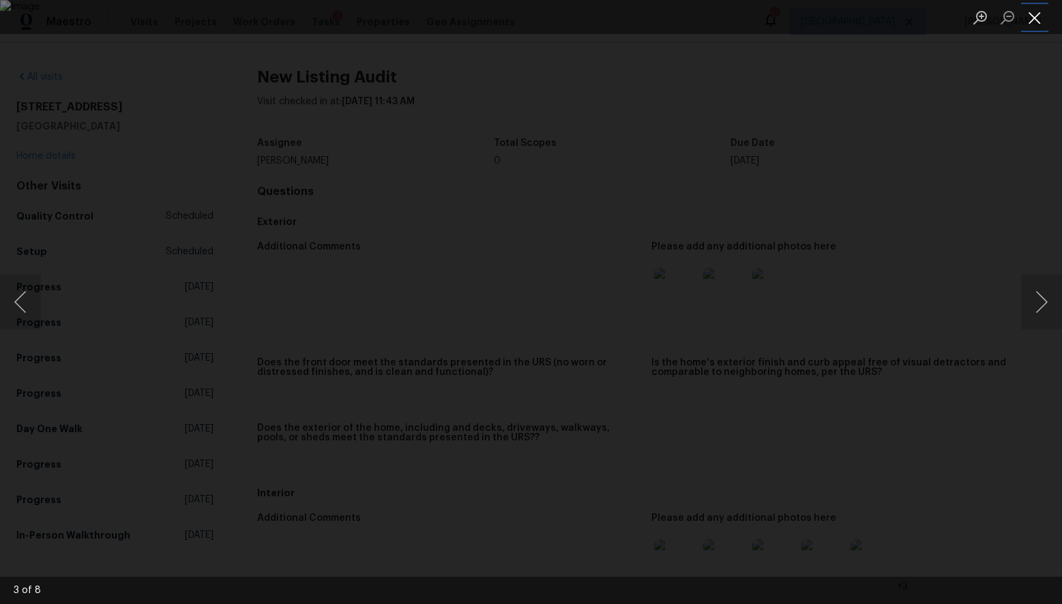
click at [1040, 16] on button "Close lightbox" at bounding box center [1034, 17] width 27 height 24
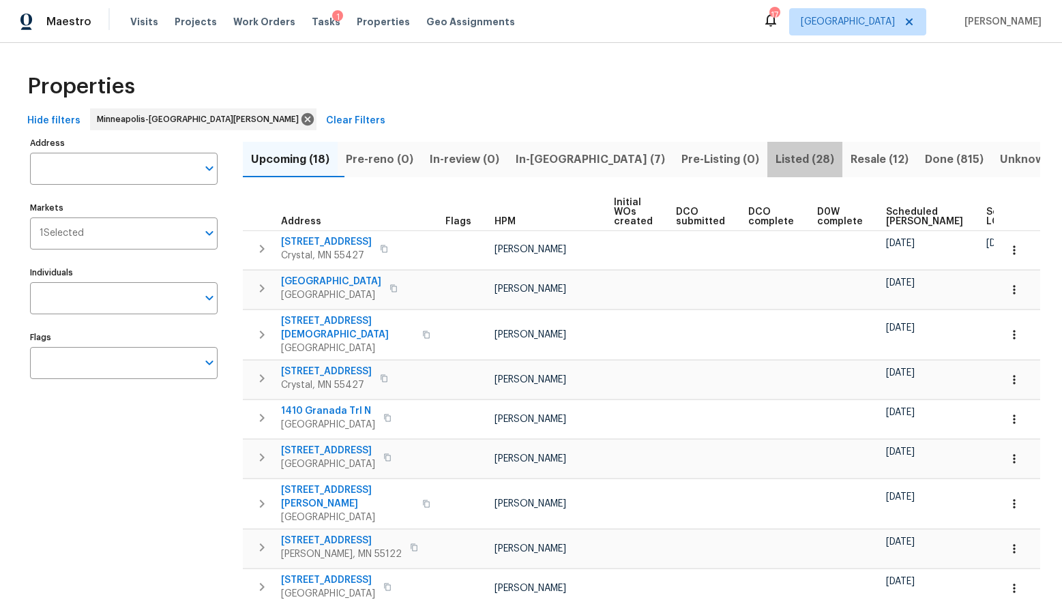
click at [776, 162] on span "Listed (28)" at bounding box center [805, 159] width 59 height 19
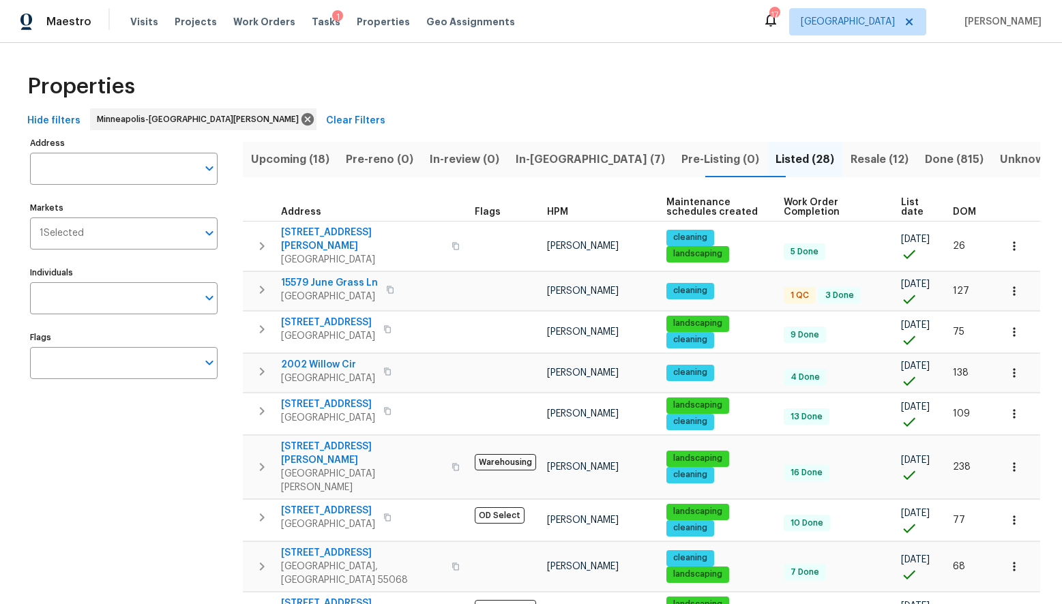
click at [967, 213] on span "DOM" at bounding box center [964, 212] width 23 height 10
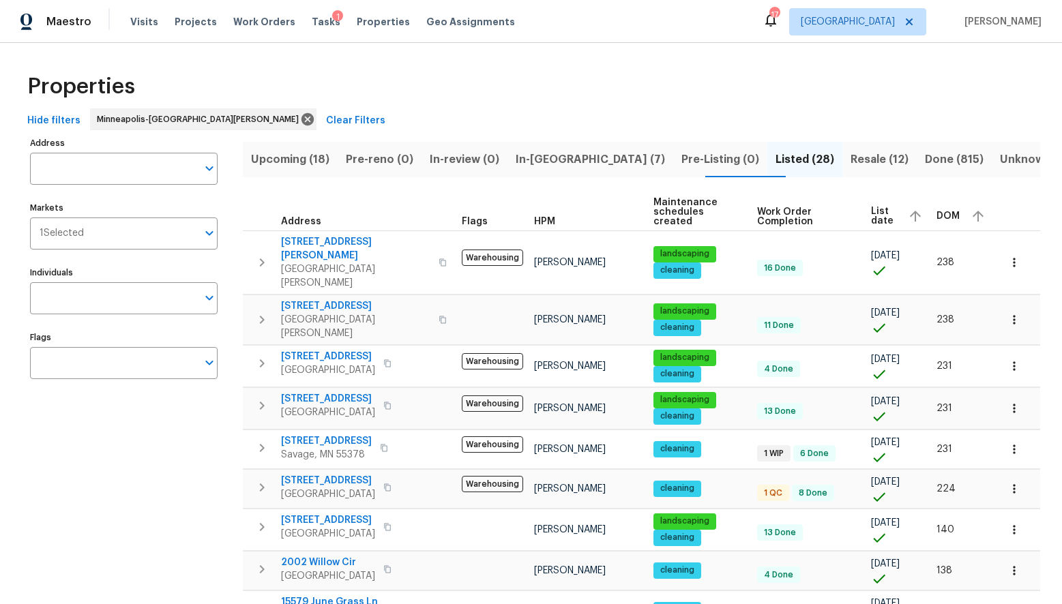
click at [965, 206] on div "DOM" at bounding box center [963, 216] width 52 height 20
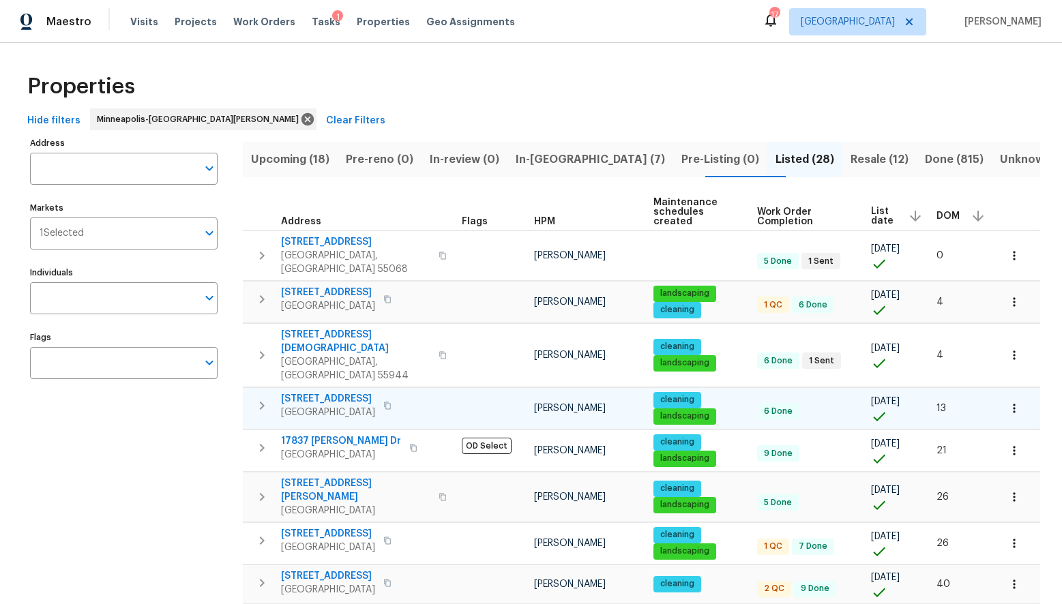
click at [302, 392] on span "[STREET_ADDRESS]" at bounding box center [328, 399] width 94 height 14
click at [304, 392] on span "[STREET_ADDRESS]" at bounding box center [328, 399] width 94 height 14
click at [1009, 402] on icon "button" at bounding box center [1014, 409] width 14 height 14
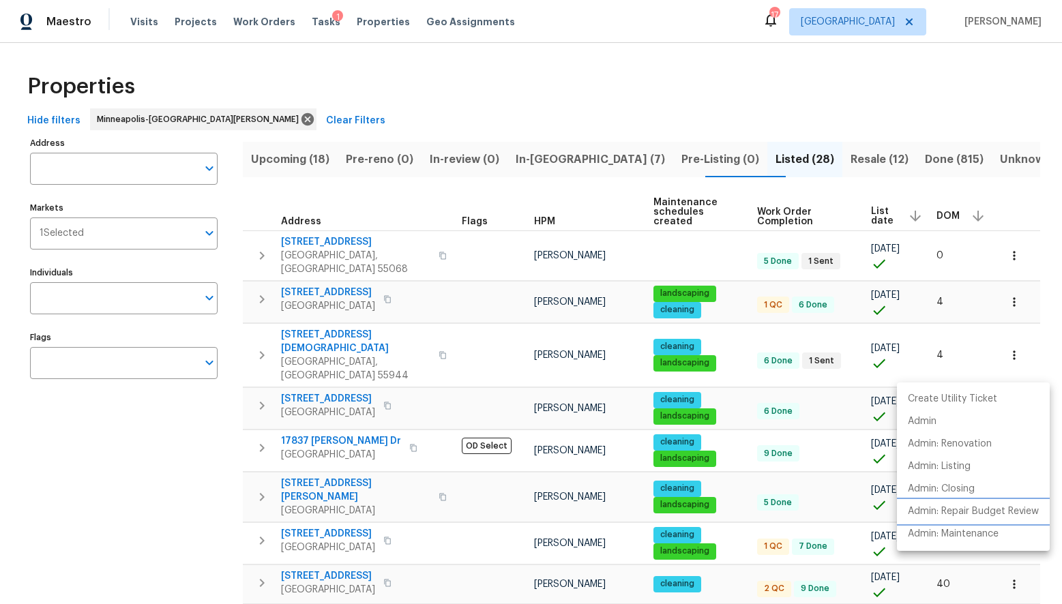
click at [921, 514] on p "Admin: Repair Budget Review" at bounding box center [973, 512] width 131 height 14
click at [314, 22] on div at bounding box center [531, 302] width 1062 height 604
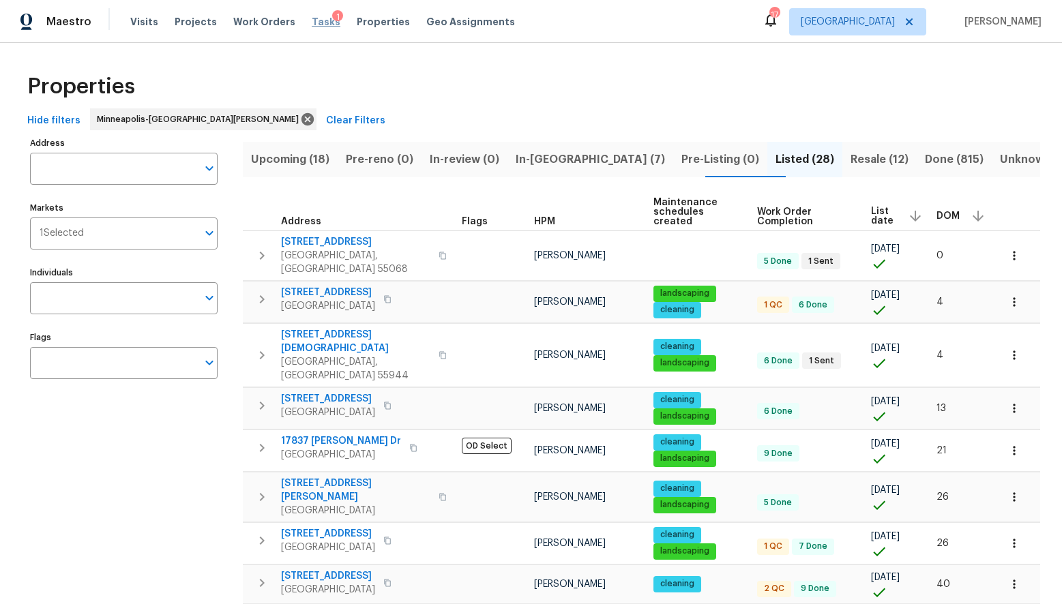
click at [312, 23] on span "Tasks" at bounding box center [326, 22] width 29 height 10
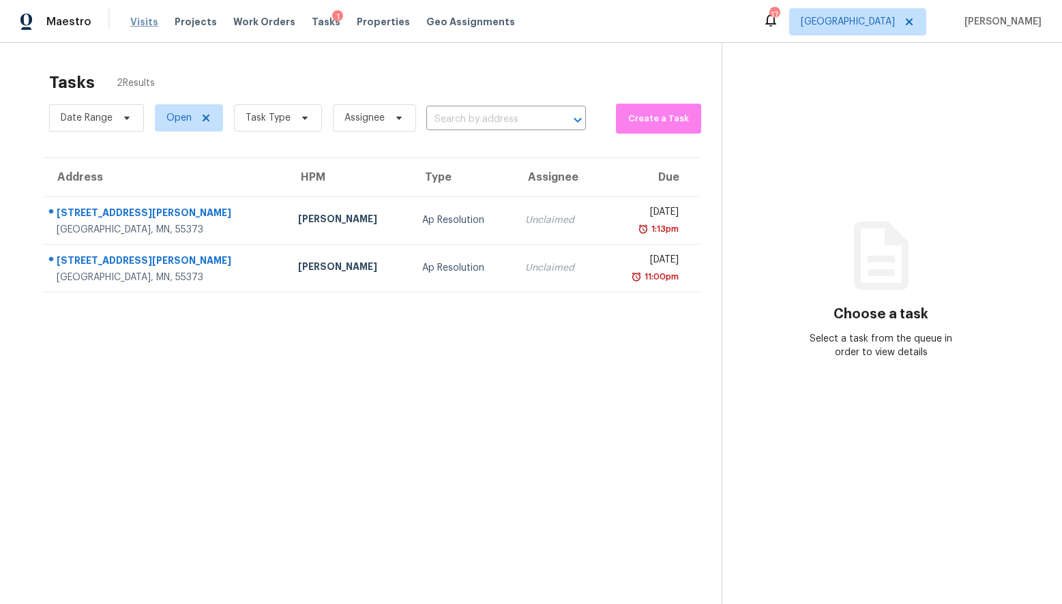
click at [144, 20] on span "Visits" at bounding box center [144, 22] width 28 height 14
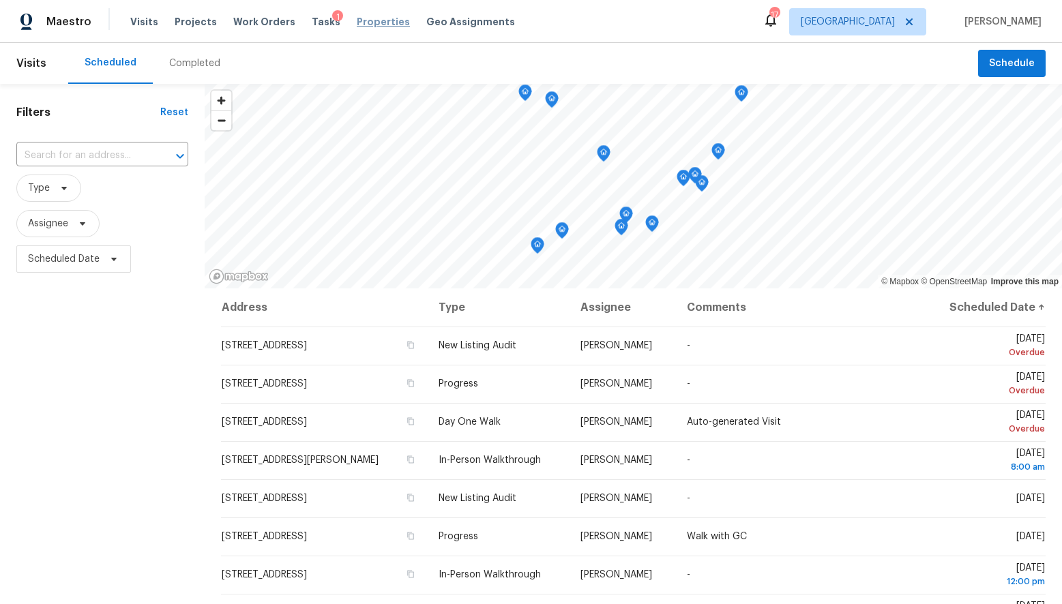
click at [362, 20] on span "Properties" at bounding box center [383, 22] width 53 height 14
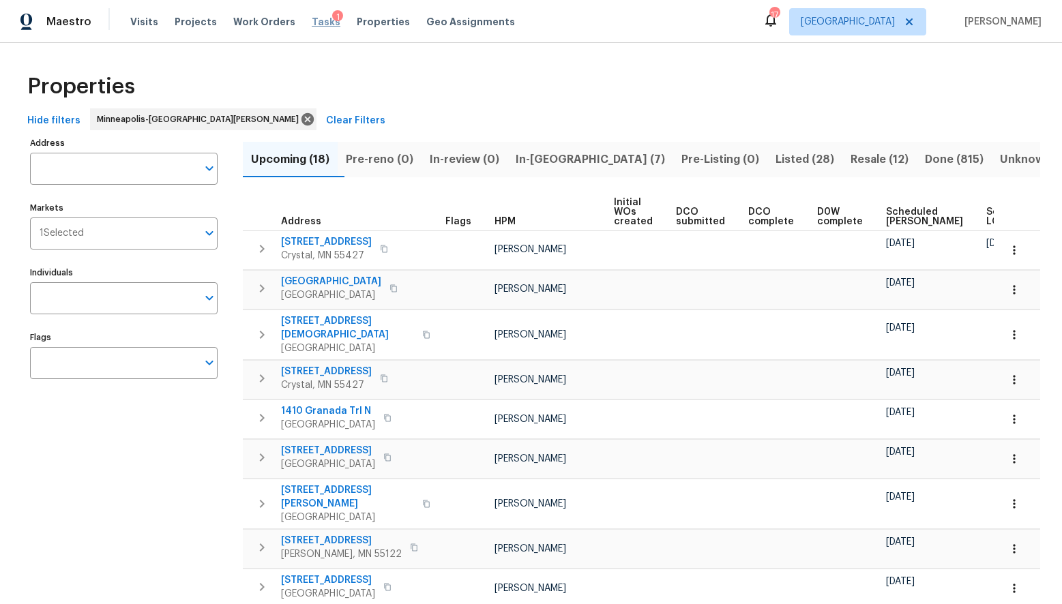
click at [312, 22] on span "Tasks" at bounding box center [326, 22] width 29 height 10
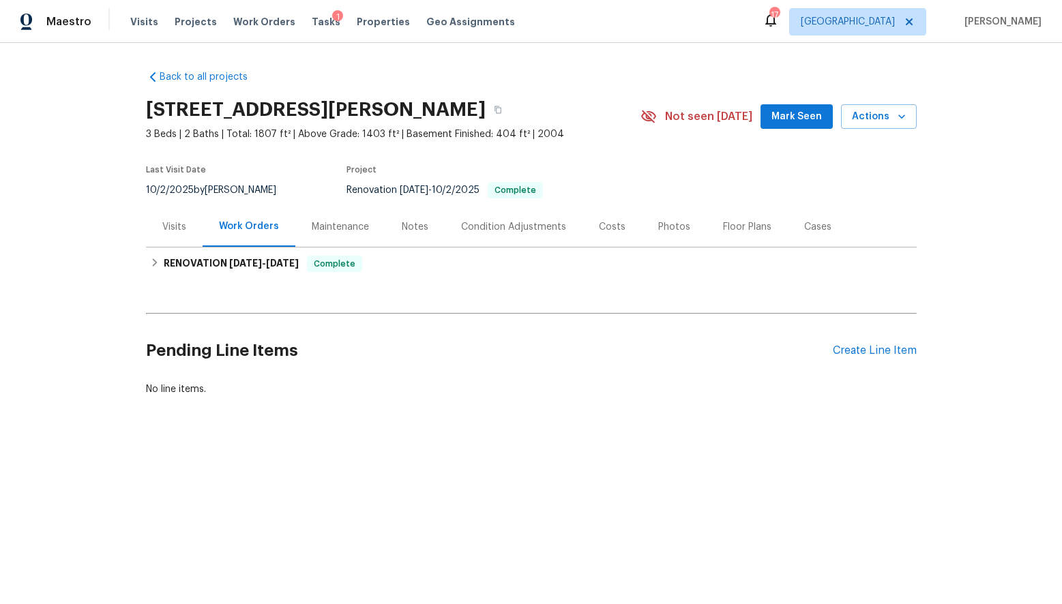
click at [606, 233] on div "Costs" at bounding box center [612, 227] width 27 height 14
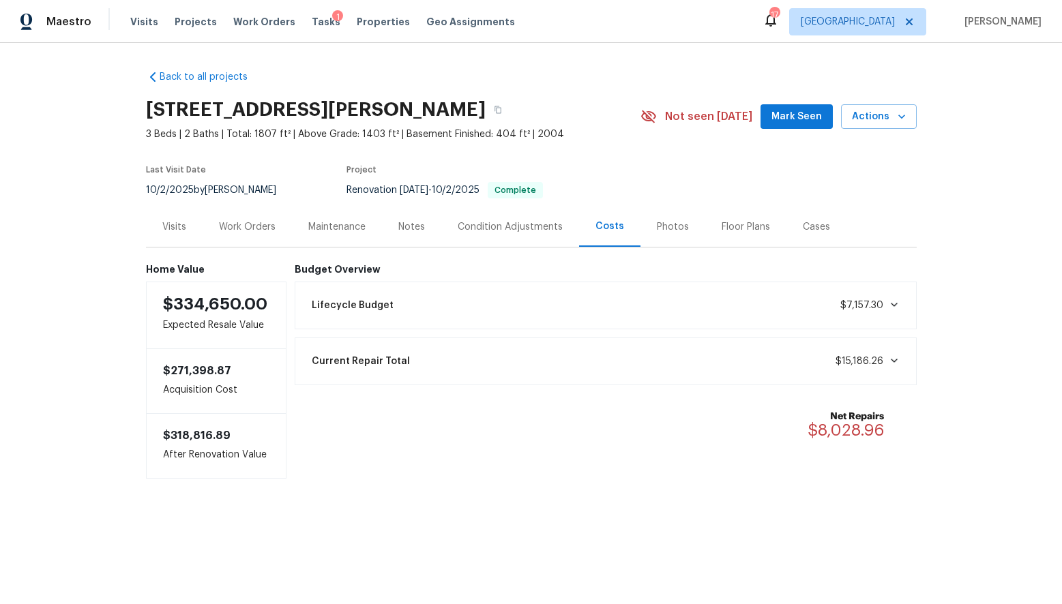
click at [497, 225] on div "Condition Adjustments" at bounding box center [510, 227] width 105 height 14
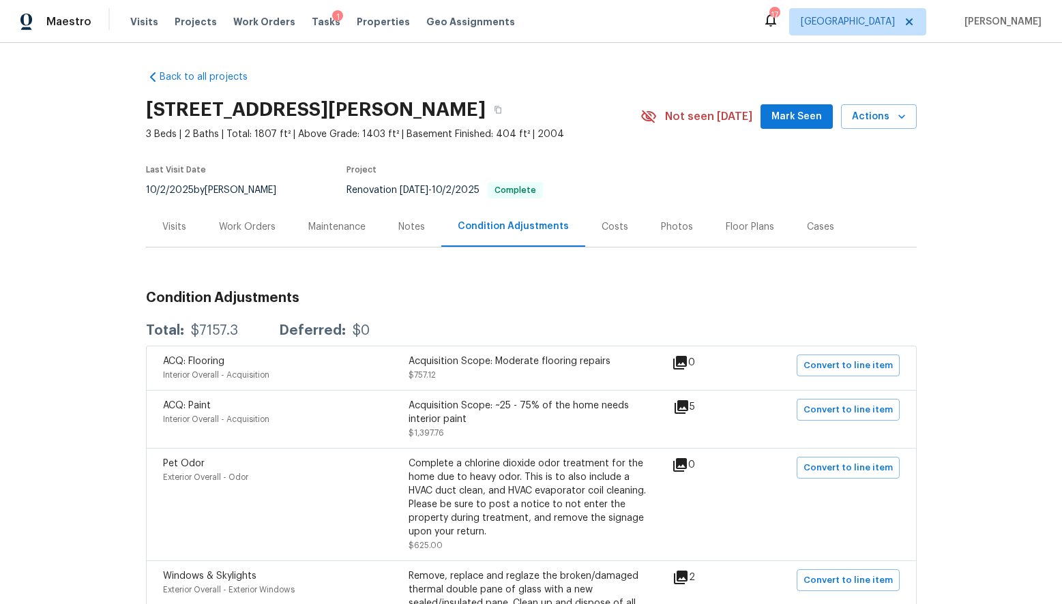
click at [252, 228] on div "Work Orders" at bounding box center [247, 227] width 57 height 14
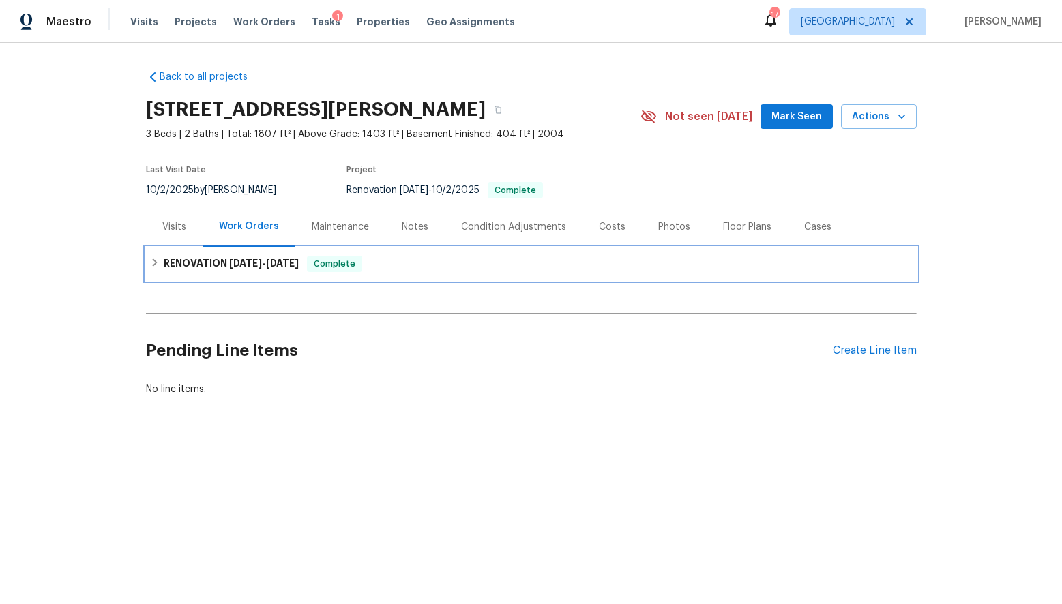
click at [272, 263] on span "[DATE]" at bounding box center [282, 264] width 33 height 10
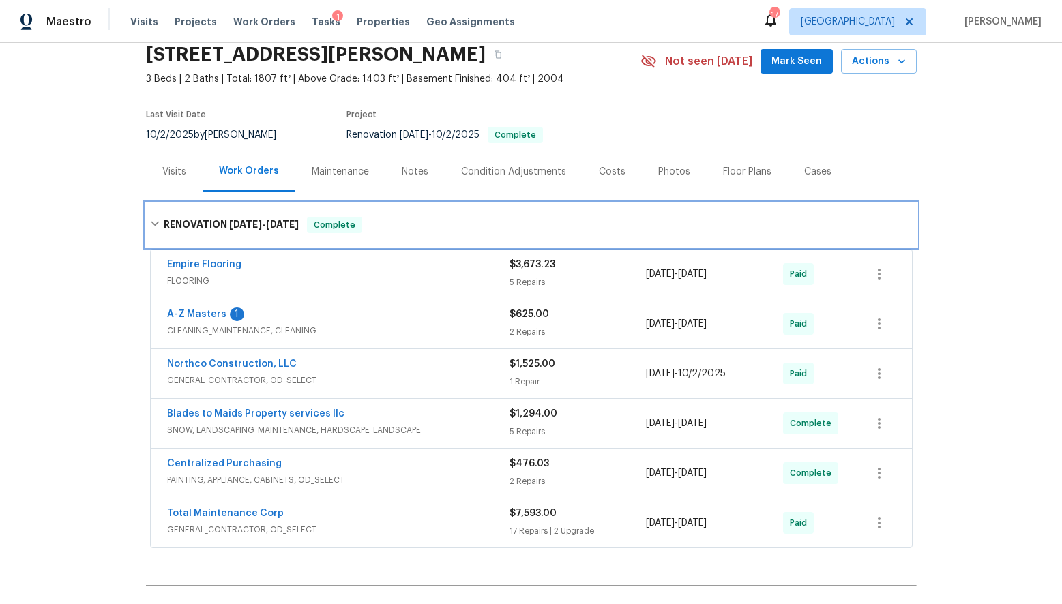
scroll to position [59, 0]
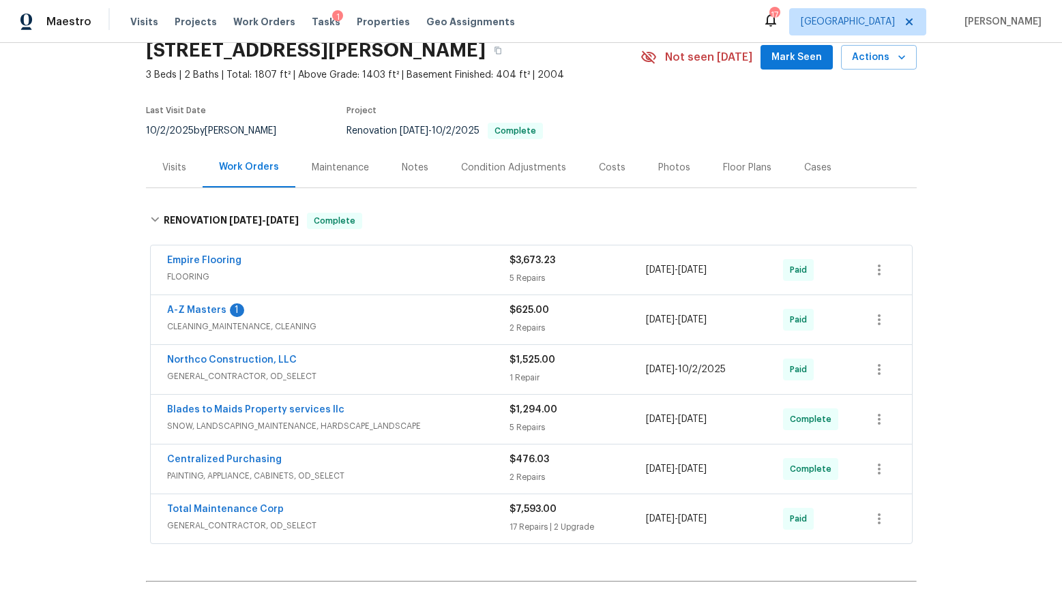
click at [392, 410] on div "Blades to Maids Property services llc" at bounding box center [338, 411] width 342 height 16
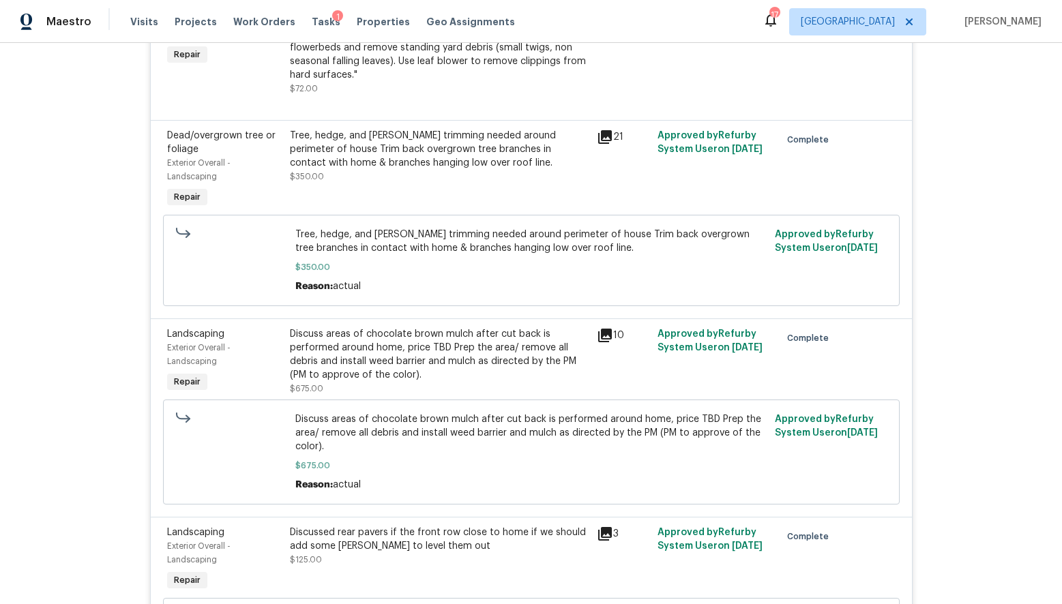
scroll to position [677, 0]
click at [608, 336] on icon at bounding box center [605, 334] width 16 height 16
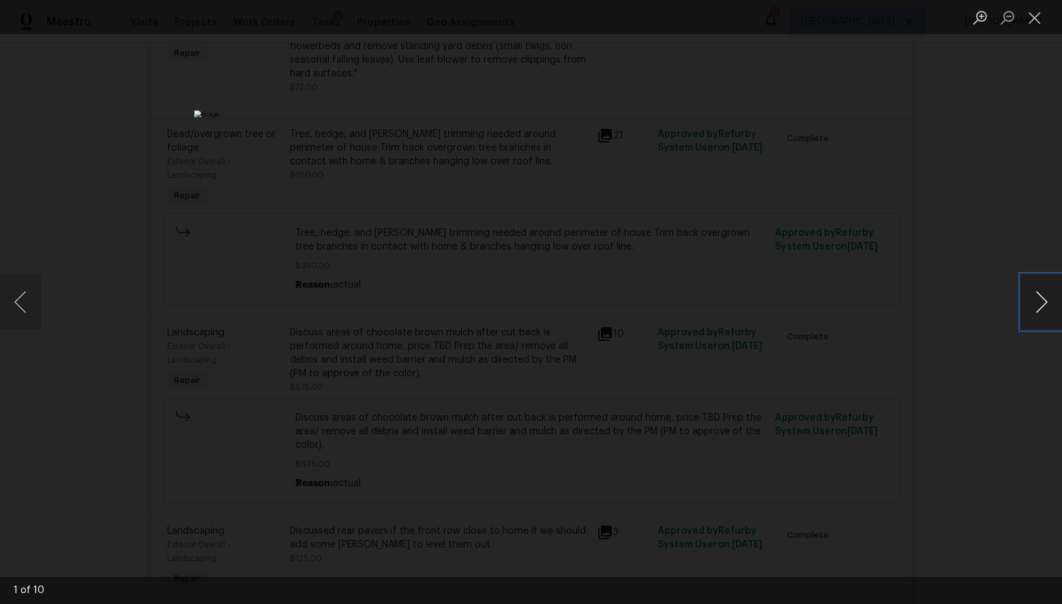
click at [1036, 314] on button "Next image" at bounding box center [1041, 302] width 41 height 55
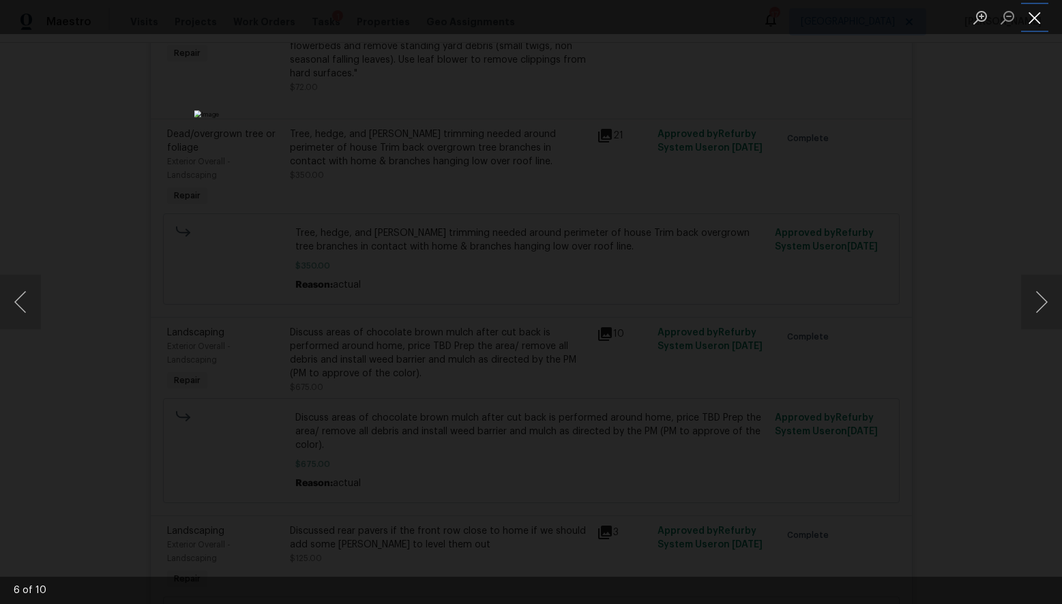
click at [1033, 13] on button "Close lightbox" at bounding box center [1034, 17] width 27 height 24
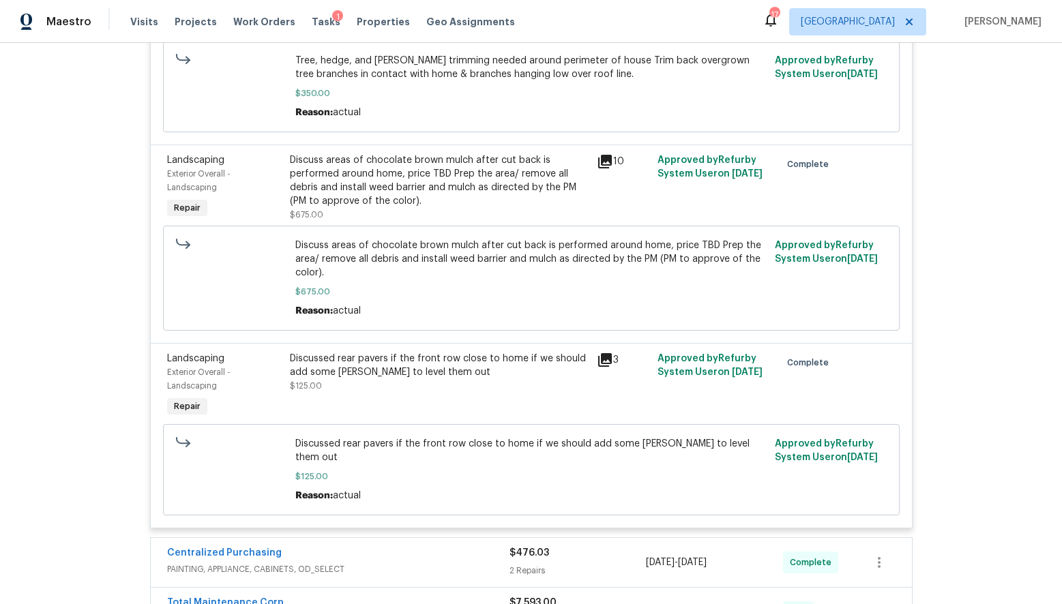
scroll to position [853, 0]
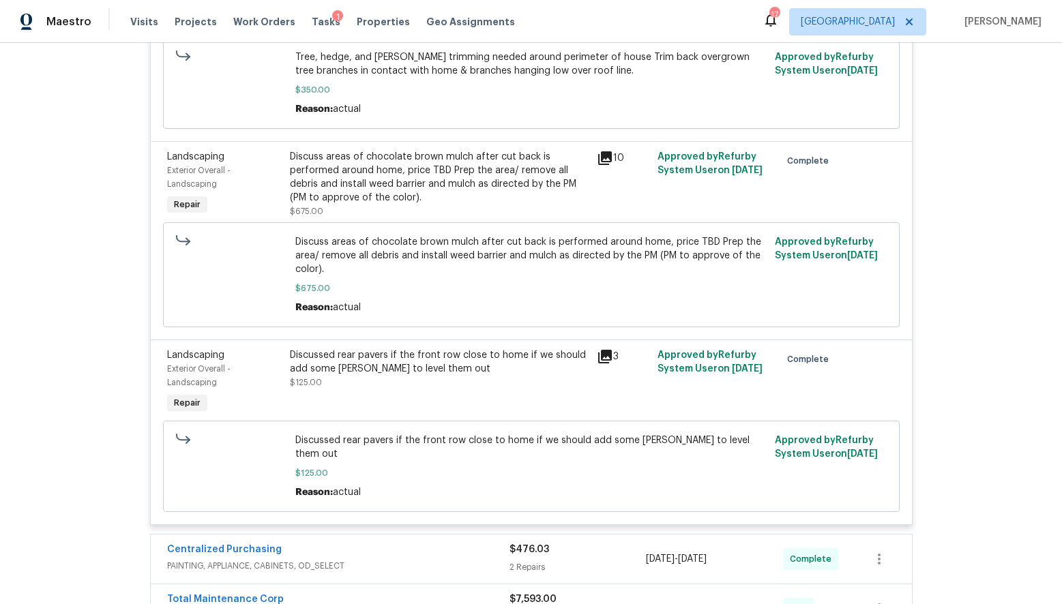
click at [608, 359] on icon at bounding box center [605, 357] width 16 height 16
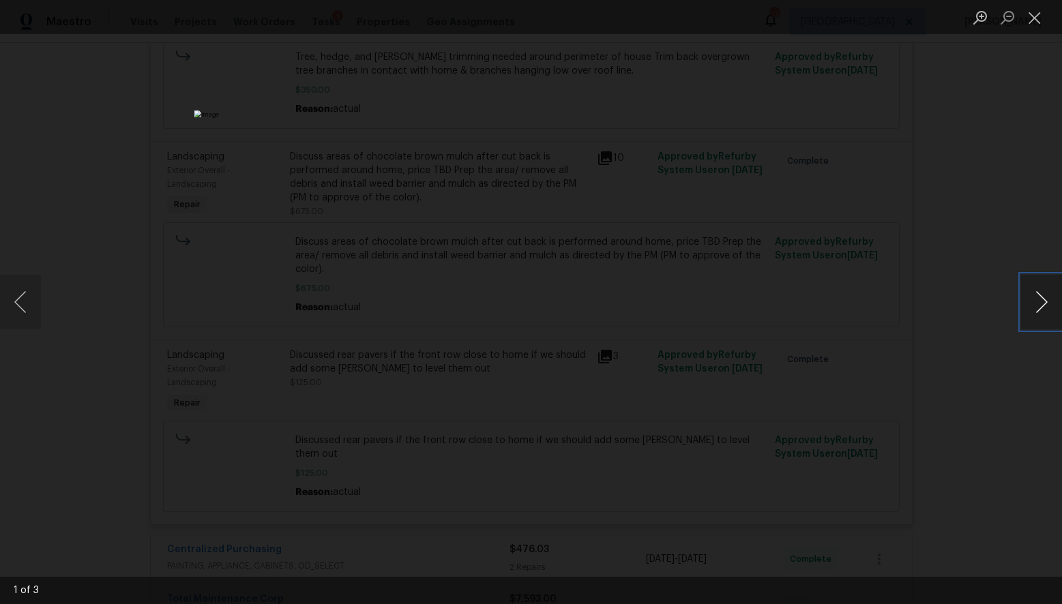
click at [1035, 305] on button "Next image" at bounding box center [1041, 302] width 41 height 55
click at [1029, 13] on button "Close lightbox" at bounding box center [1034, 17] width 27 height 24
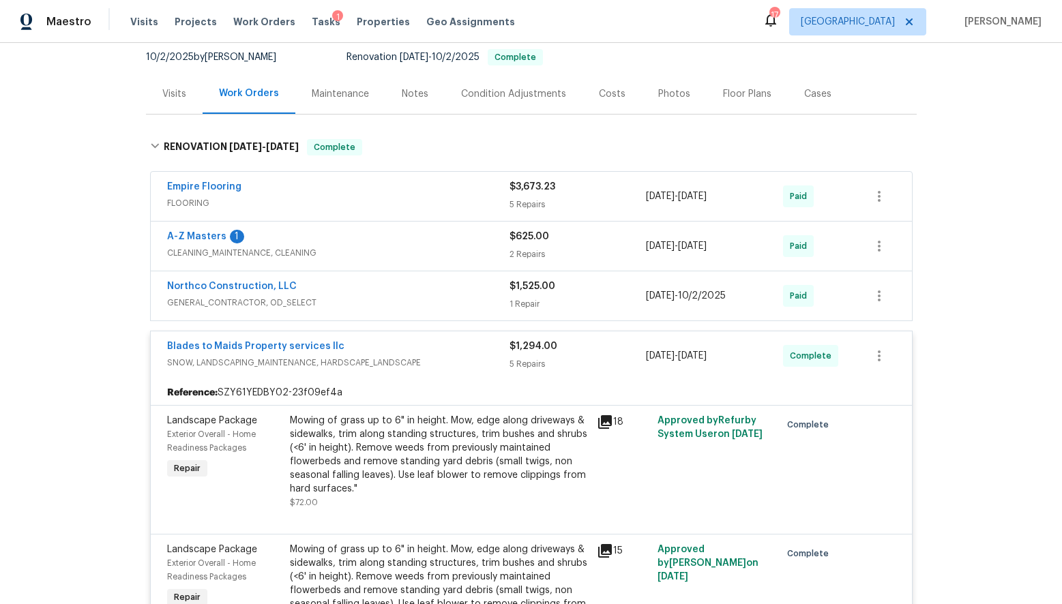
scroll to position [117, 0]
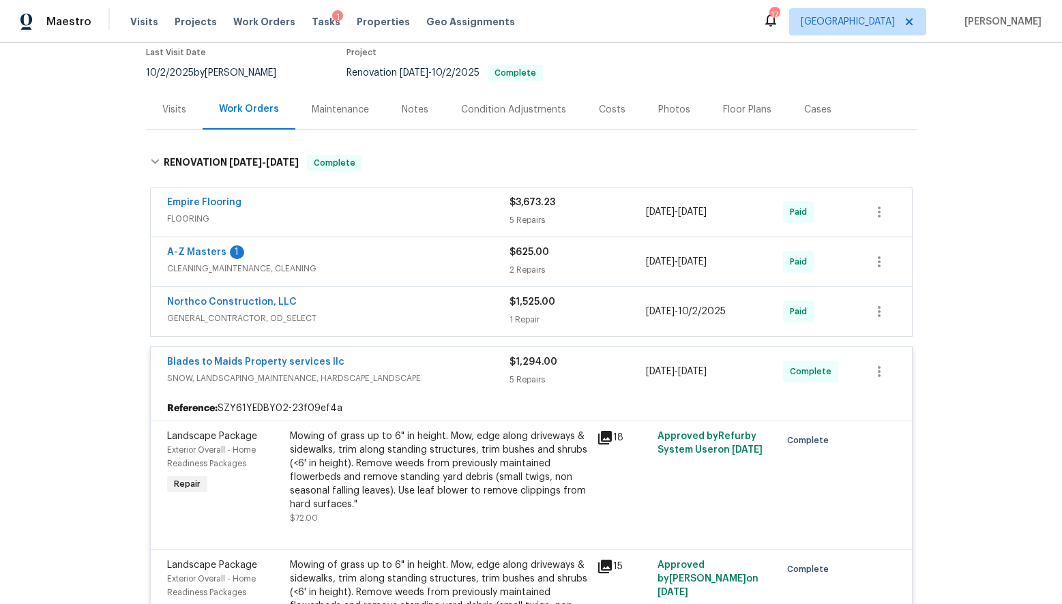
click at [499, 112] on div "Condition Adjustments" at bounding box center [513, 110] width 105 height 14
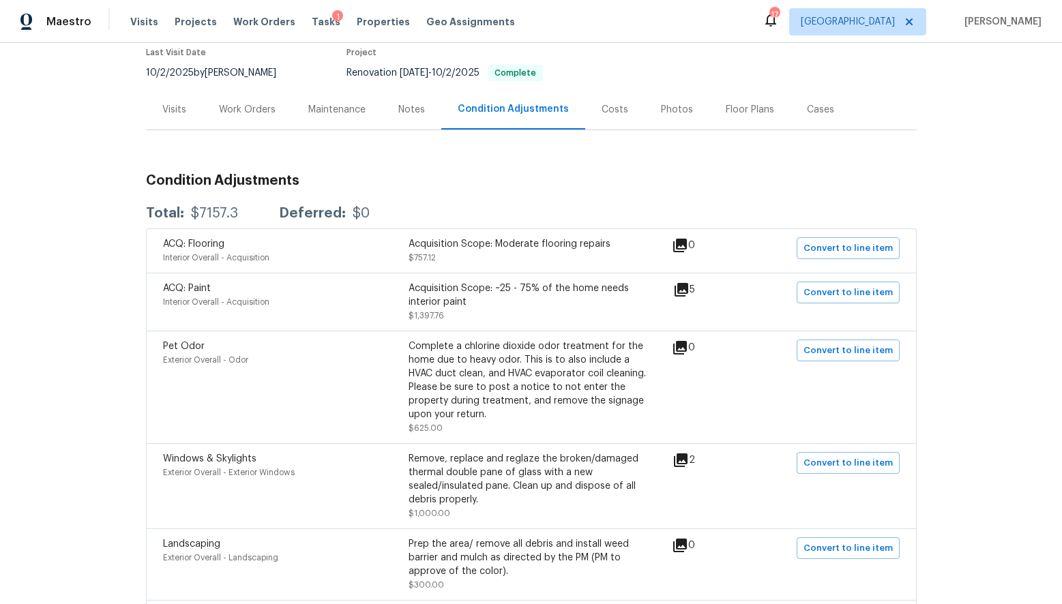
click at [688, 291] on icon at bounding box center [682, 290] width 14 height 14
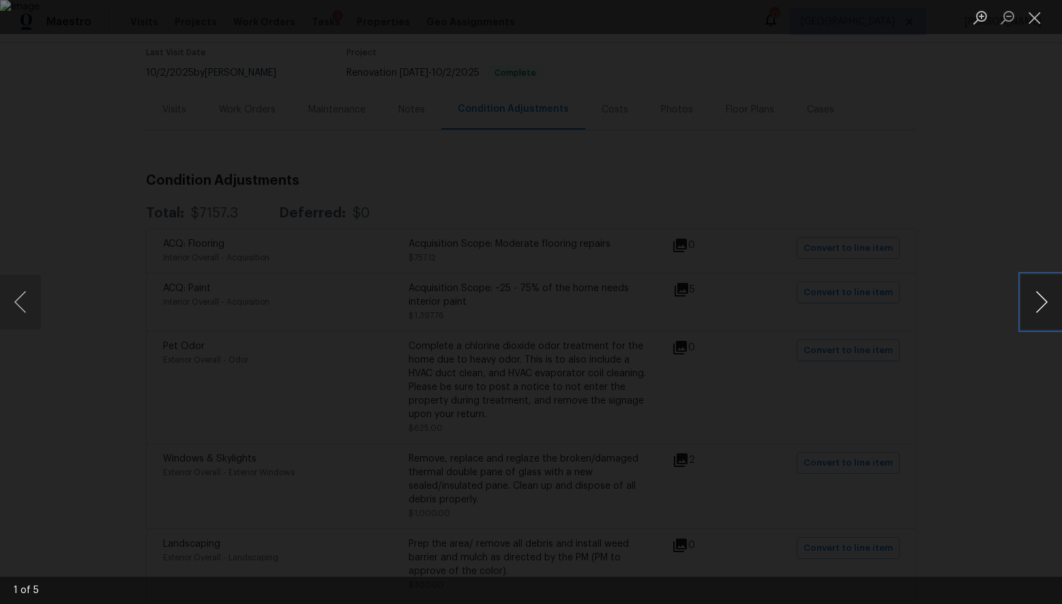
click at [1039, 306] on button "Next image" at bounding box center [1041, 302] width 41 height 55
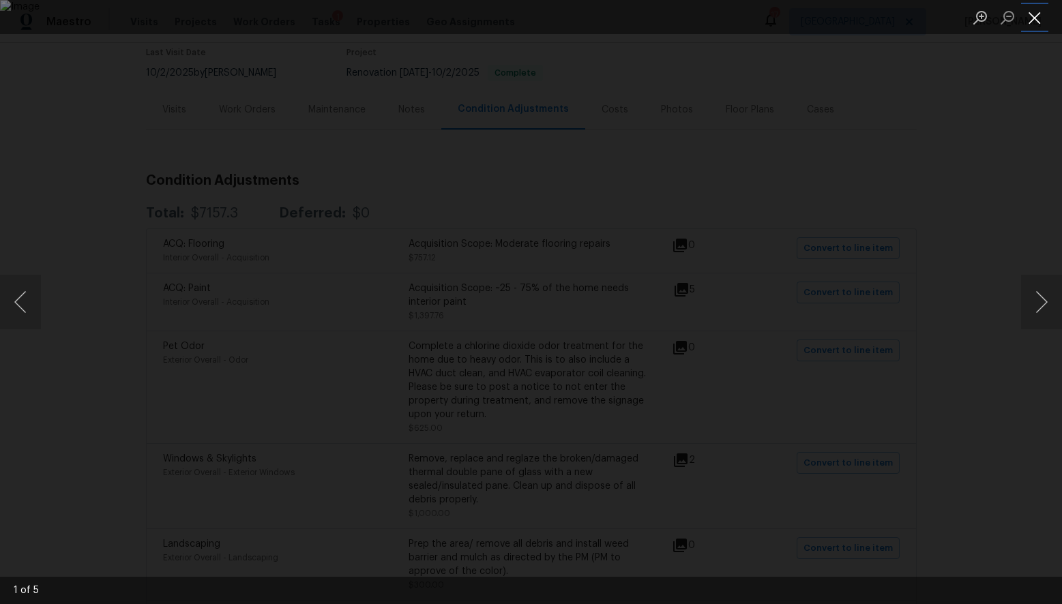
click at [1039, 16] on button "Close lightbox" at bounding box center [1034, 17] width 27 height 24
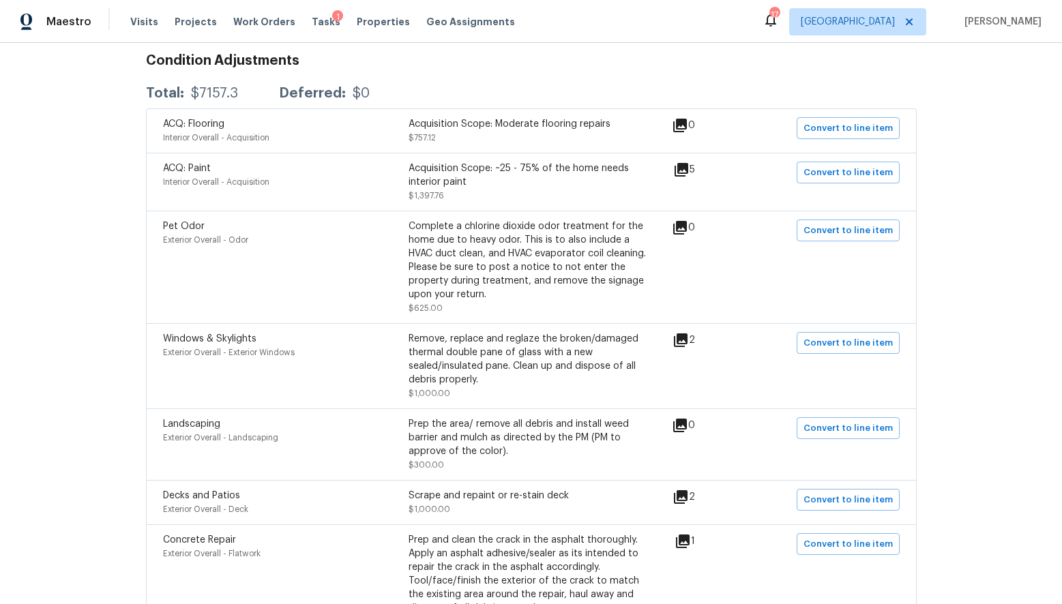
scroll to position [231, 0]
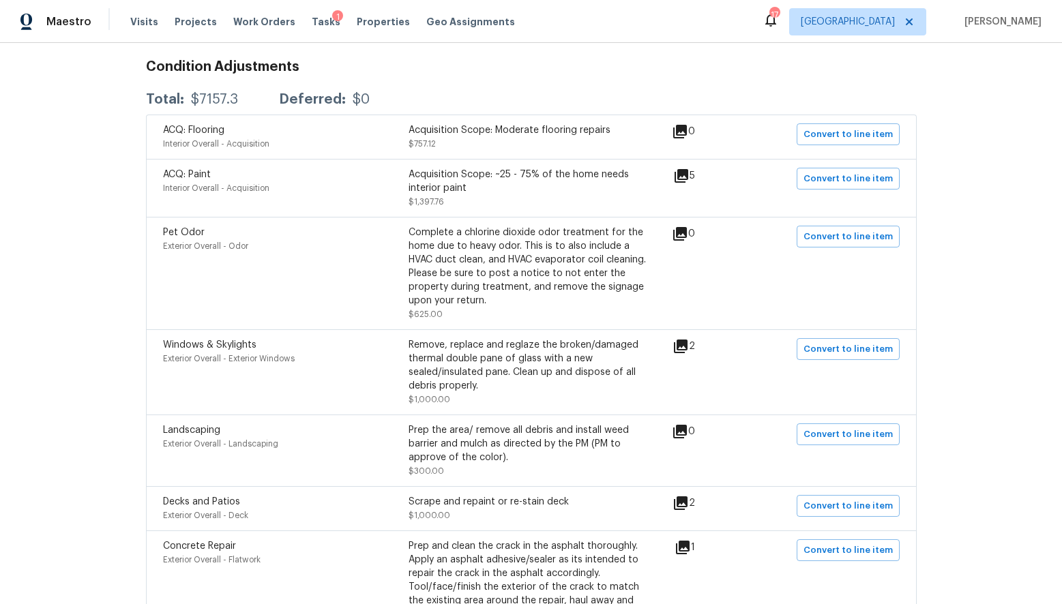
click at [685, 131] on icon at bounding box center [680, 132] width 14 height 14
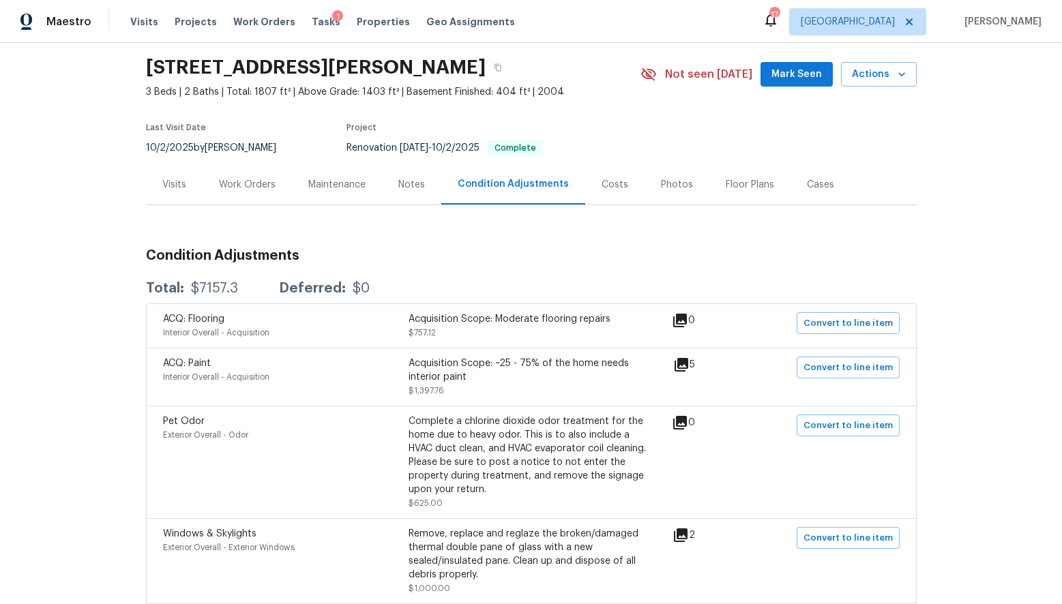
scroll to position [37, 0]
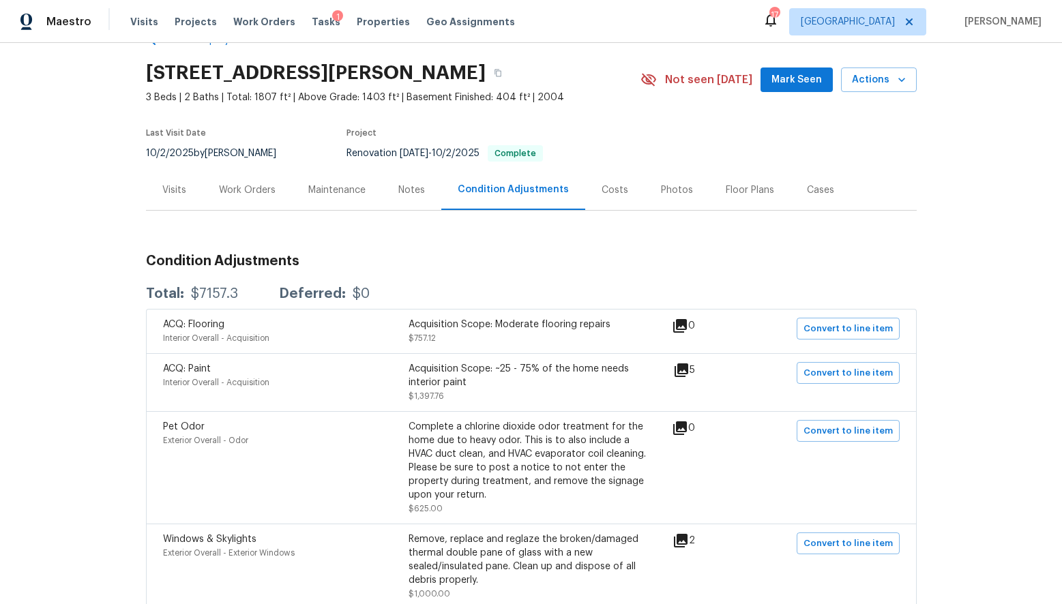
click at [688, 370] on icon at bounding box center [682, 371] width 14 height 14
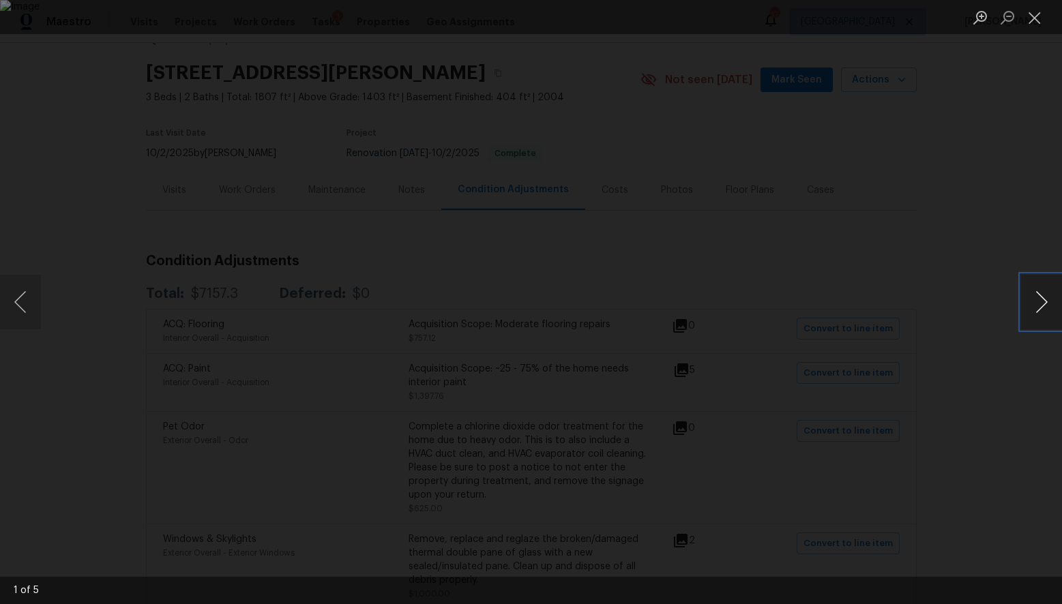
click at [1046, 298] on button "Next image" at bounding box center [1041, 302] width 41 height 55
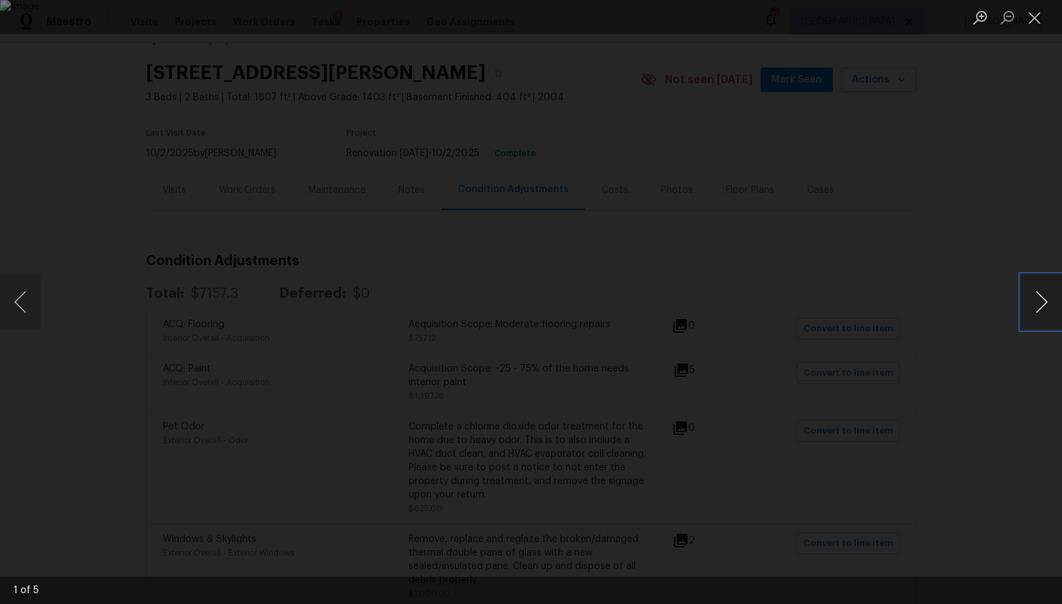
click at [1046, 298] on button "Next image" at bounding box center [1041, 302] width 41 height 55
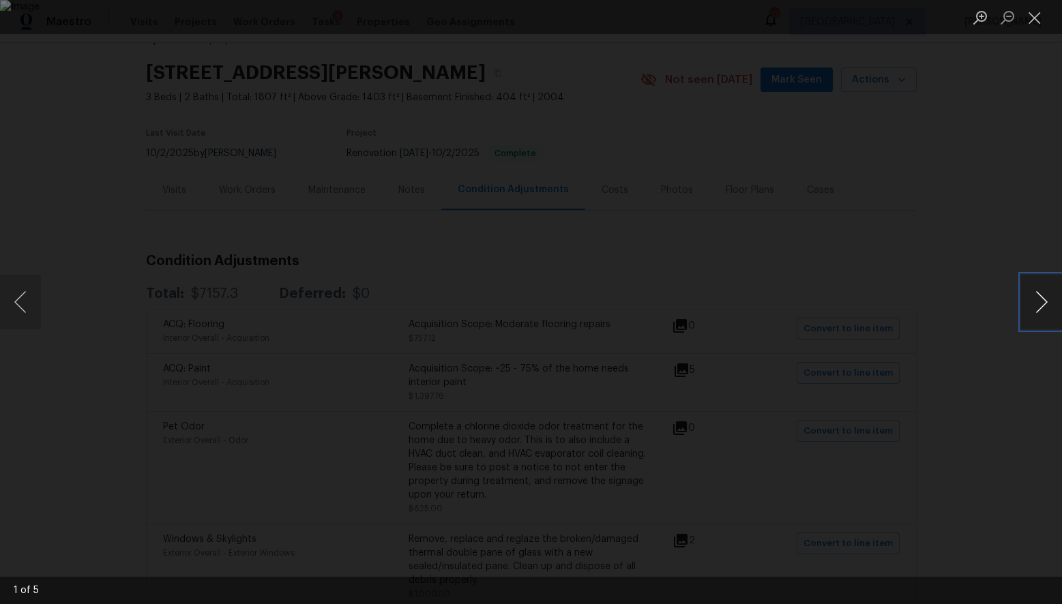
click at [1046, 298] on button "Next image" at bounding box center [1041, 302] width 41 height 55
click at [1035, 18] on button "Close lightbox" at bounding box center [1034, 17] width 27 height 24
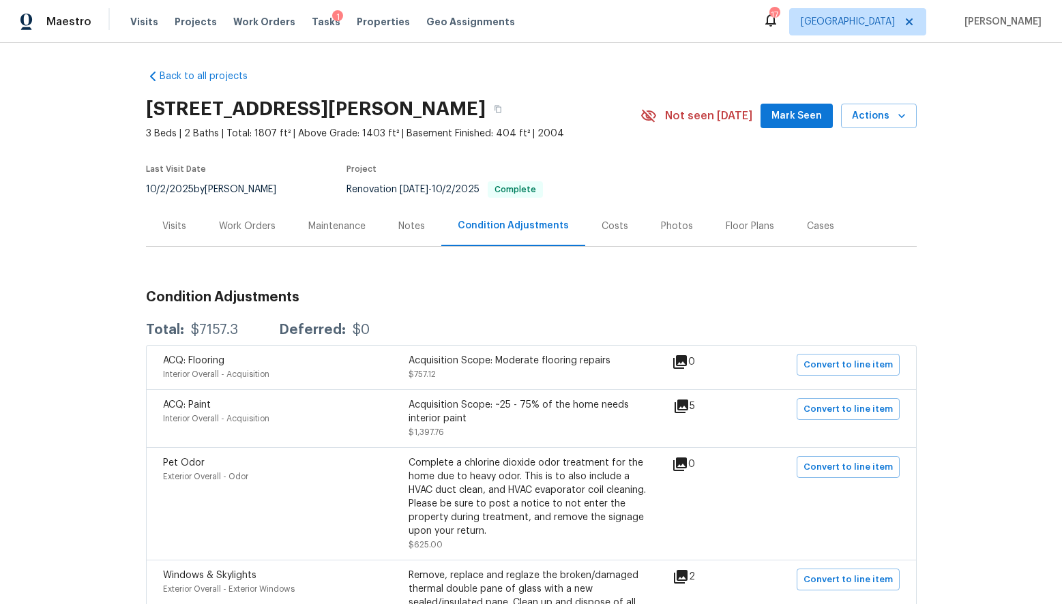
scroll to position [5, 0]
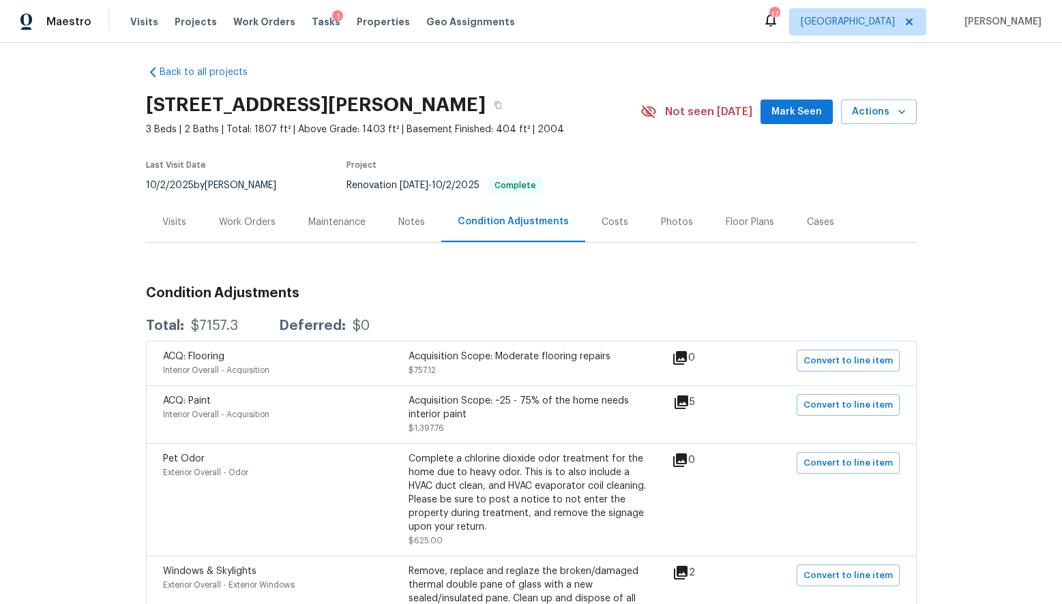
click at [735, 220] on div "Floor Plans" at bounding box center [750, 223] width 48 height 14
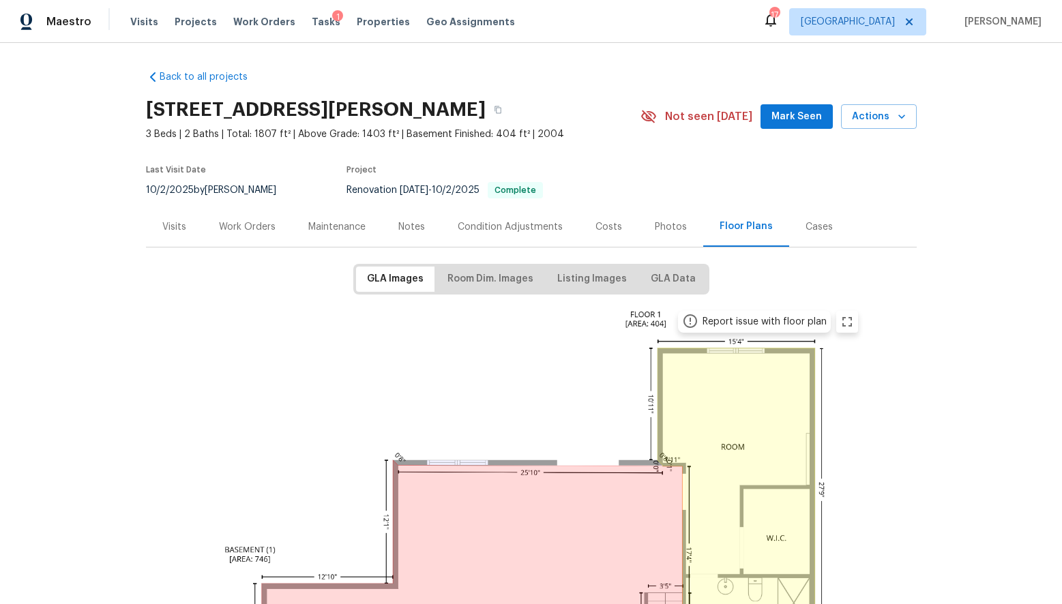
click at [166, 224] on div "Visits" at bounding box center [174, 227] width 24 height 14
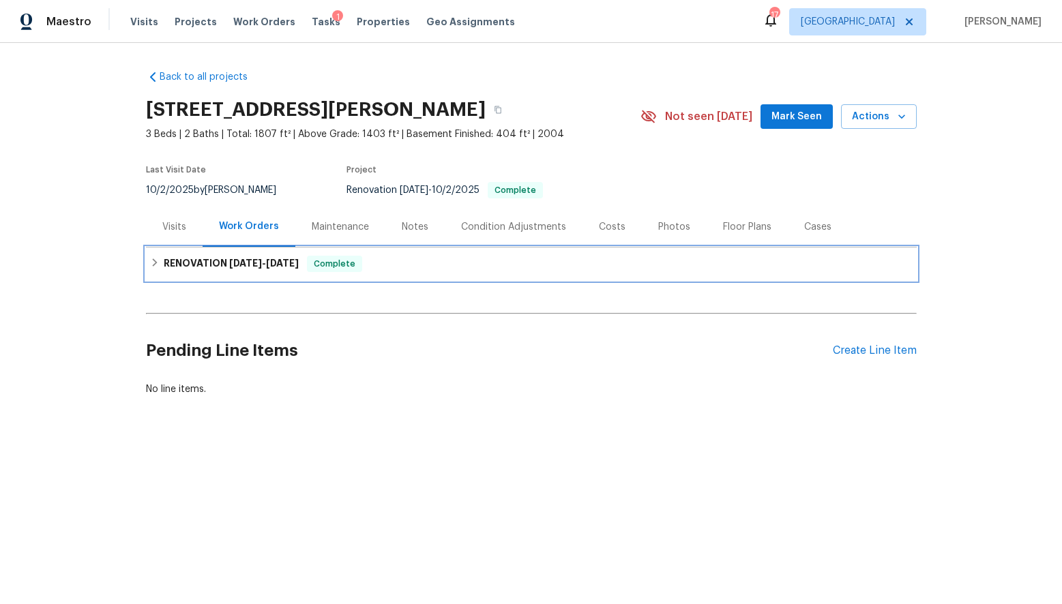
drag, startPoint x: 252, startPoint y: 271, endPoint x: 244, endPoint y: 267, distance: 9.2
click at [252, 271] on h6 "RENOVATION [DATE] - [DATE]" at bounding box center [231, 264] width 135 height 16
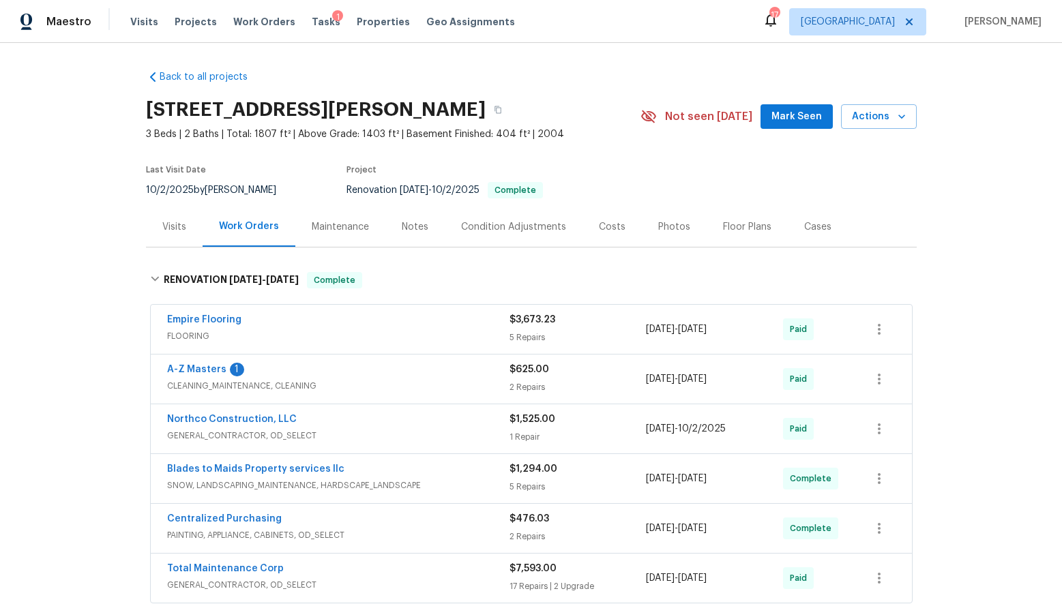
click at [276, 332] on span "FLOORING" at bounding box center [338, 336] width 342 height 14
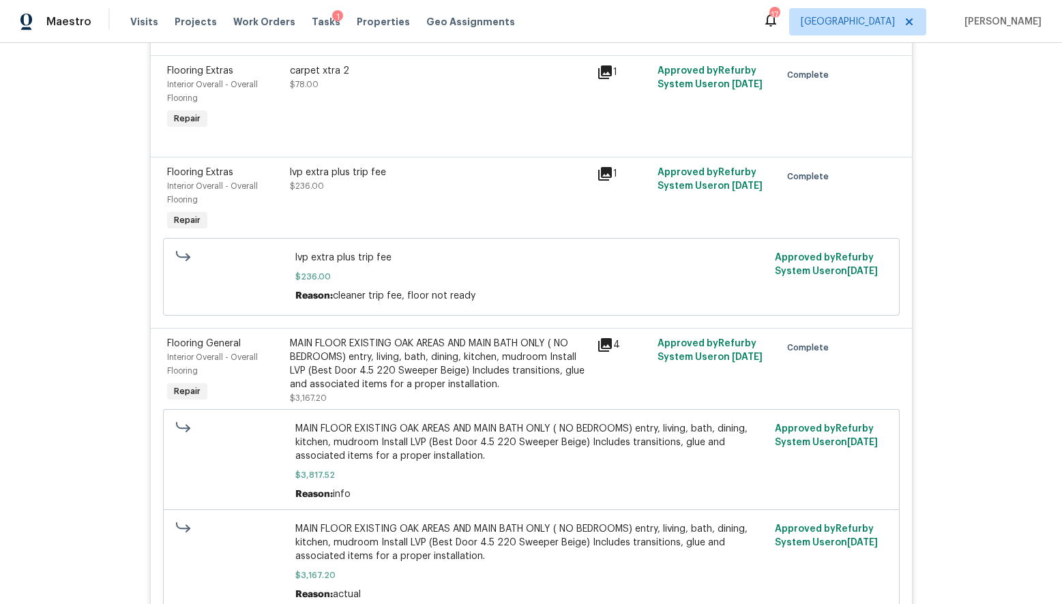
scroll to position [483, 0]
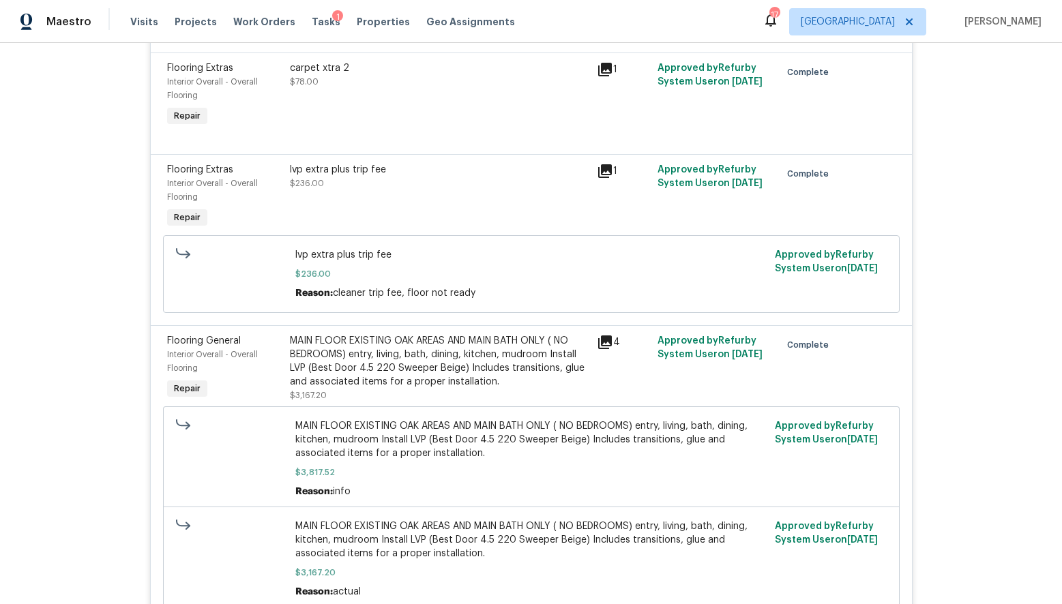
click at [602, 344] on icon at bounding box center [605, 342] width 16 height 16
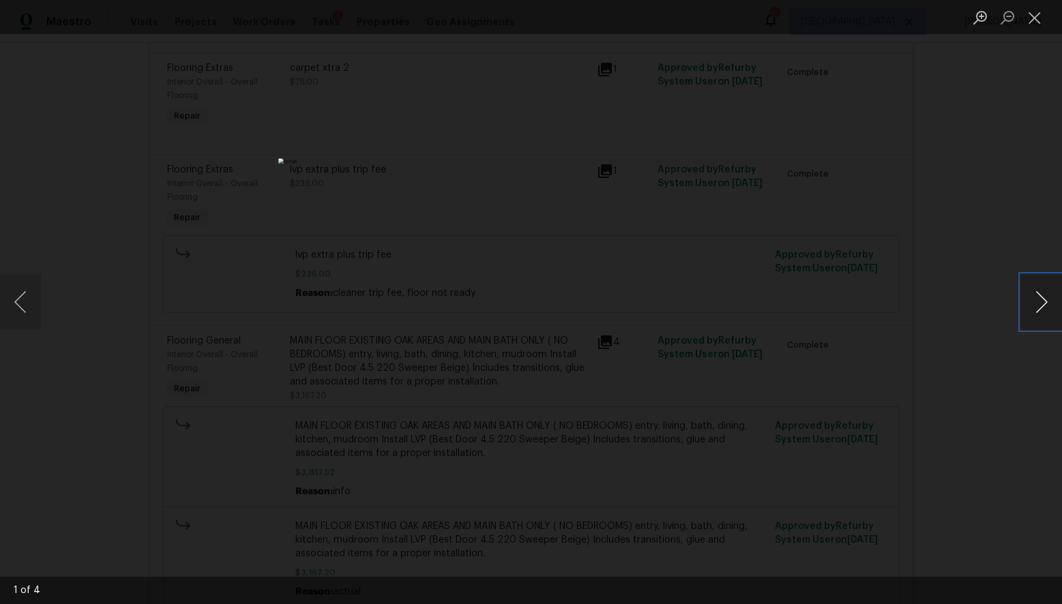
click at [1037, 299] on button "Next image" at bounding box center [1041, 302] width 41 height 55
click at [1029, 15] on button "Close lightbox" at bounding box center [1034, 17] width 27 height 24
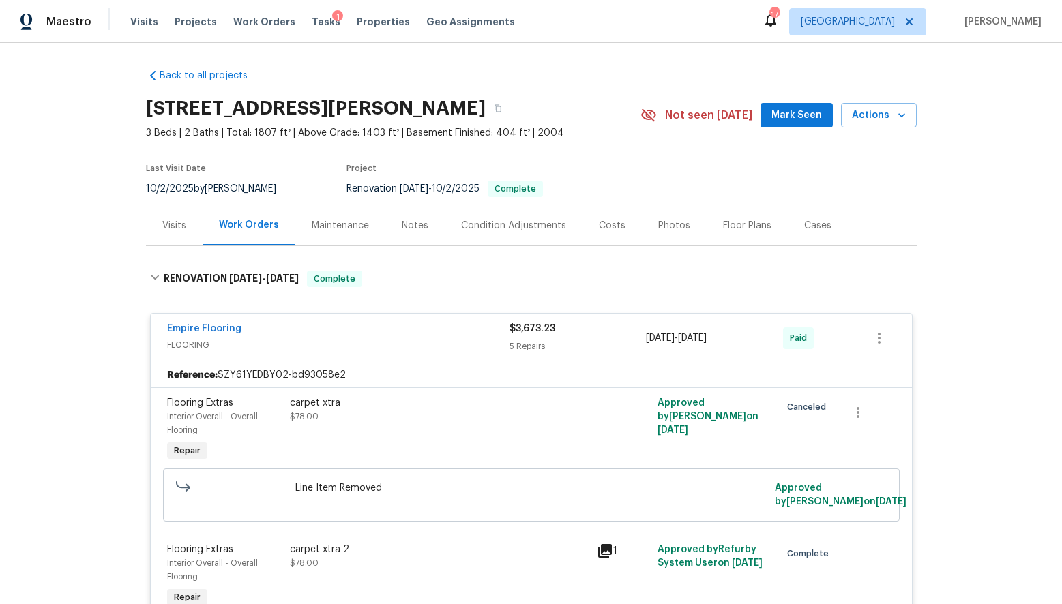
scroll to position [0, 0]
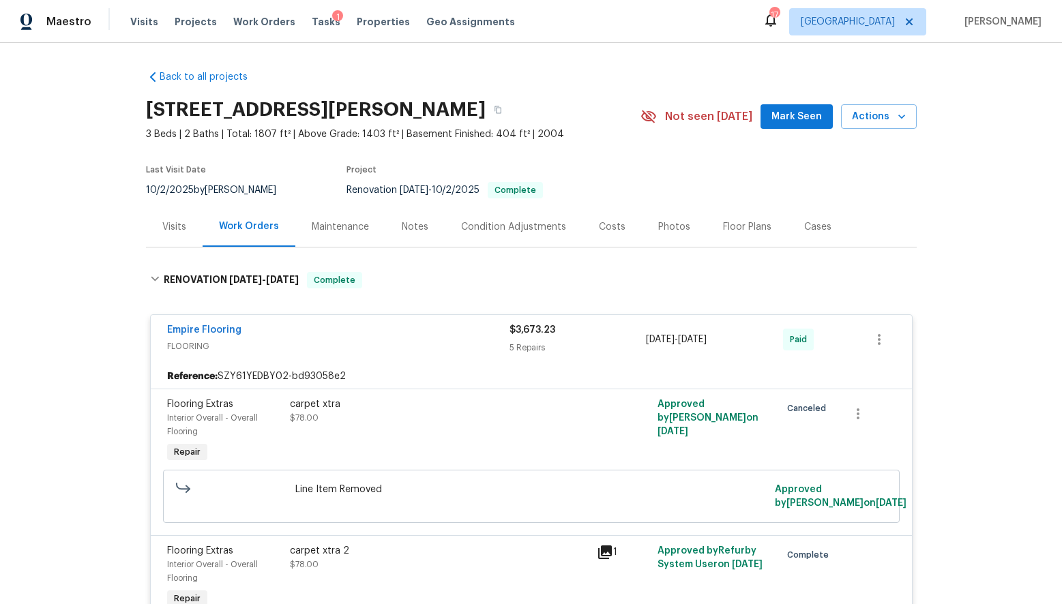
click at [411, 226] on div "Notes" at bounding box center [415, 227] width 27 height 14
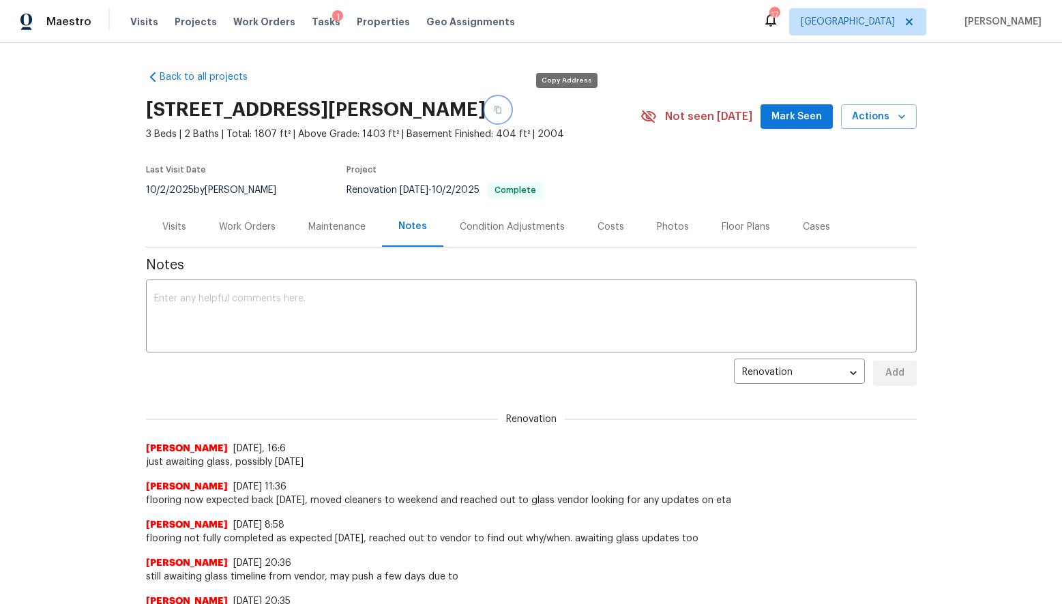
click at [502, 112] on icon "button" at bounding box center [498, 110] width 8 height 8
click at [261, 225] on div "Work Orders" at bounding box center [247, 227] width 57 height 14
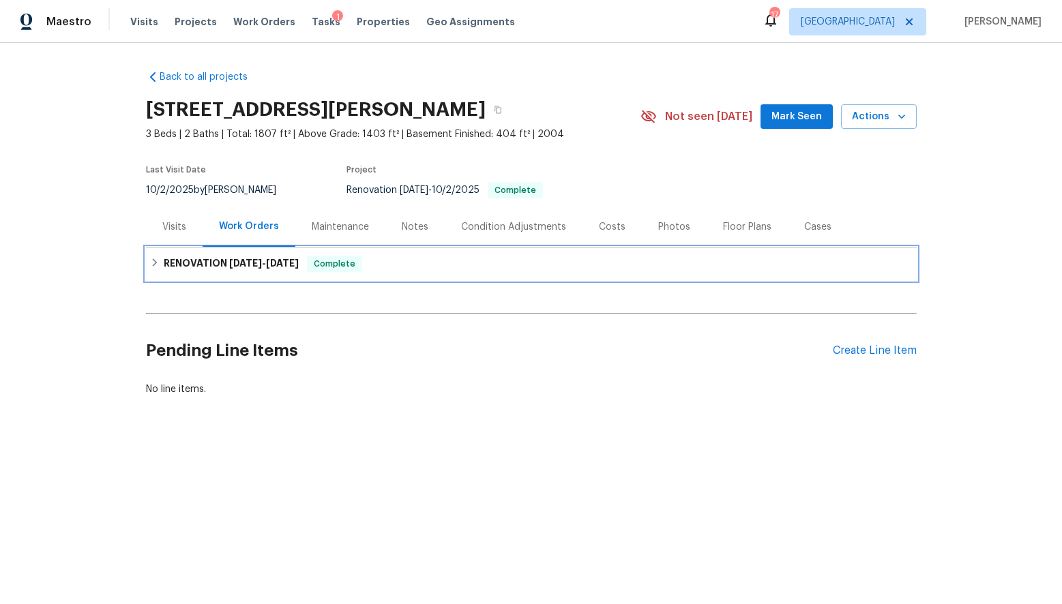
click at [181, 259] on h6 "RENOVATION [DATE] - [DATE]" at bounding box center [231, 264] width 135 height 16
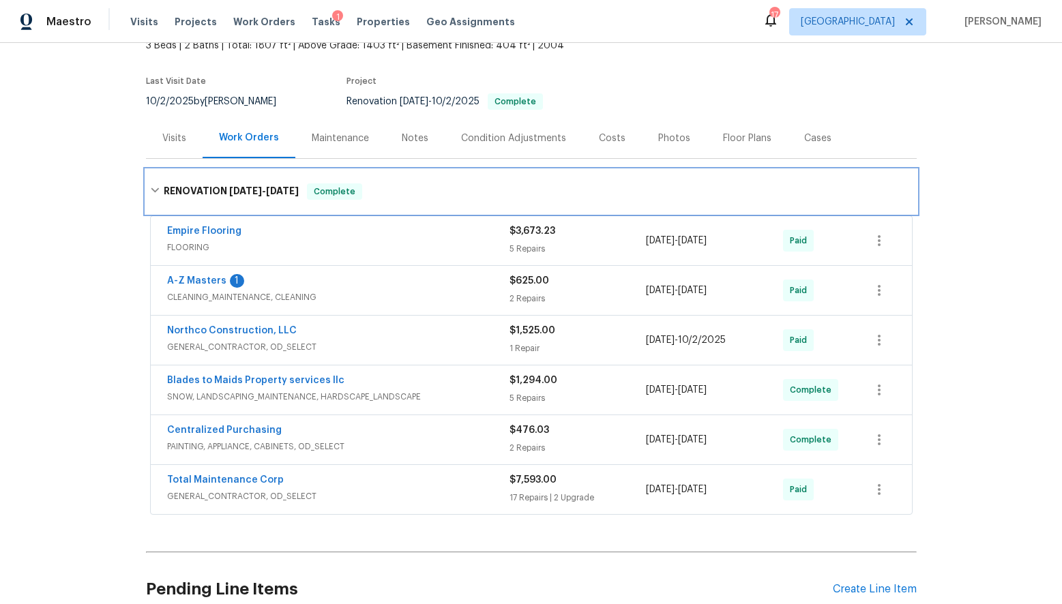
scroll to position [100, 0]
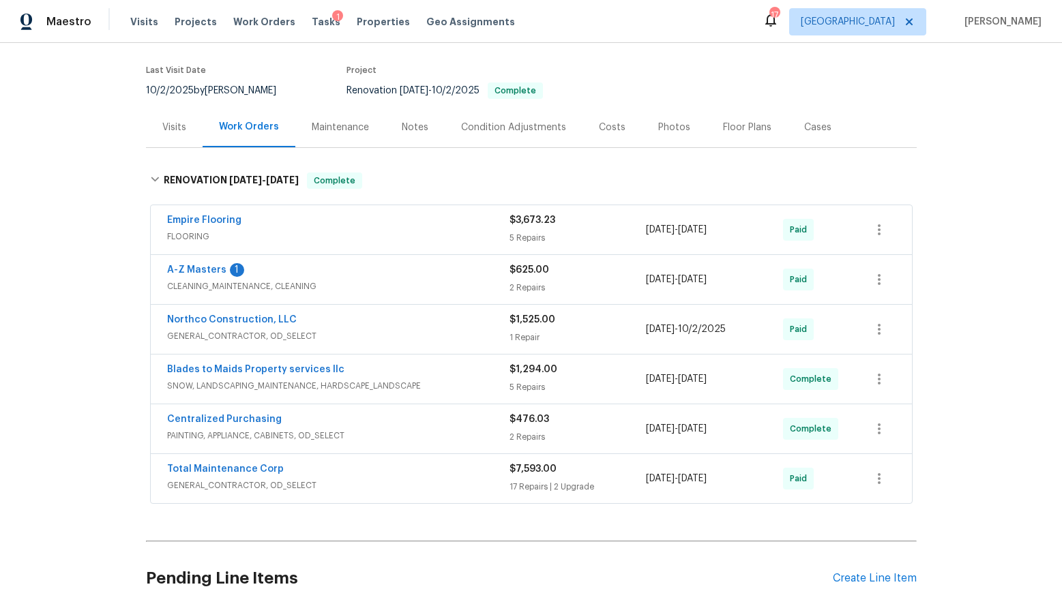
click at [376, 271] on div "A-Z Masters 1" at bounding box center [338, 271] width 342 height 16
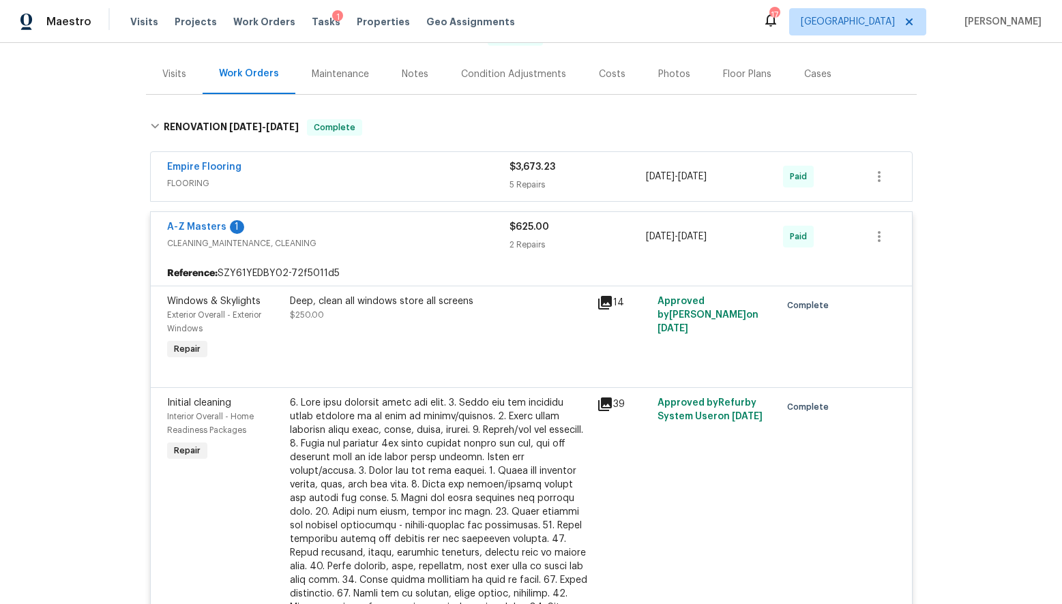
scroll to position [149, 0]
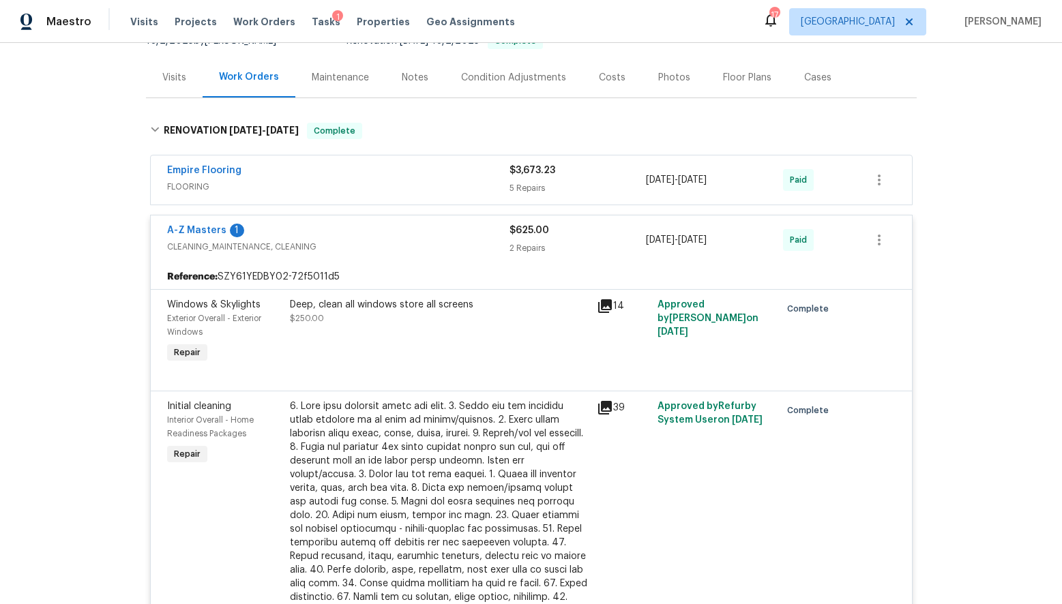
click at [385, 228] on div "A-Z Masters 1" at bounding box center [338, 232] width 342 height 16
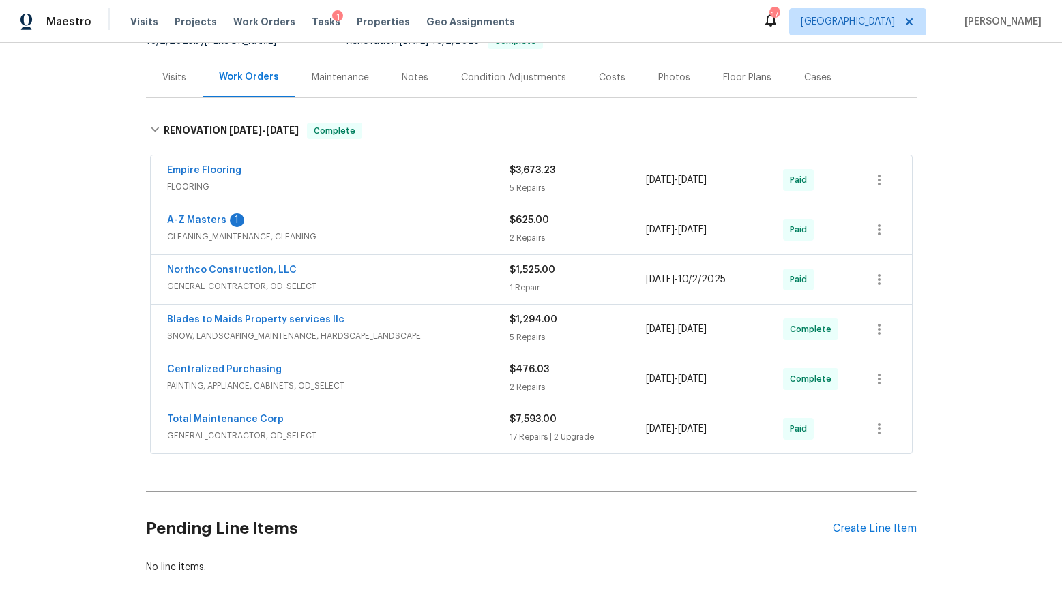
scroll to position [151, 0]
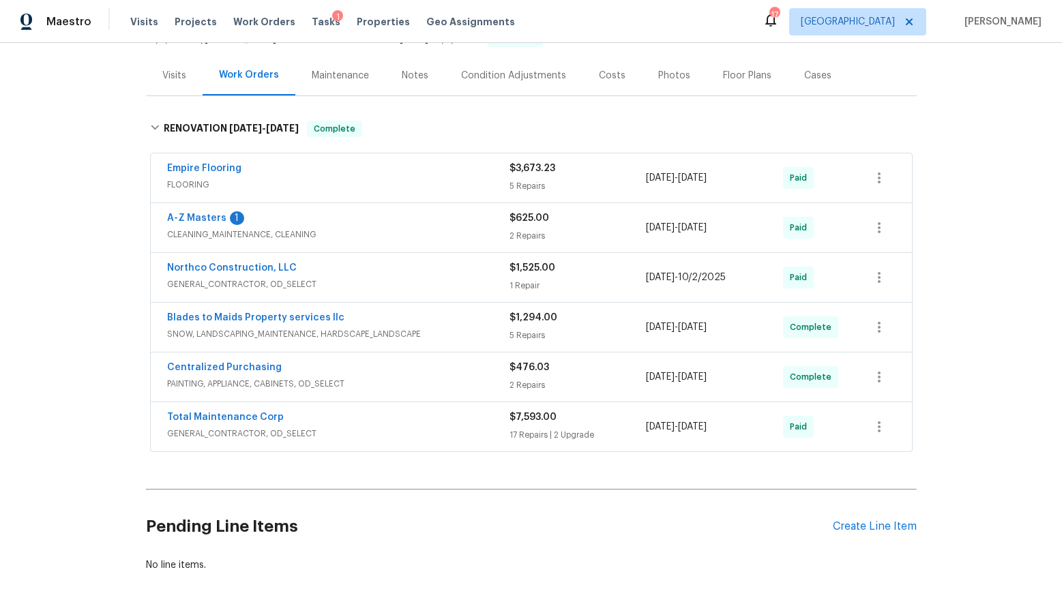
click at [367, 273] on div "Northco Construction, LLC" at bounding box center [338, 269] width 342 height 16
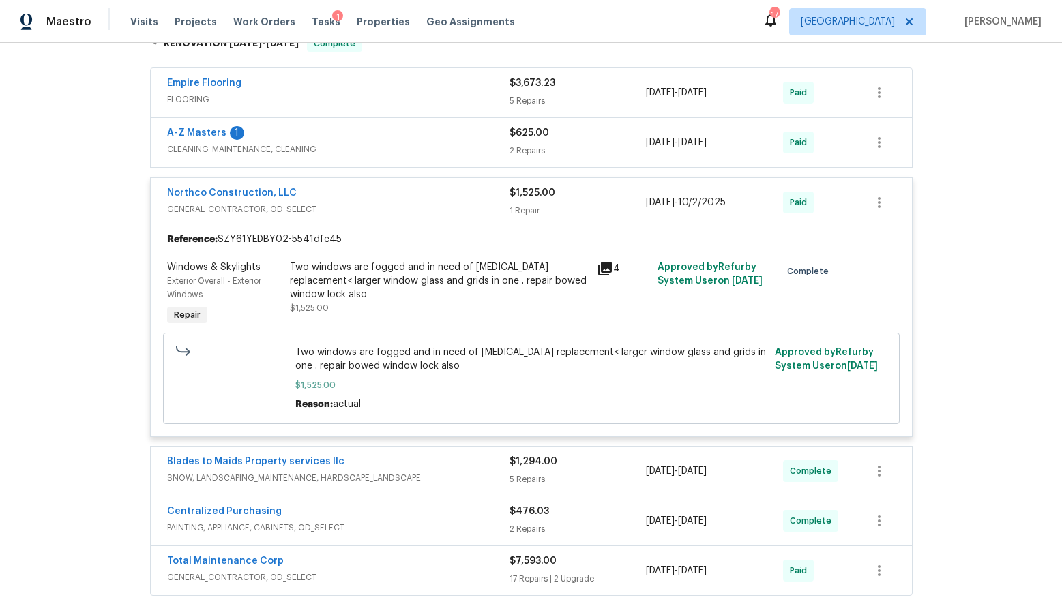
scroll to position [241, 0]
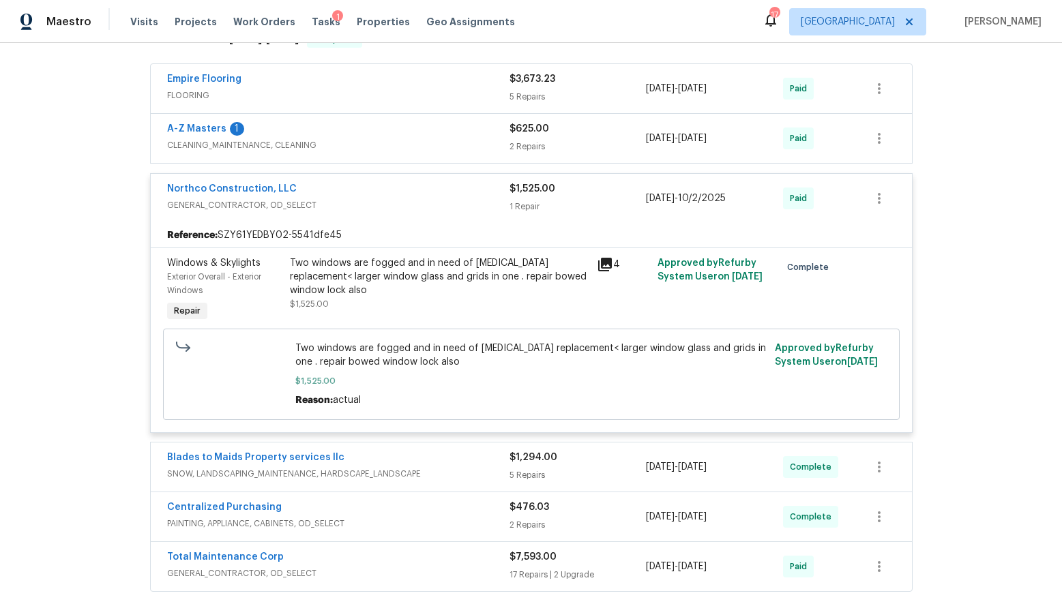
click at [400, 194] on div "Northco Construction, LLC" at bounding box center [338, 190] width 342 height 16
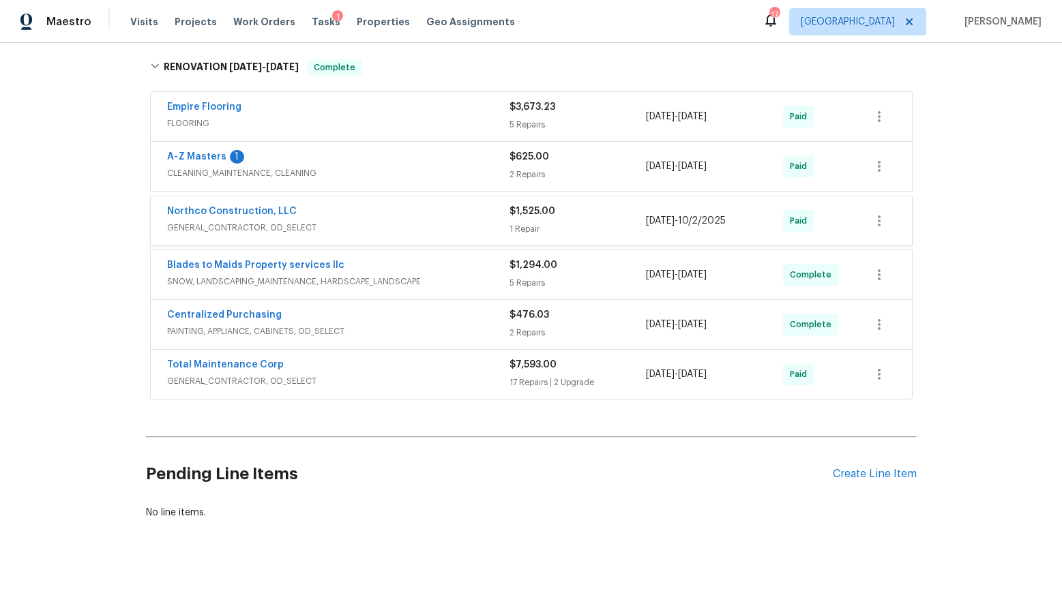
scroll to position [212, 0]
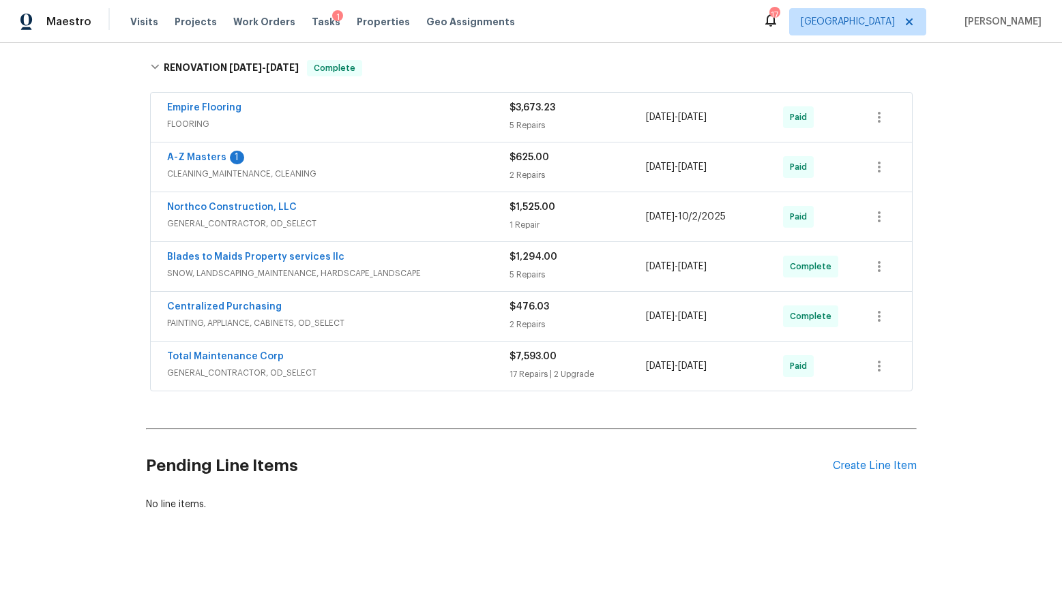
click at [321, 358] on div "Total Maintenance Corp" at bounding box center [338, 358] width 342 height 16
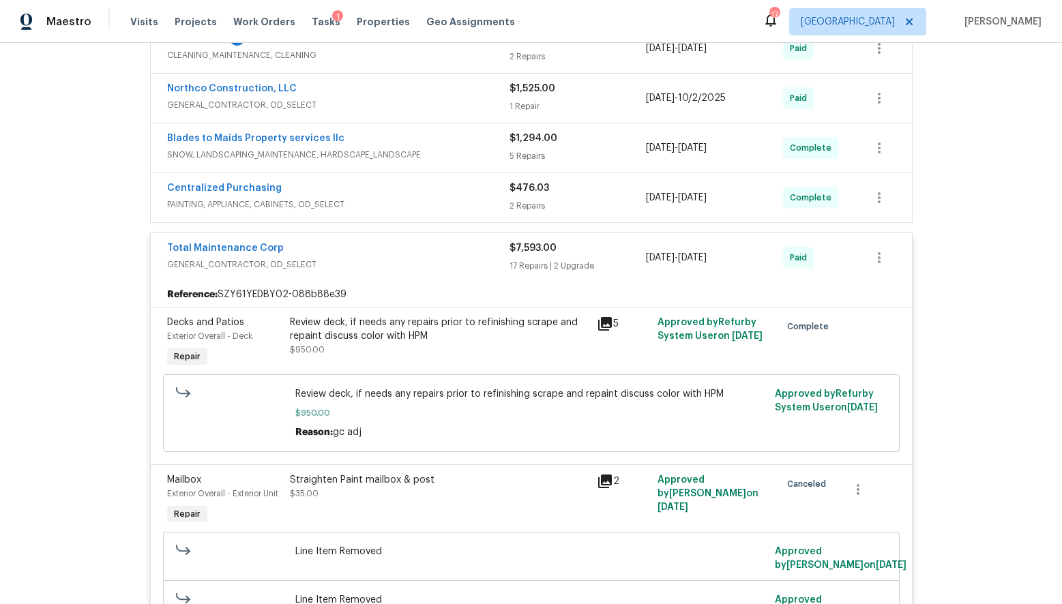
scroll to position [0, 0]
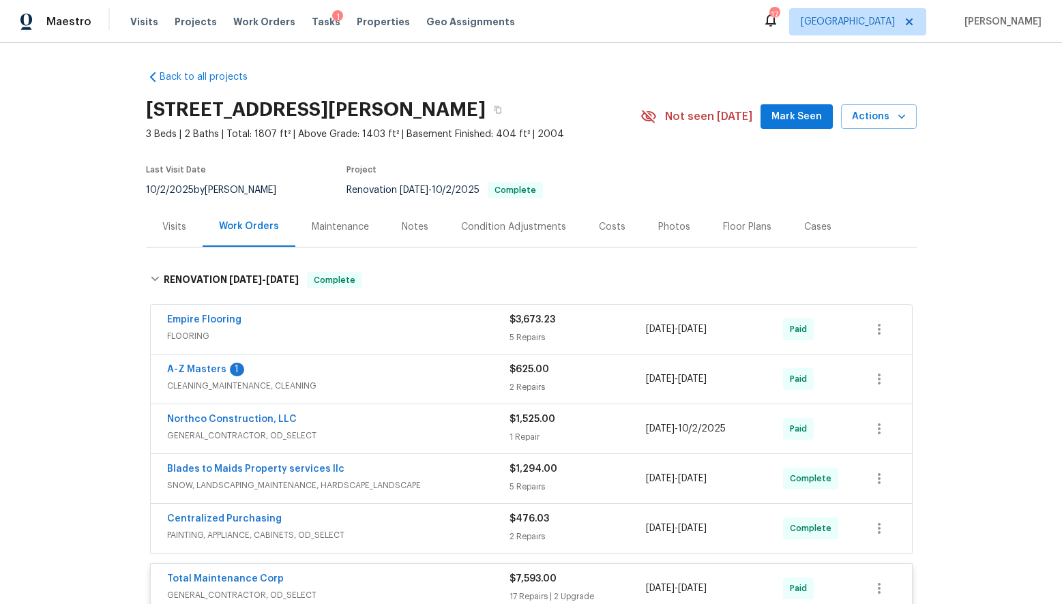
click at [404, 222] on div "Notes" at bounding box center [415, 227] width 27 height 14
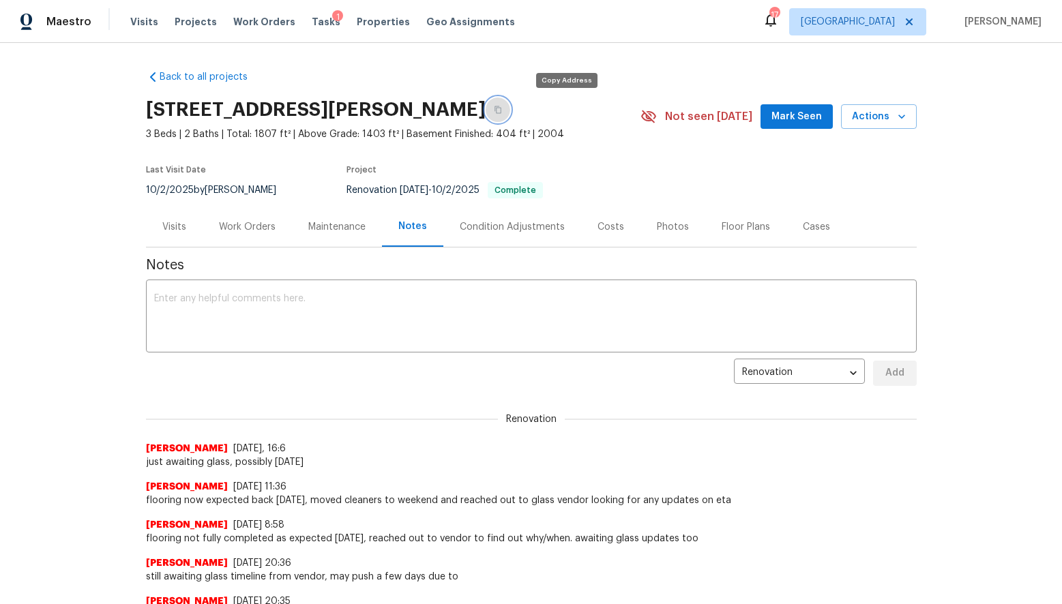
click at [502, 110] on icon "button" at bounding box center [498, 110] width 8 height 8
click at [357, 17] on span "Properties" at bounding box center [383, 22] width 53 height 14
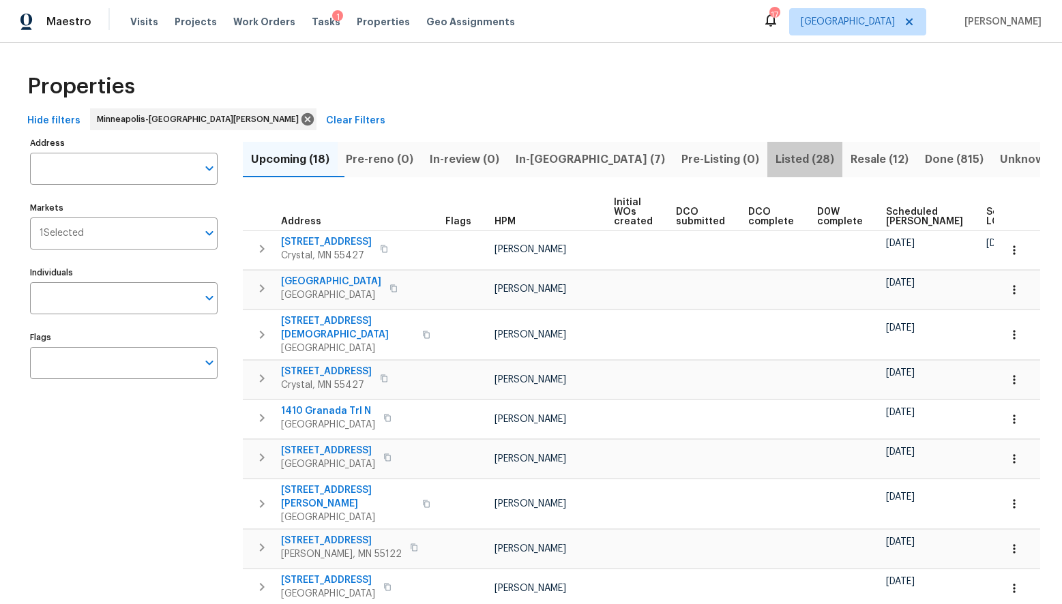
click at [776, 160] on span "Listed (28)" at bounding box center [805, 159] width 59 height 19
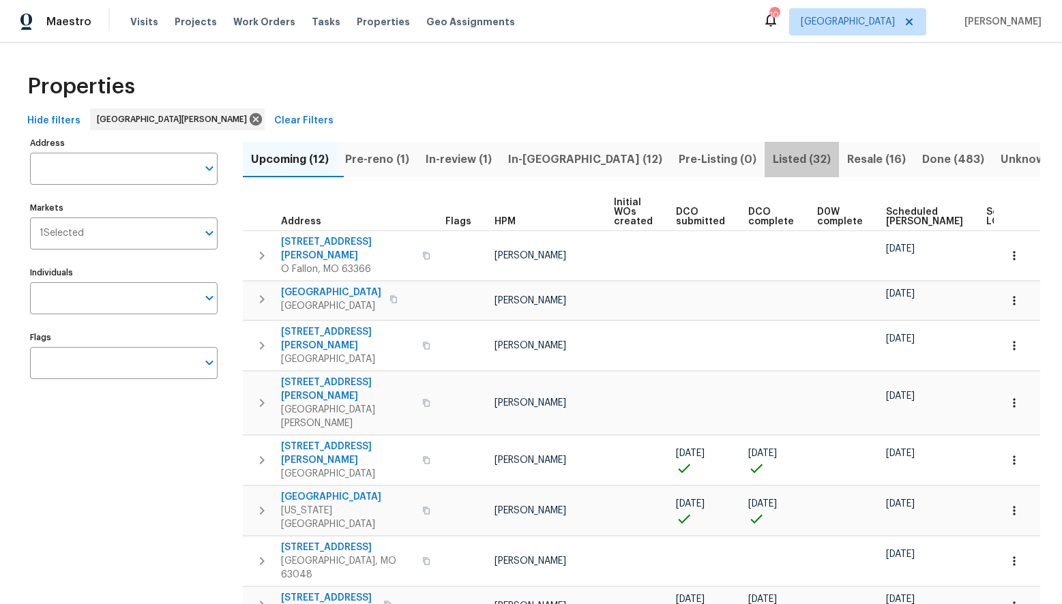
click at [773, 156] on span "Listed (32)" at bounding box center [802, 159] width 58 height 19
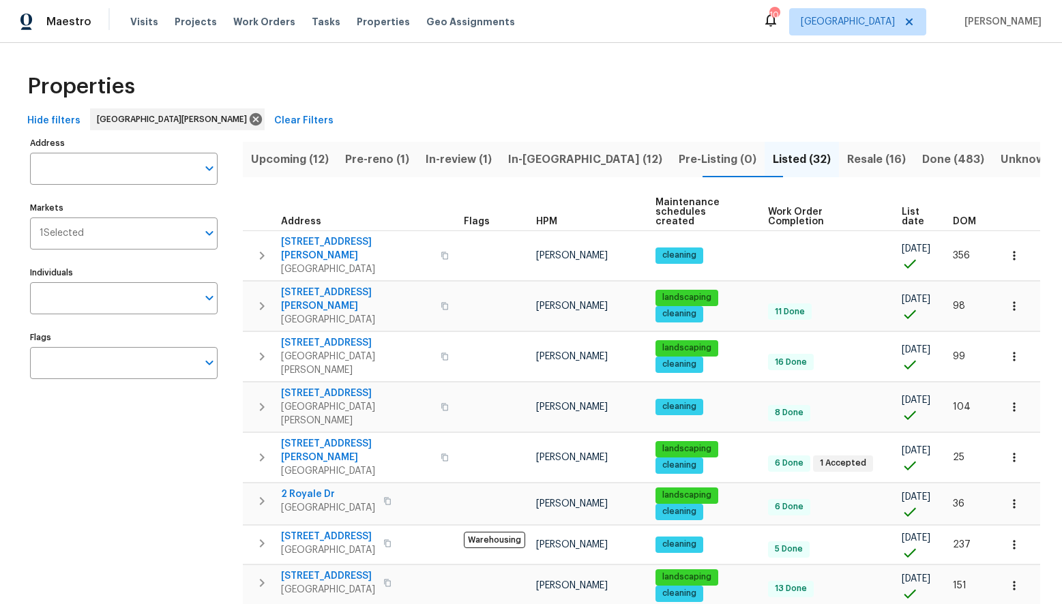
click at [967, 217] on span "DOM" at bounding box center [964, 222] width 23 height 10
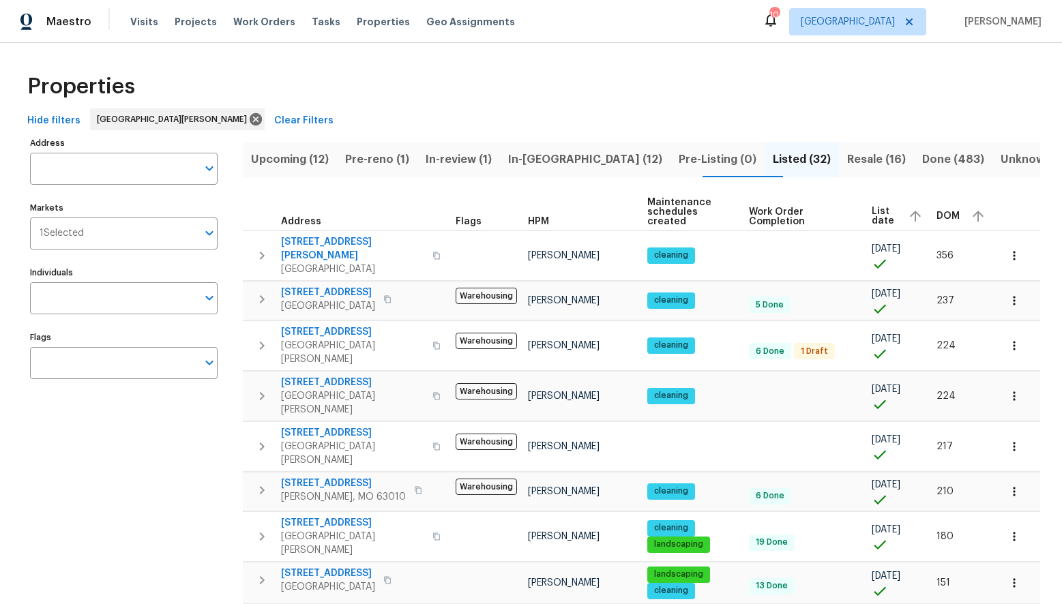
click at [956, 213] on span "DOM" at bounding box center [948, 216] width 23 height 10
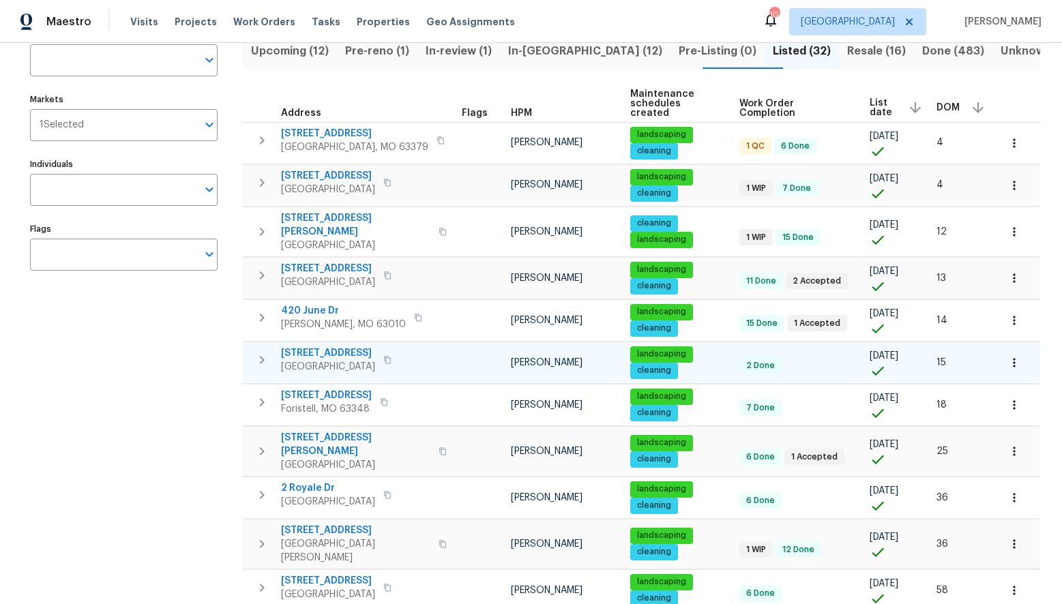
scroll to position [117, 0]
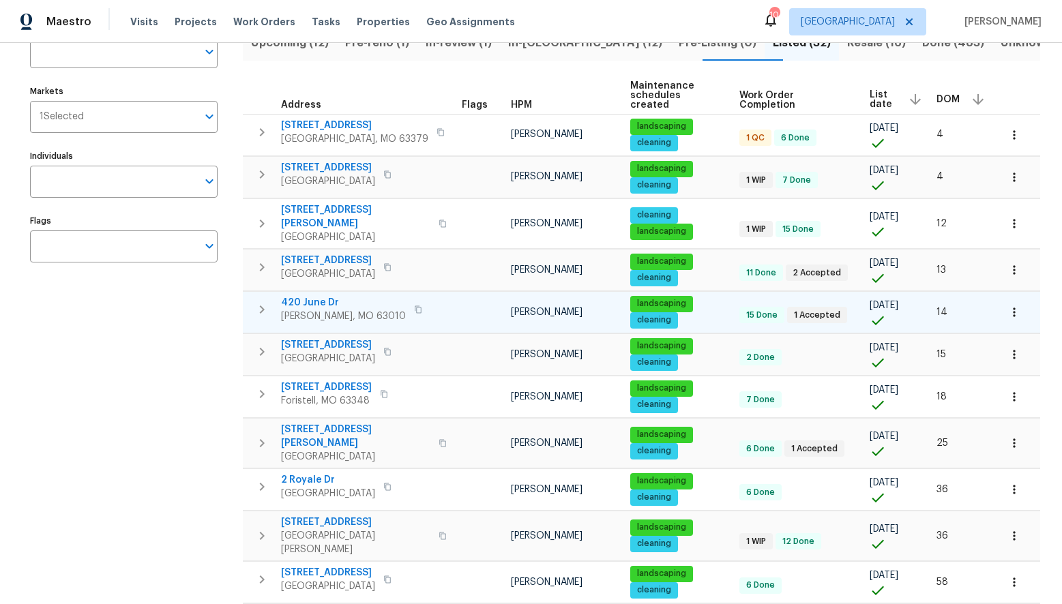
click at [310, 296] on span "420 June Dr" at bounding box center [343, 303] width 125 height 14
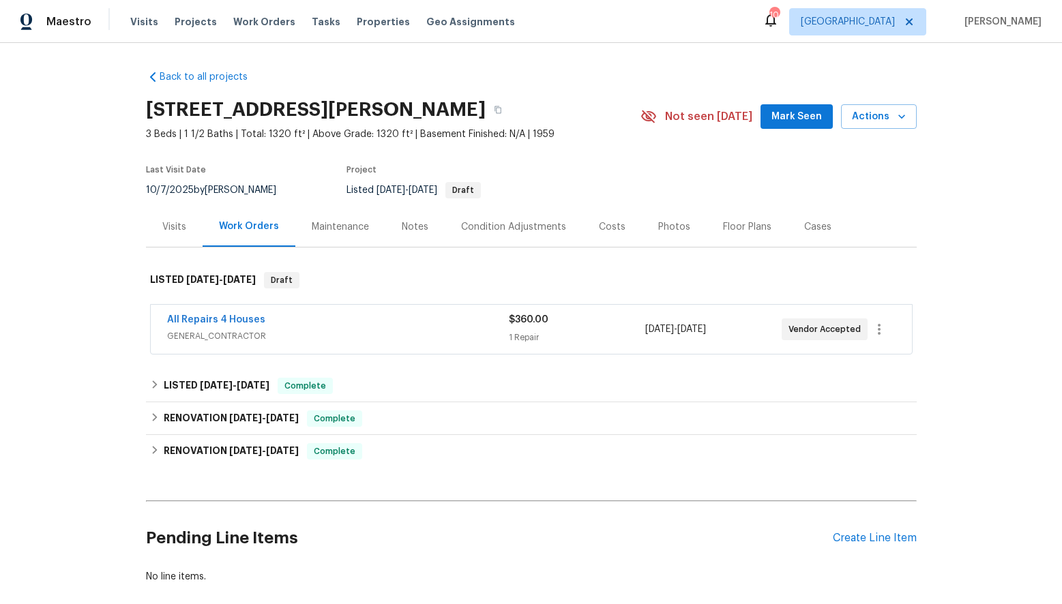
click at [166, 226] on div "Visits" at bounding box center [174, 227] width 24 height 14
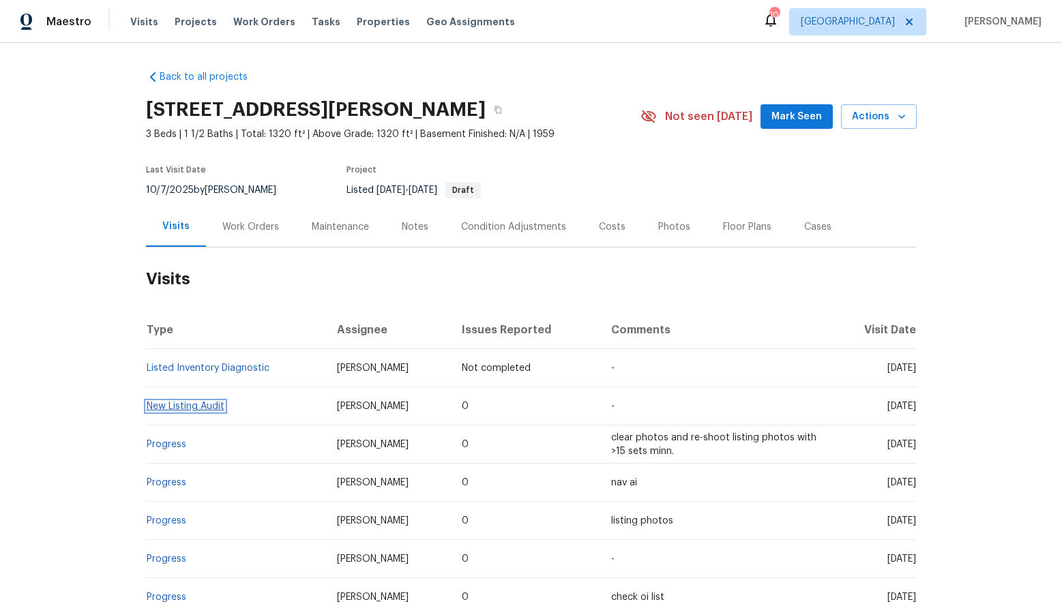
click at [176, 404] on link "New Listing Audit" at bounding box center [186, 407] width 78 height 10
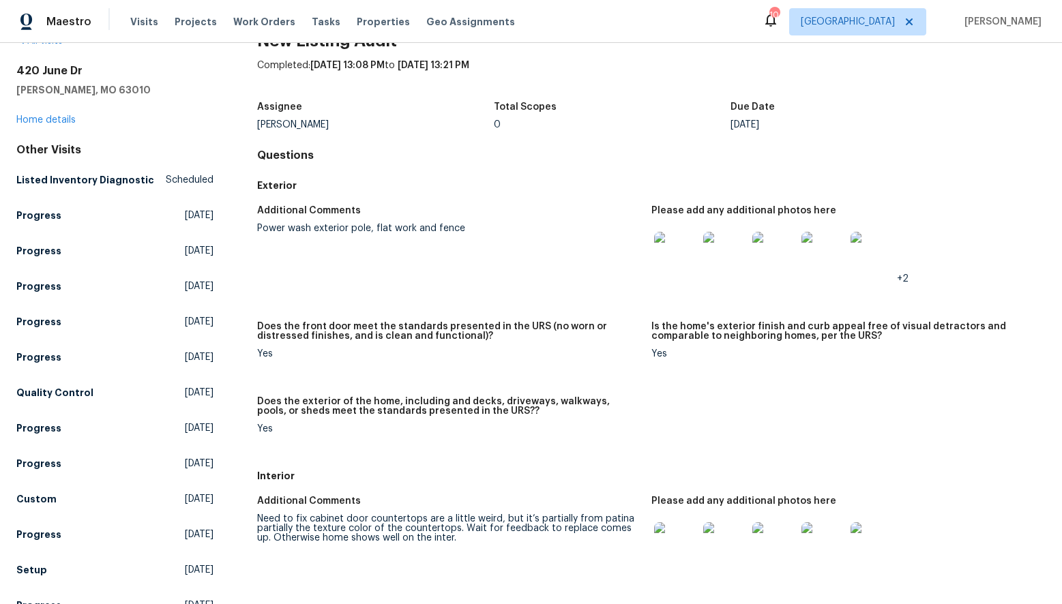
scroll to position [38, 0]
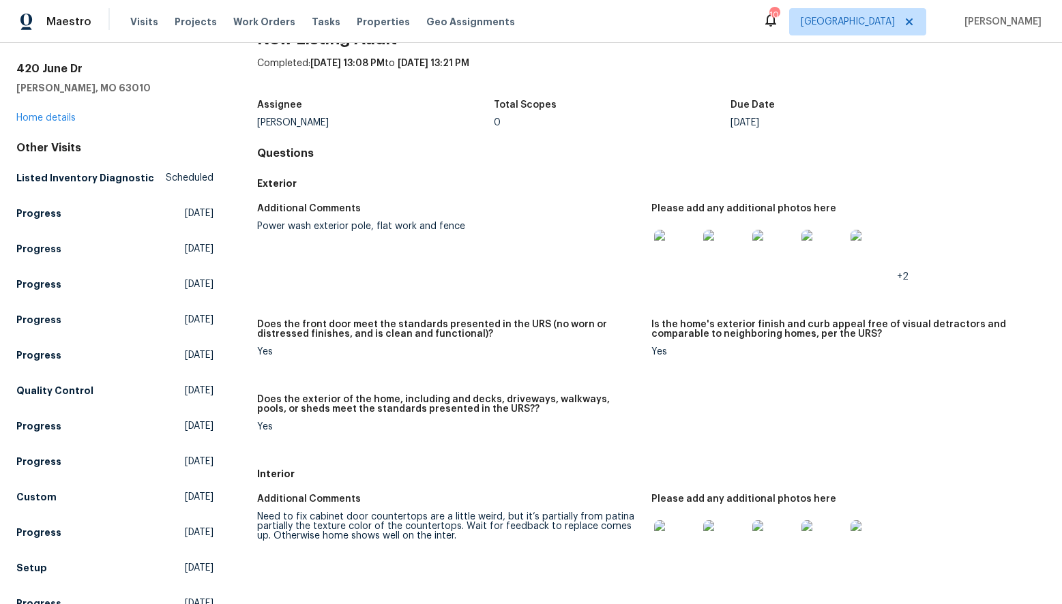
click at [673, 256] on img at bounding box center [676, 252] width 44 height 44
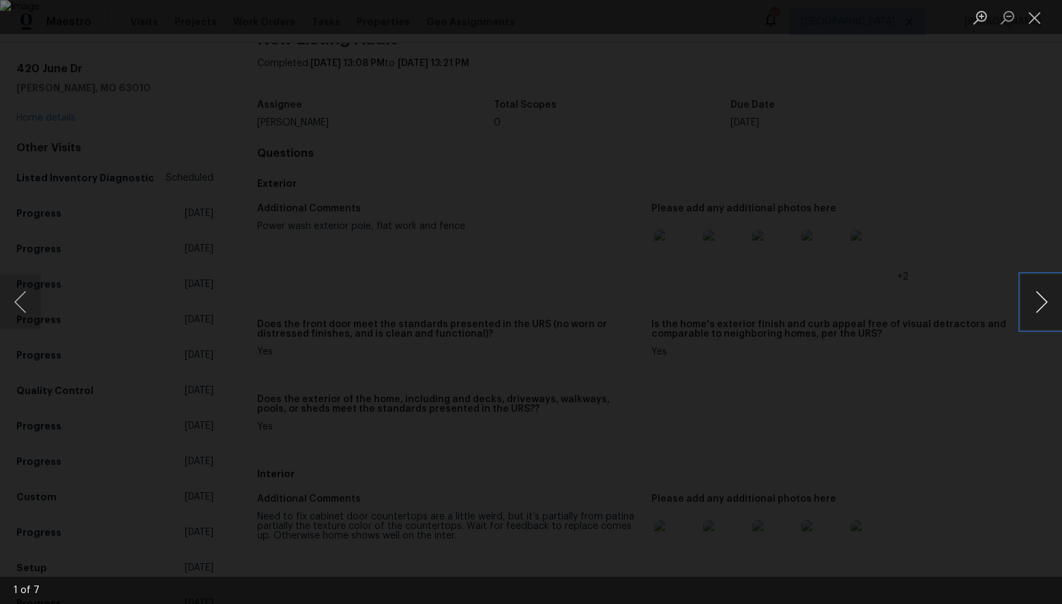
click at [1044, 299] on button "Next image" at bounding box center [1041, 302] width 41 height 55
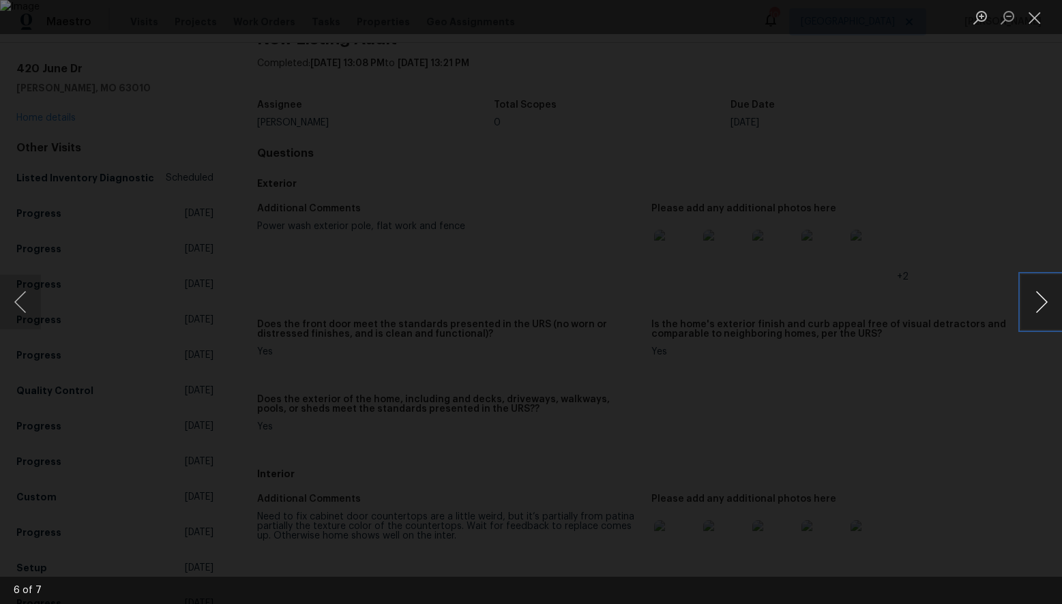
click at [1044, 299] on button "Next image" at bounding box center [1041, 302] width 41 height 55
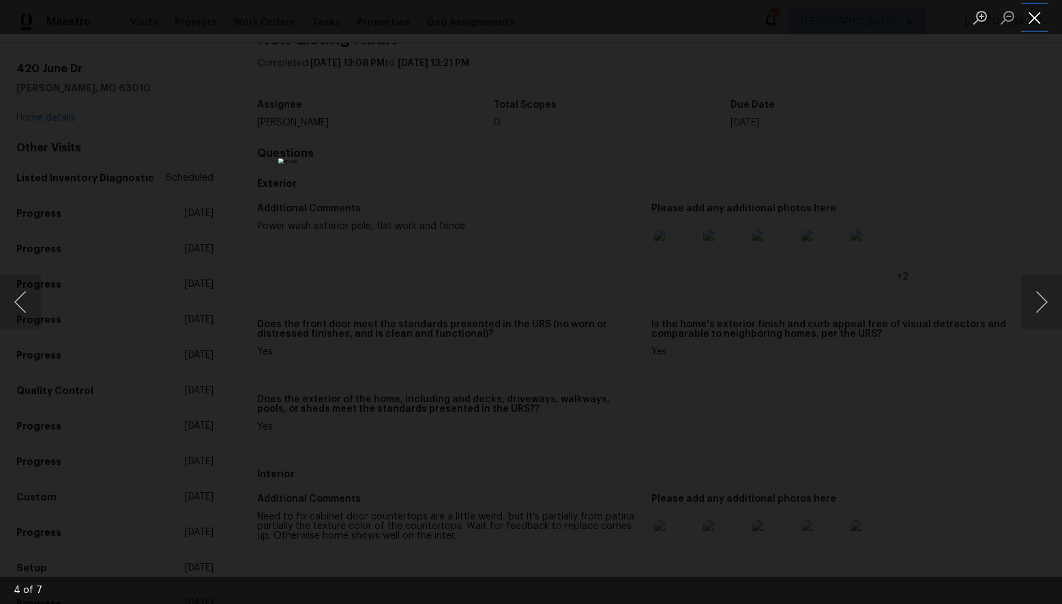
click at [1031, 16] on button "Close lightbox" at bounding box center [1034, 17] width 27 height 24
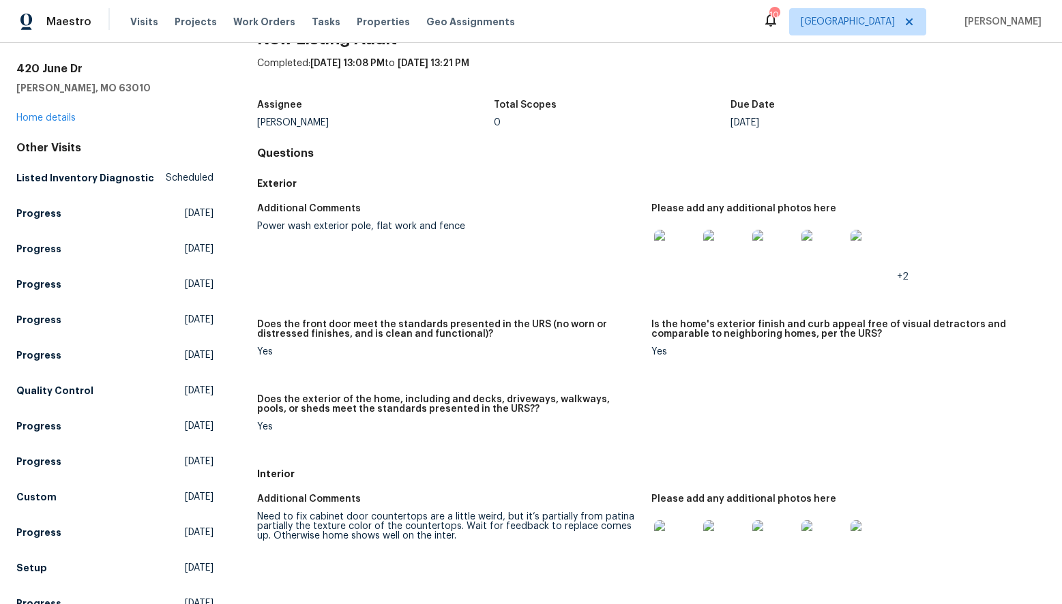
click at [678, 538] on img at bounding box center [676, 542] width 44 height 44
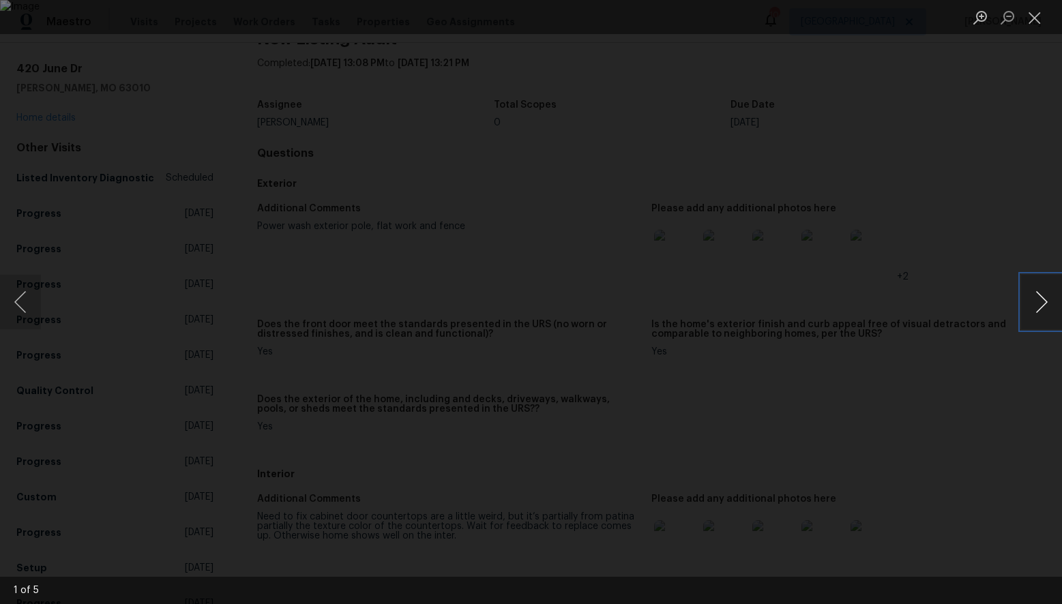
click at [1043, 302] on button "Next image" at bounding box center [1041, 302] width 41 height 55
click at [1033, 21] on button "Close lightbox" at bounding box center [1034, 17] width 27 height 24
